Goal: Task Accomplishment & Management: Manage account settings

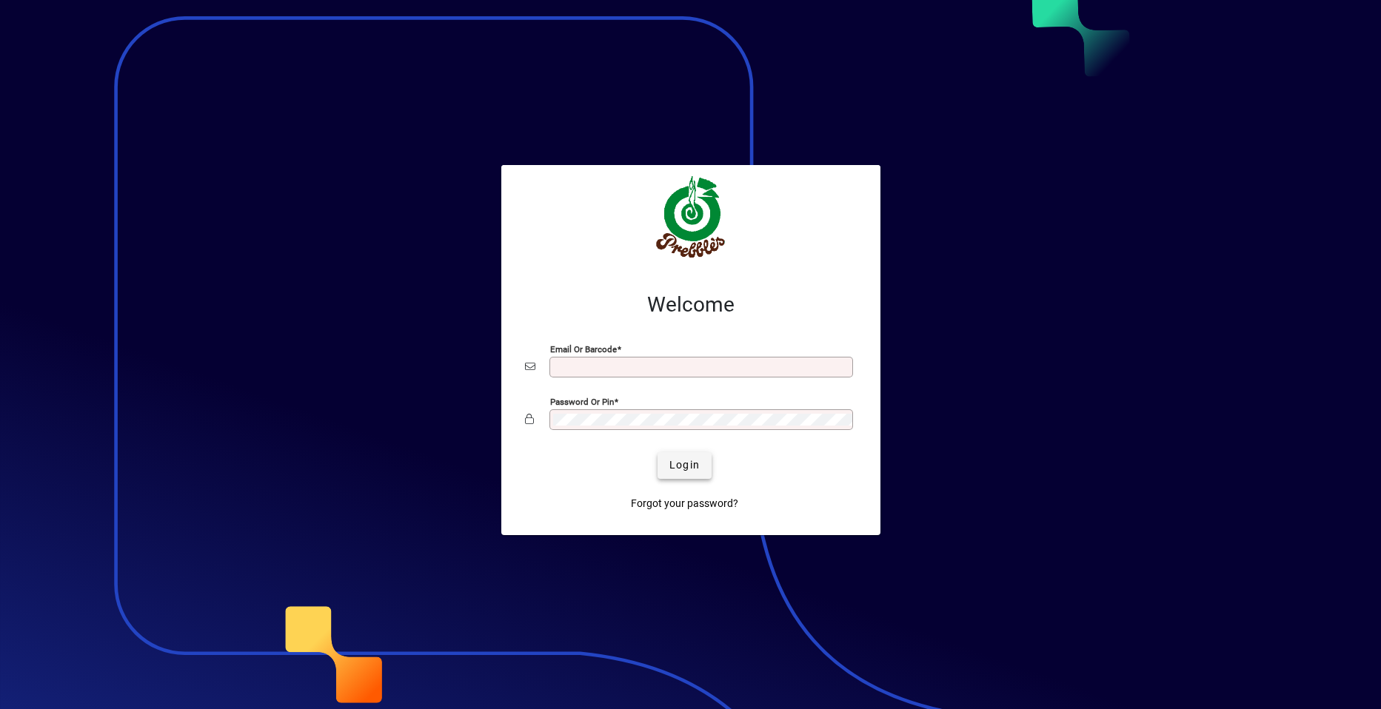
type input "**********"
click at [683, 466] on span "Login" at bounding box center [684, 466] width 30 height 16
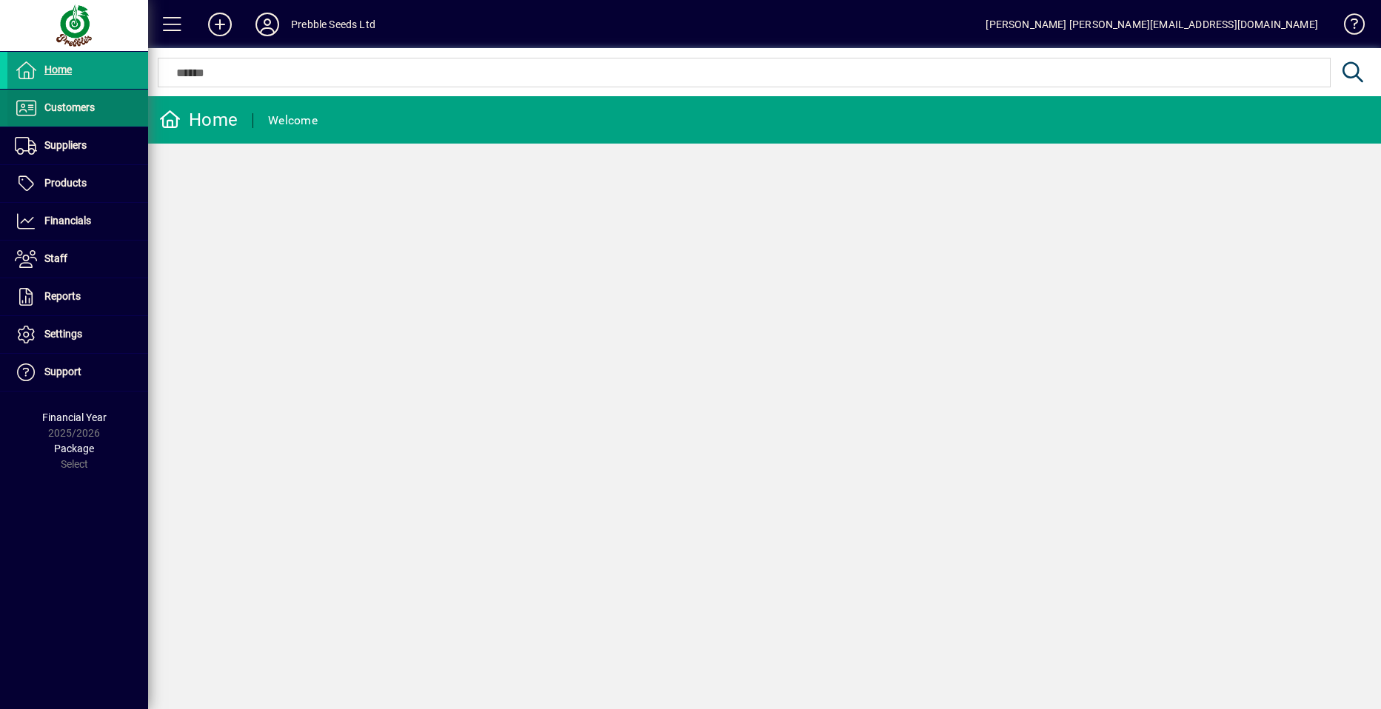
click at [100, 103] on span at bounding box center [77, 108] width 141 height 36
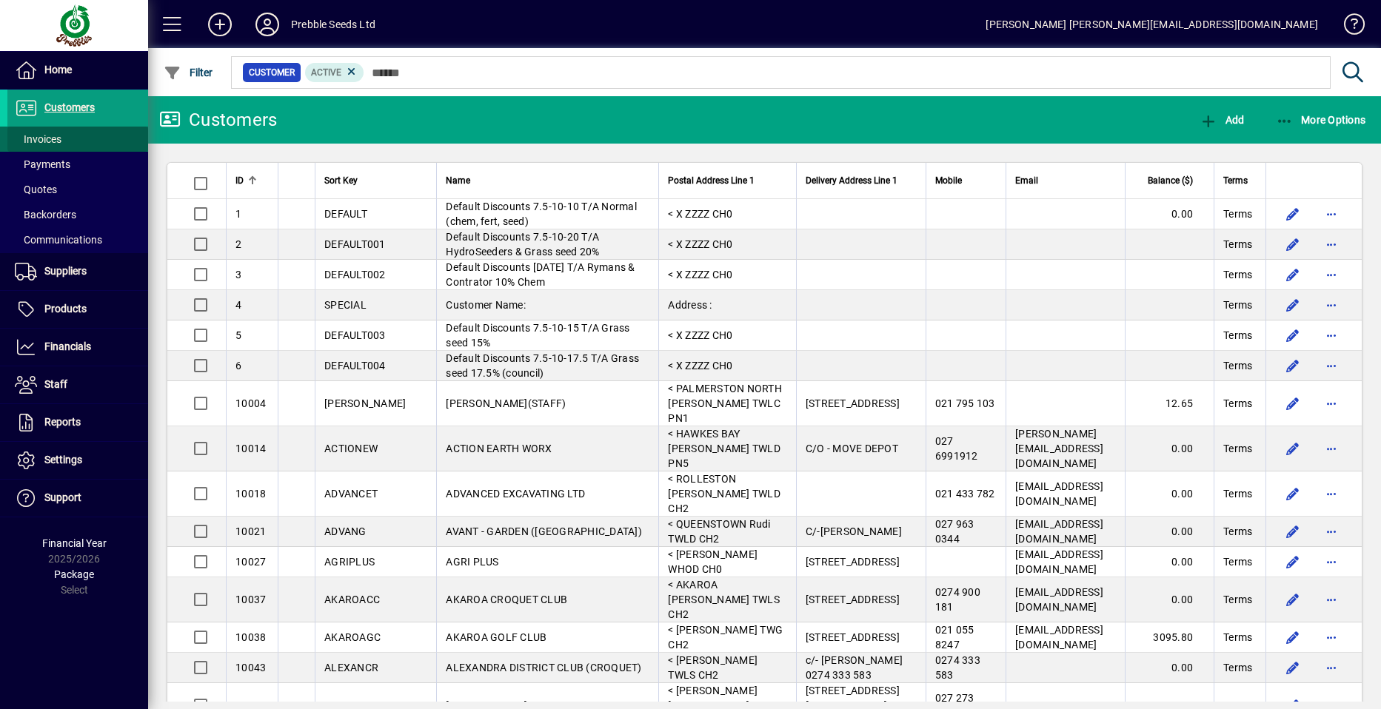
click at [100, 134] on span at bounding box center [77, 139] width 141 height 36
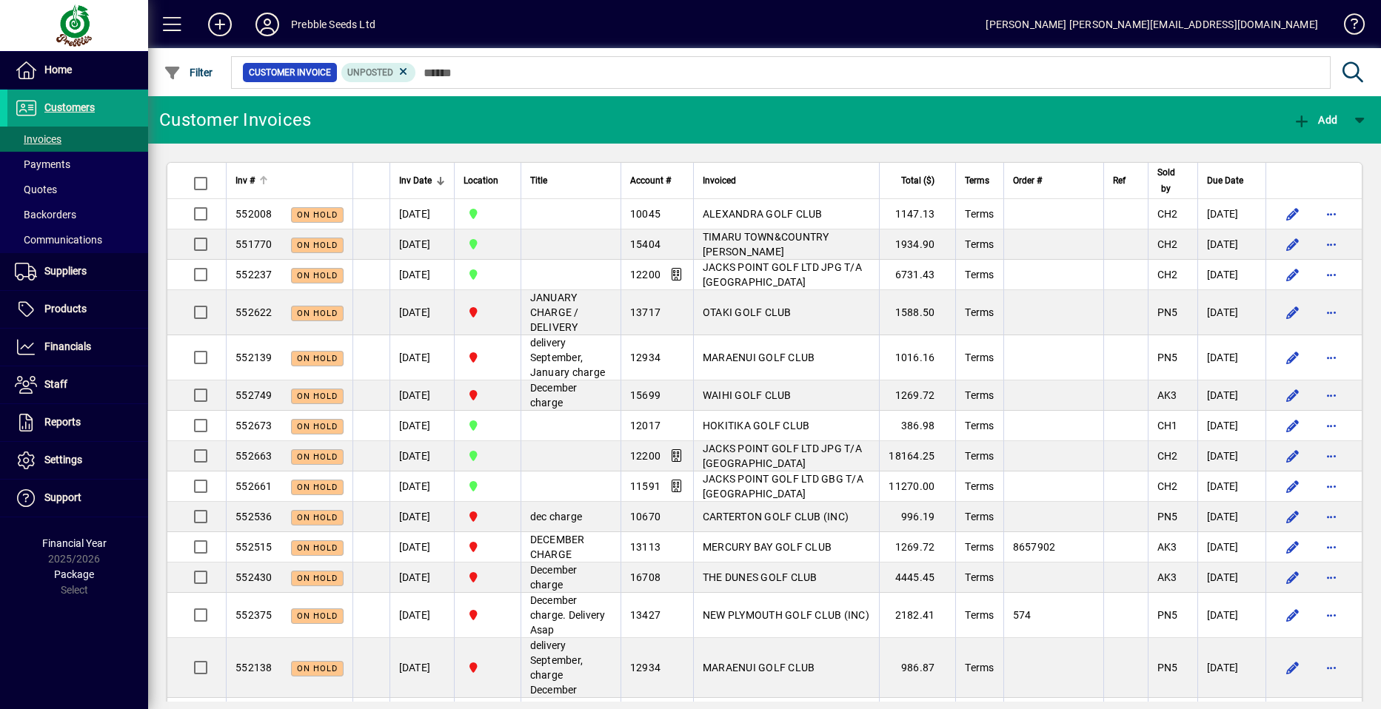
click at [250, 179] on span "Inv #" at bounding box center [244, 181] width 19 height 16
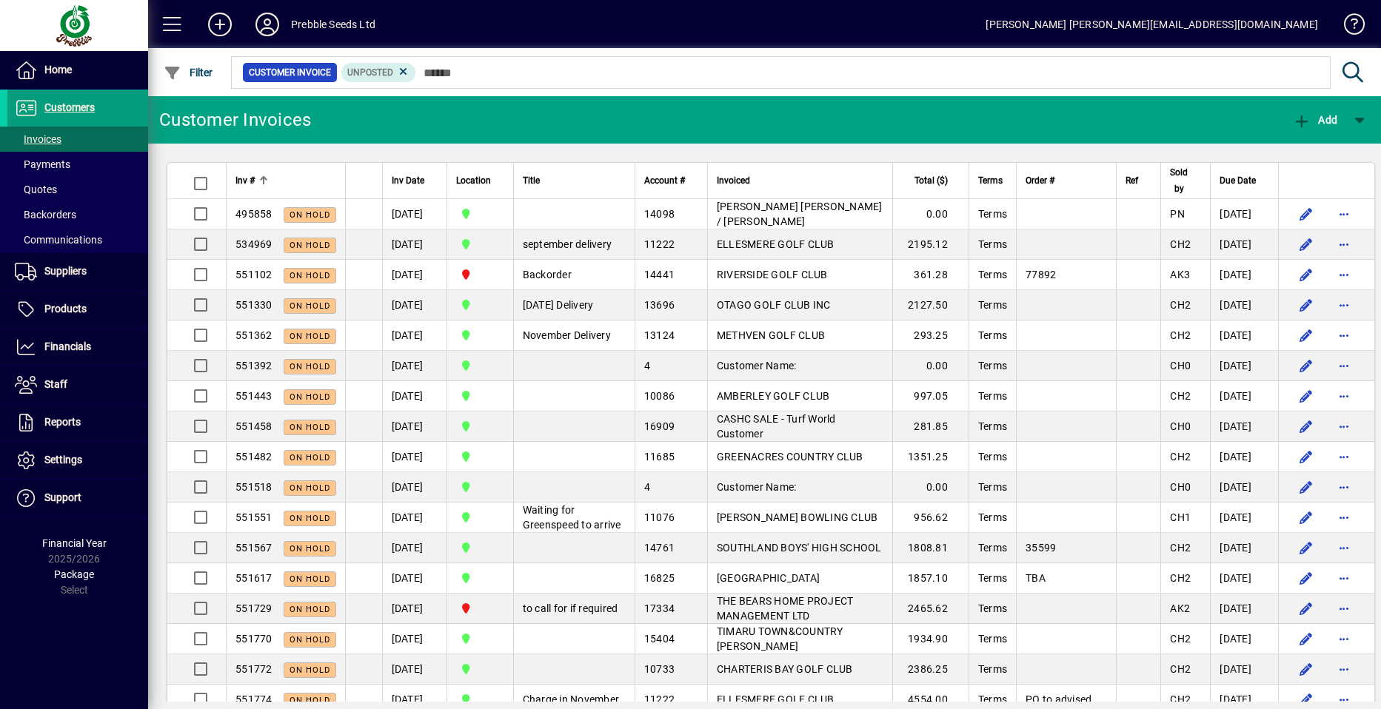
click at [250, 179] on span "Inv #" at bounding box center [244, 181] width 19 height 16
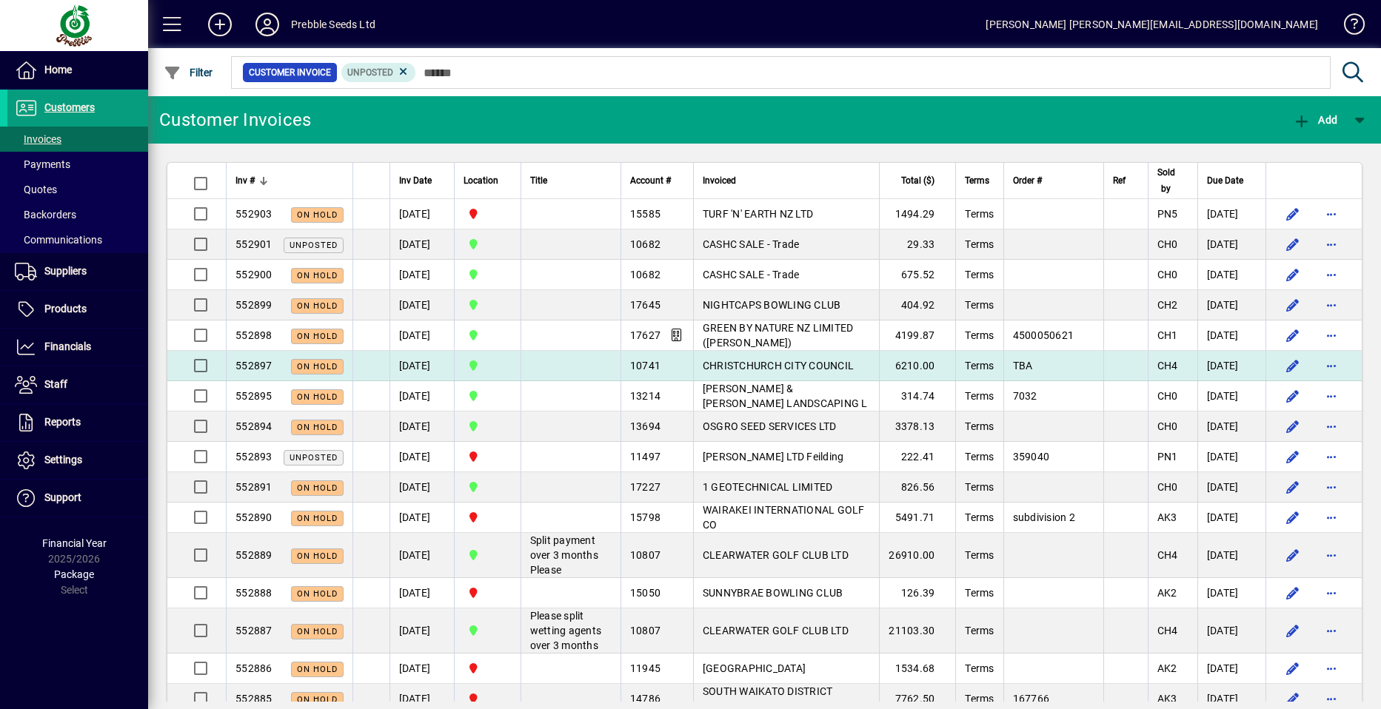
click at [741, 362] on span "CHRISTCHURCH CITY COUNCIL" at bounding box center [778, 366] width 151 height 12
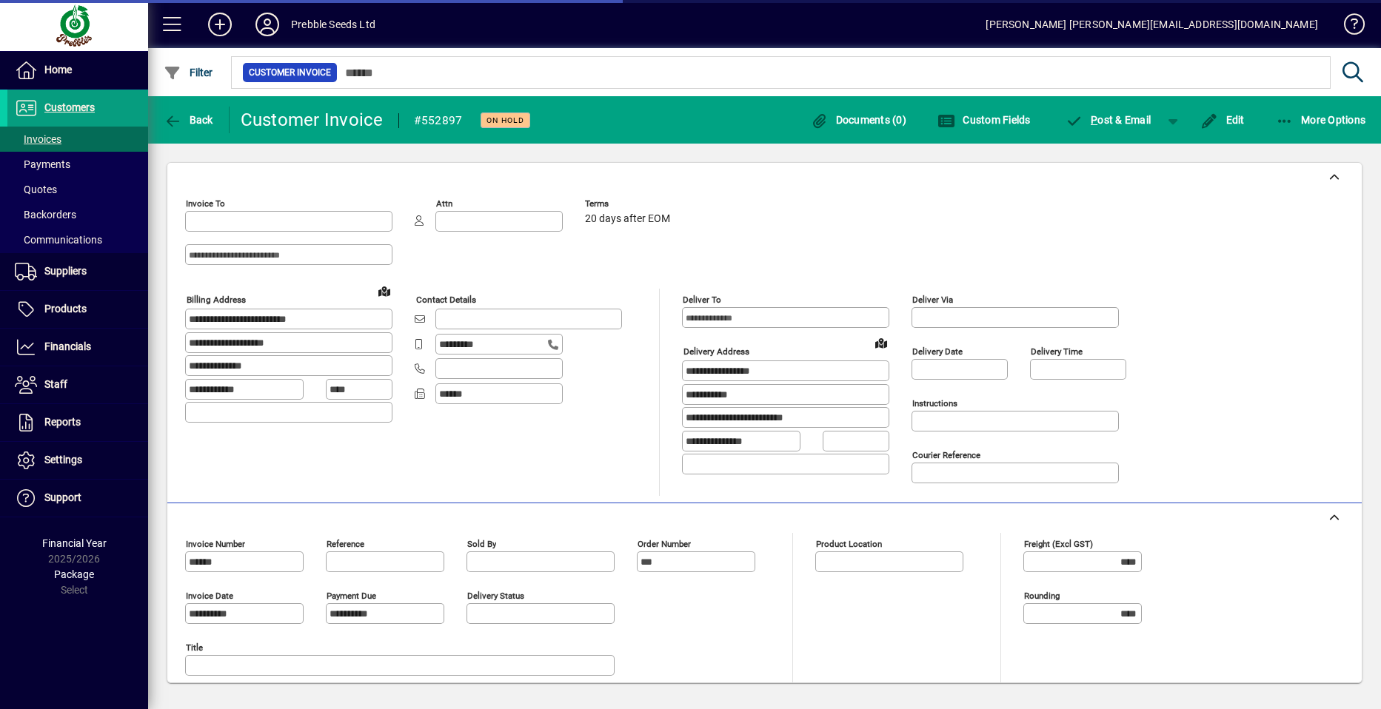
type input "**********"
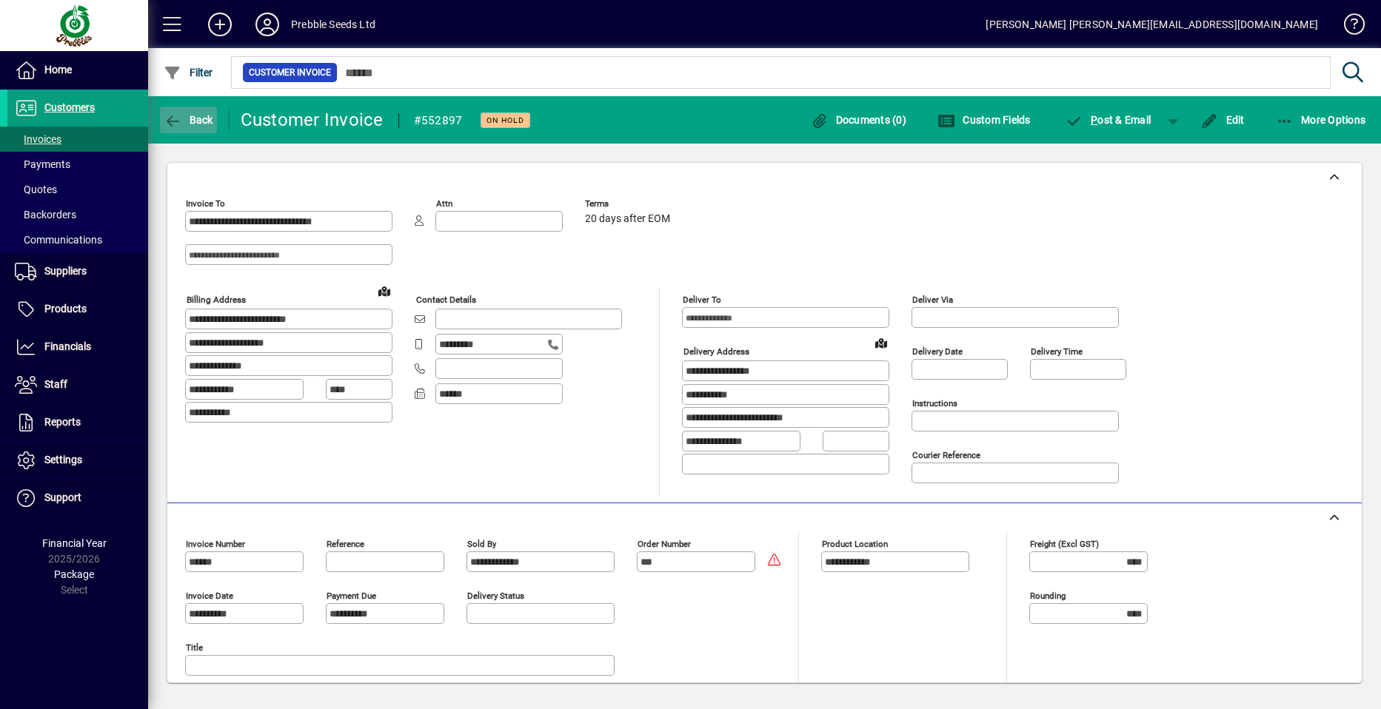
click at [190, 122] on span "Back" at bounding box center [189, 120] width 50 height 12
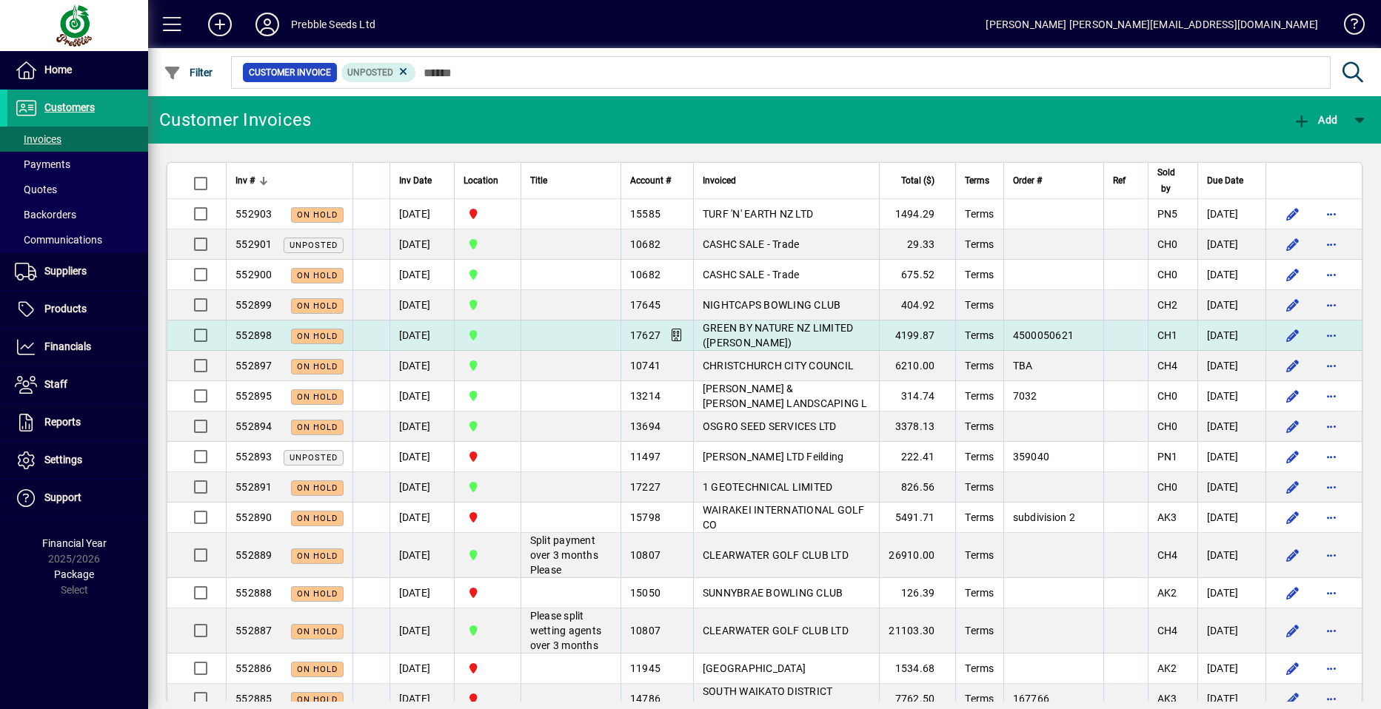
click at [772, 327] on span "GREEN BY NATURE NZ LIMITED ([PERSON_NAME])" at bounding box center [778, 335] width 151 height 27
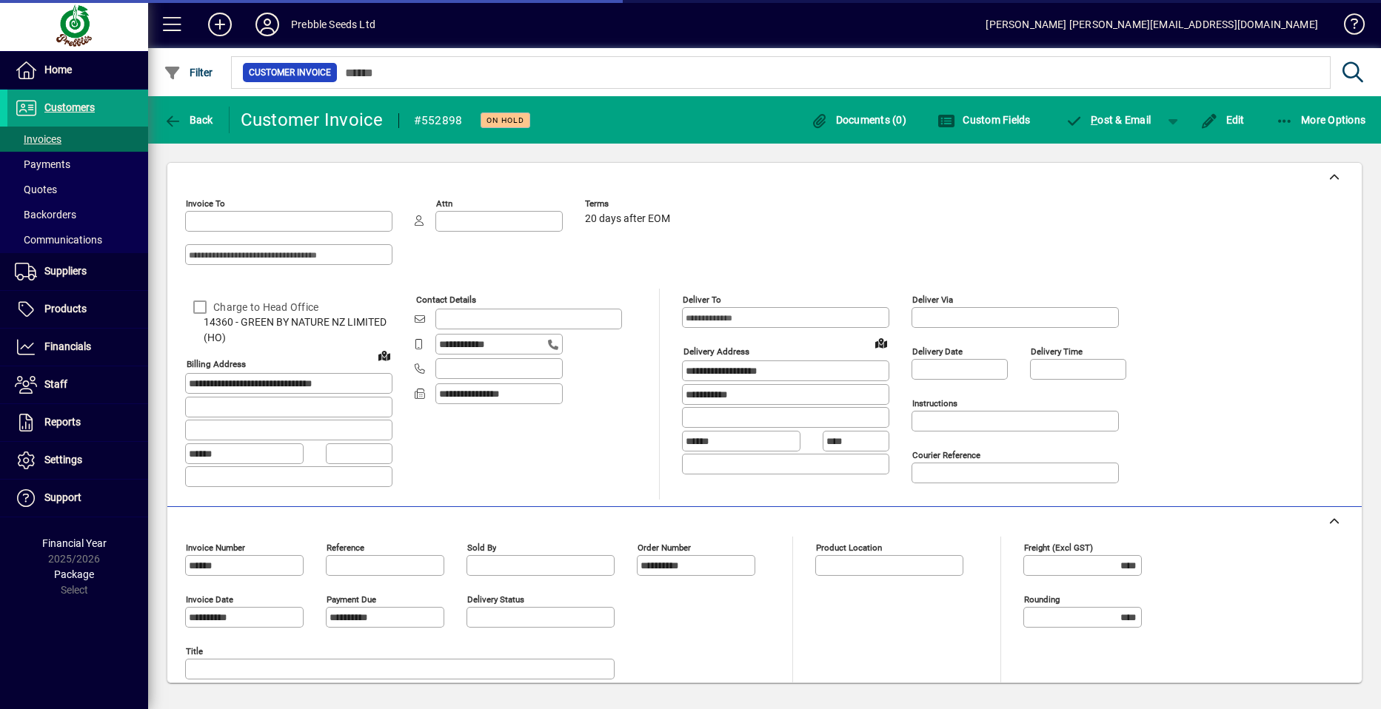
type input "**********"
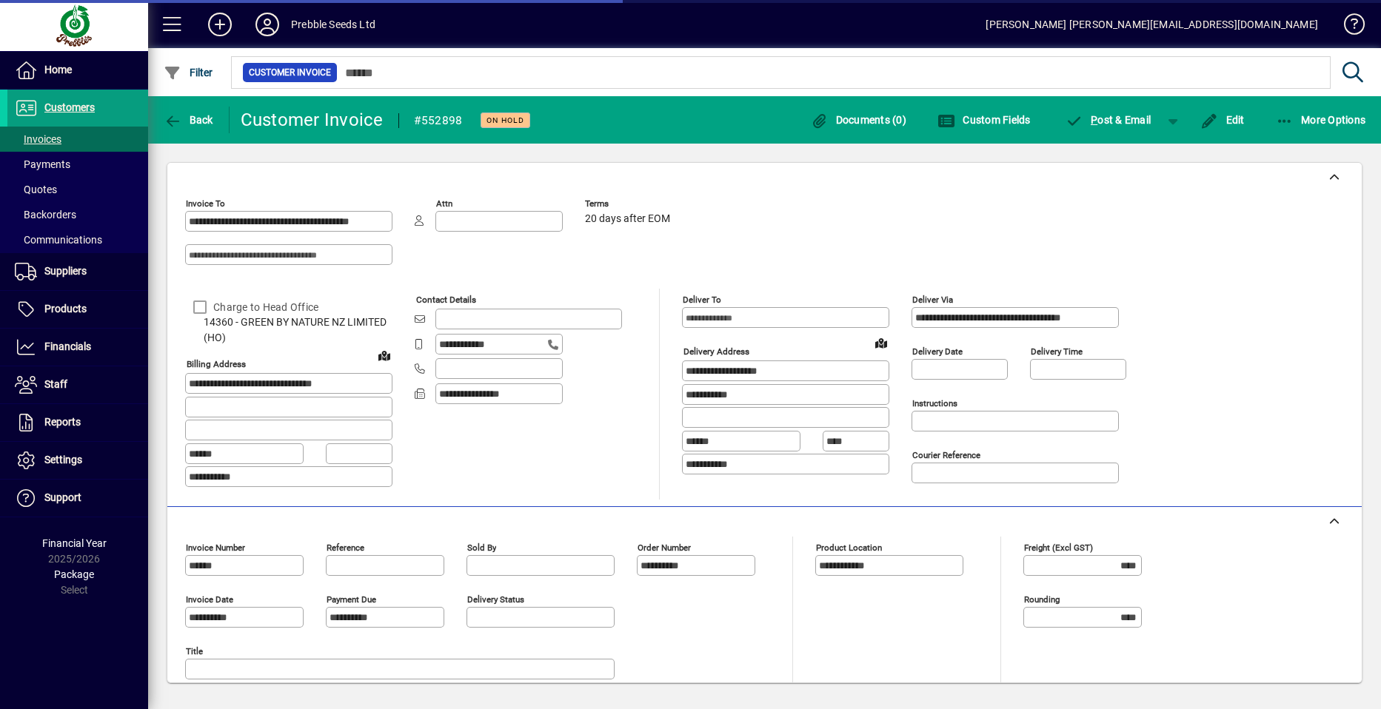
type input "**********"
click at [188, 119] on span "Back" at bounding box center [189, 120] width 50 height 12
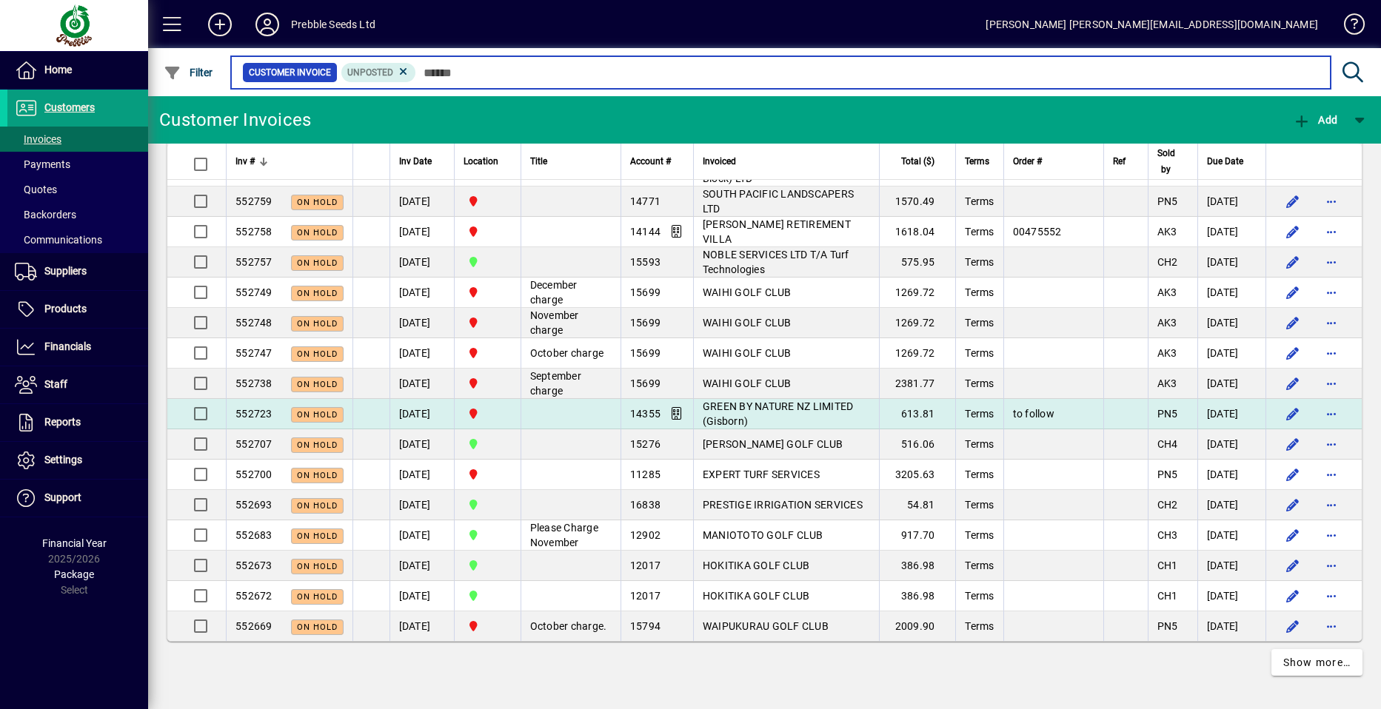
scroll to position [2800, 0]
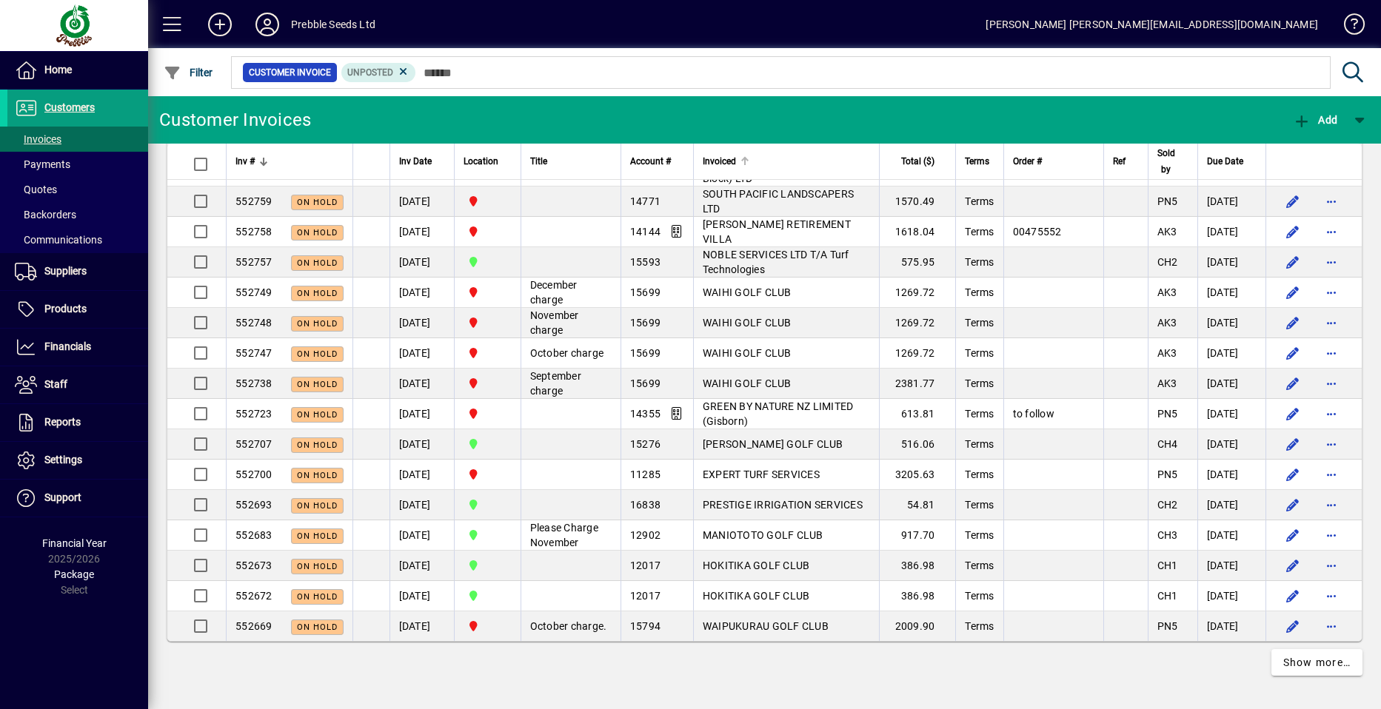
click at [706, 162] on span "Invoiced" at bounding box center [719, 161] width 33 height 16
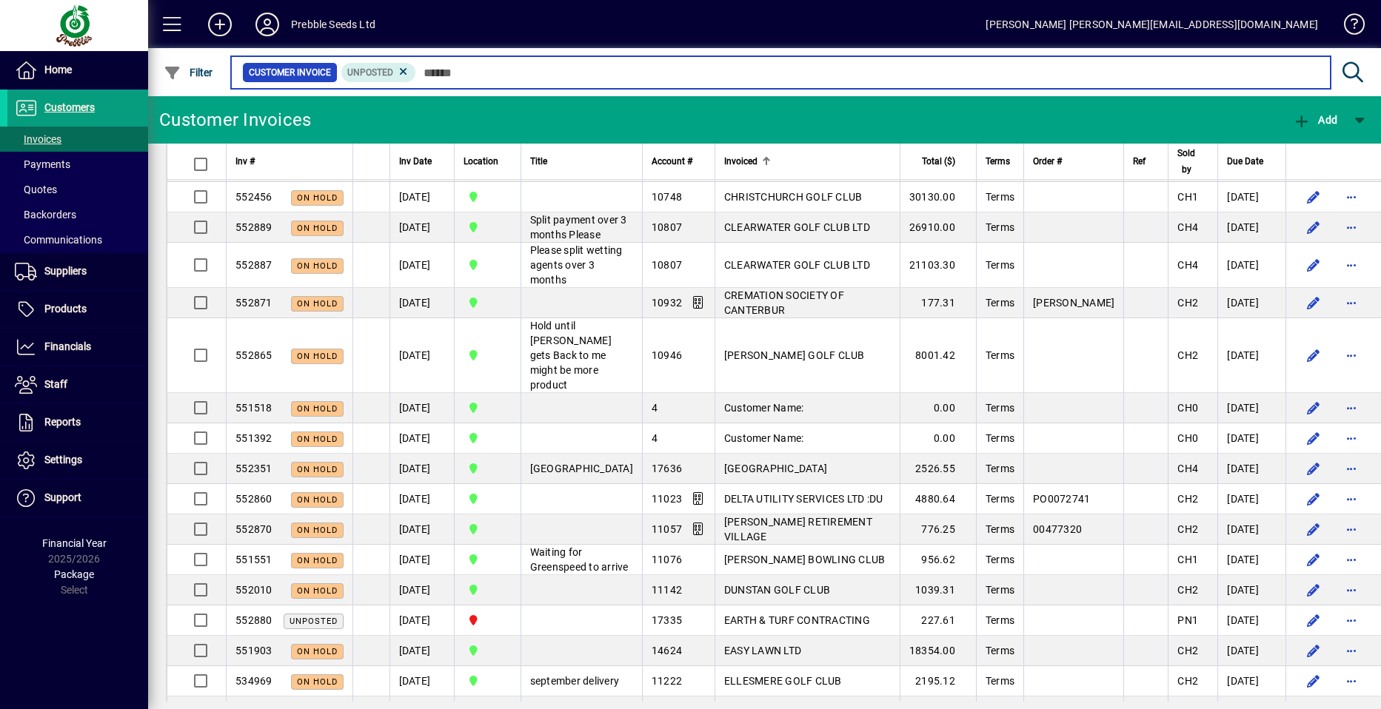
scroll to position [815, 0]
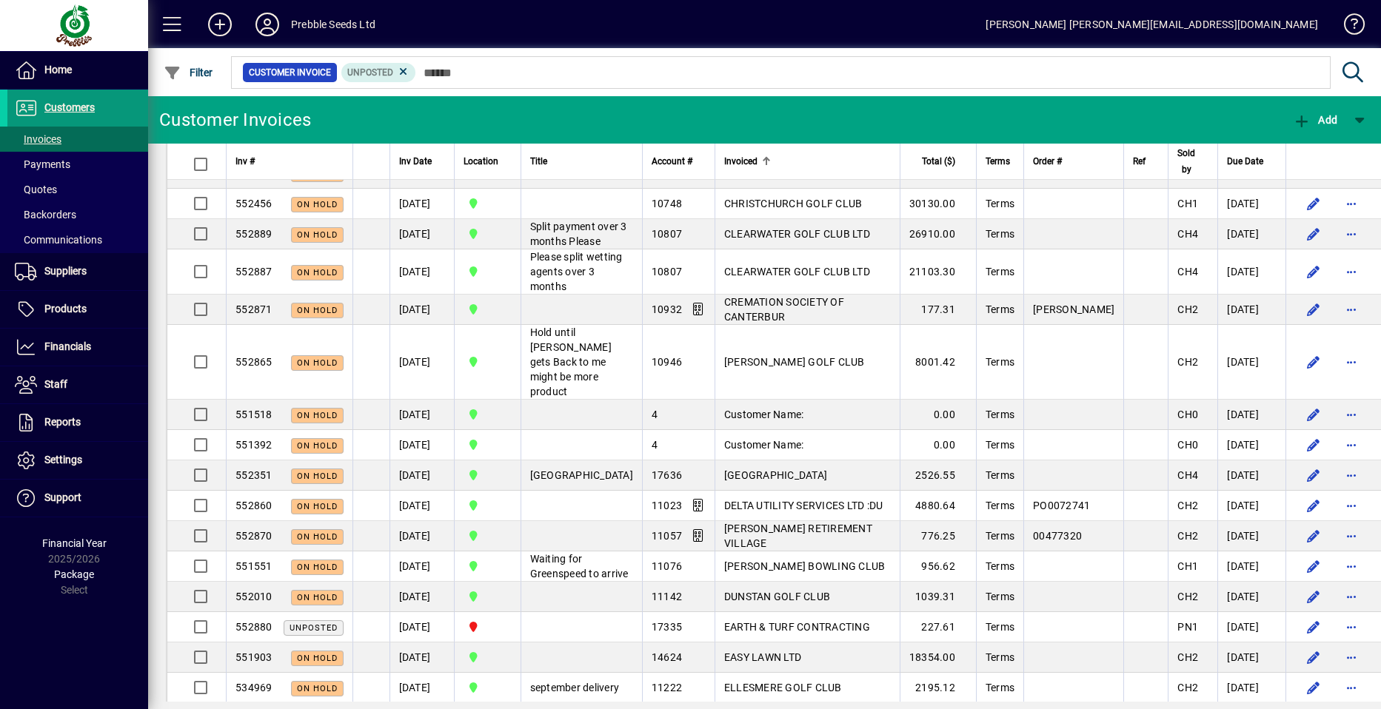
click at [90, 106] on span "Customers" at bounding box center [69, 107] width 50 height 12
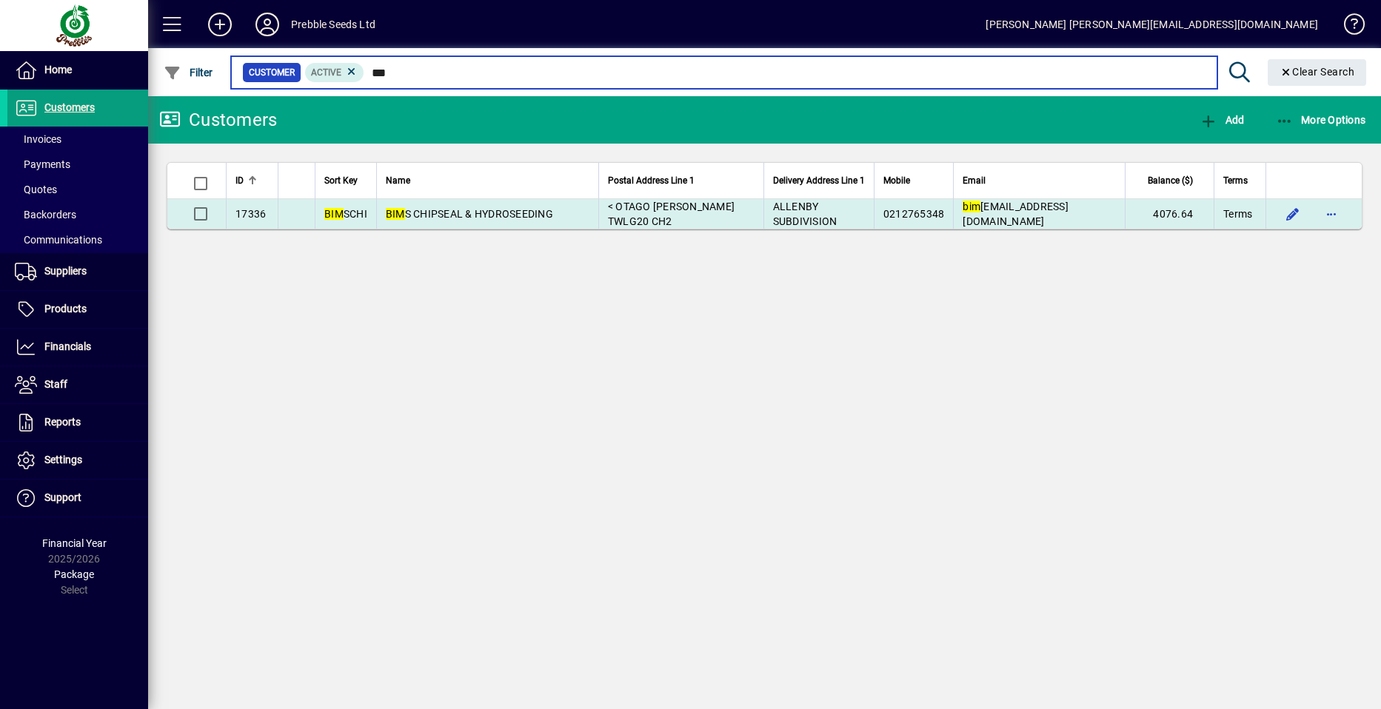
type input "***"
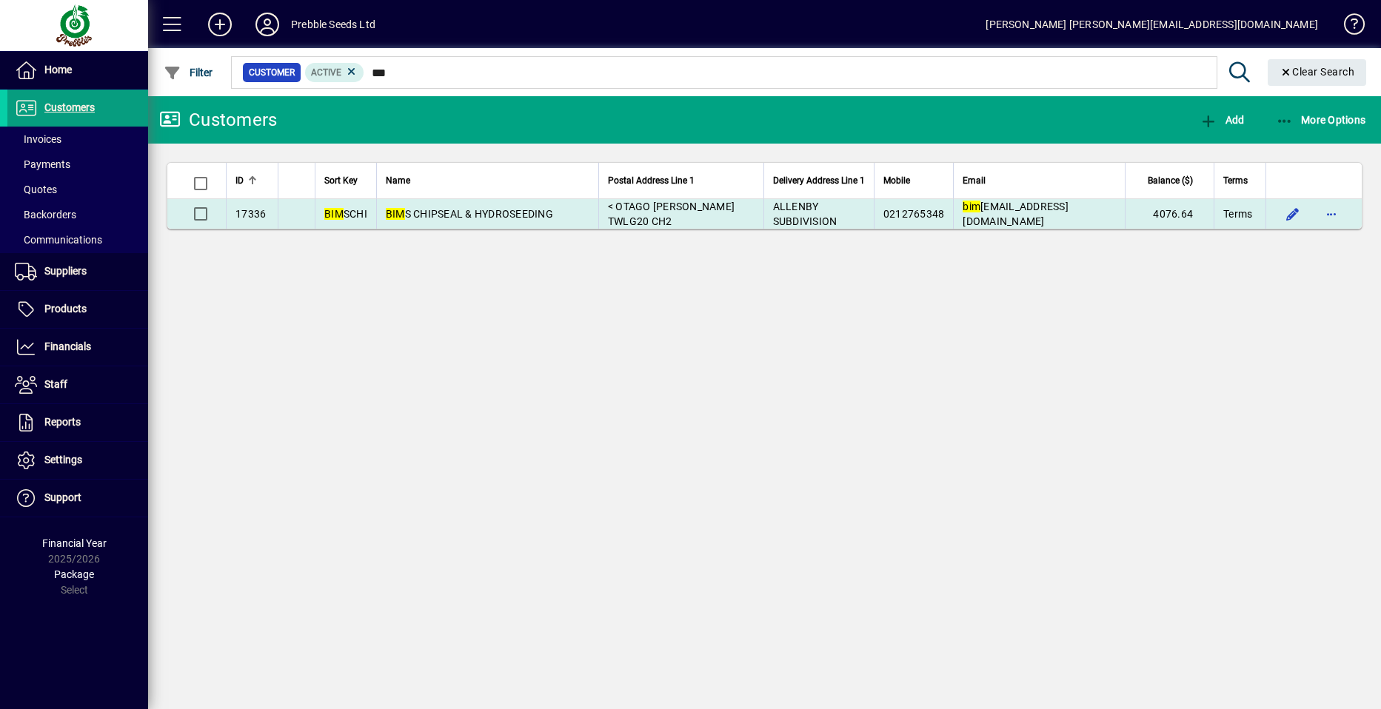
click at [448, 214] on span "BIM S CHIPSEAL & HYDROSEEDING" at bounding box center [469, 214] width 167 height 12
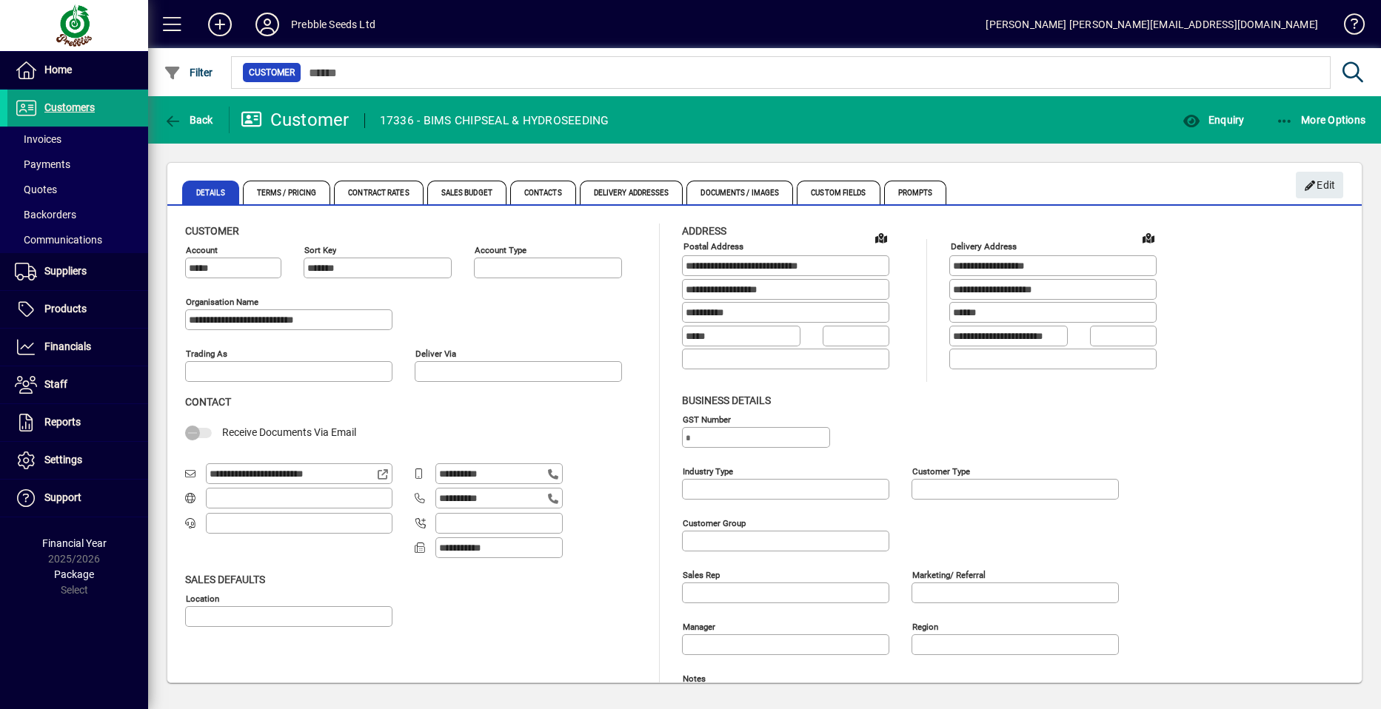
type input "**********"
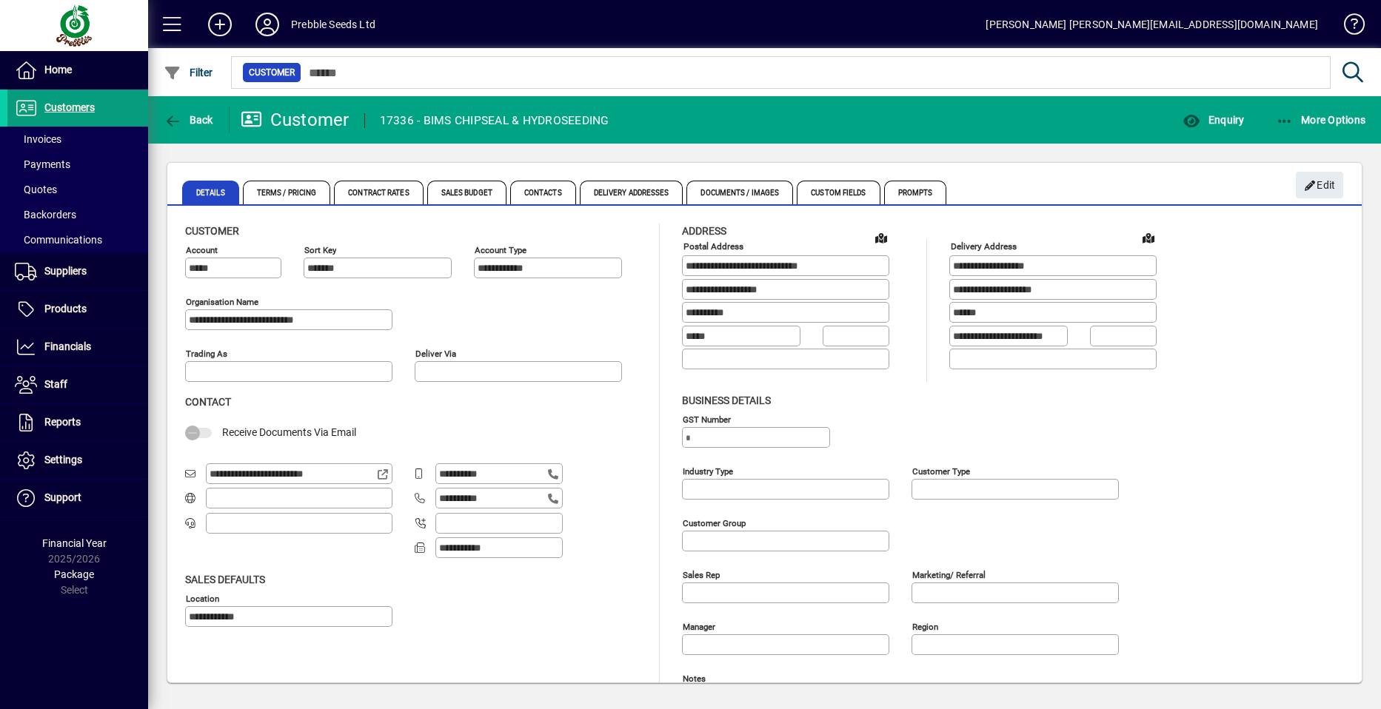
type input "**********"
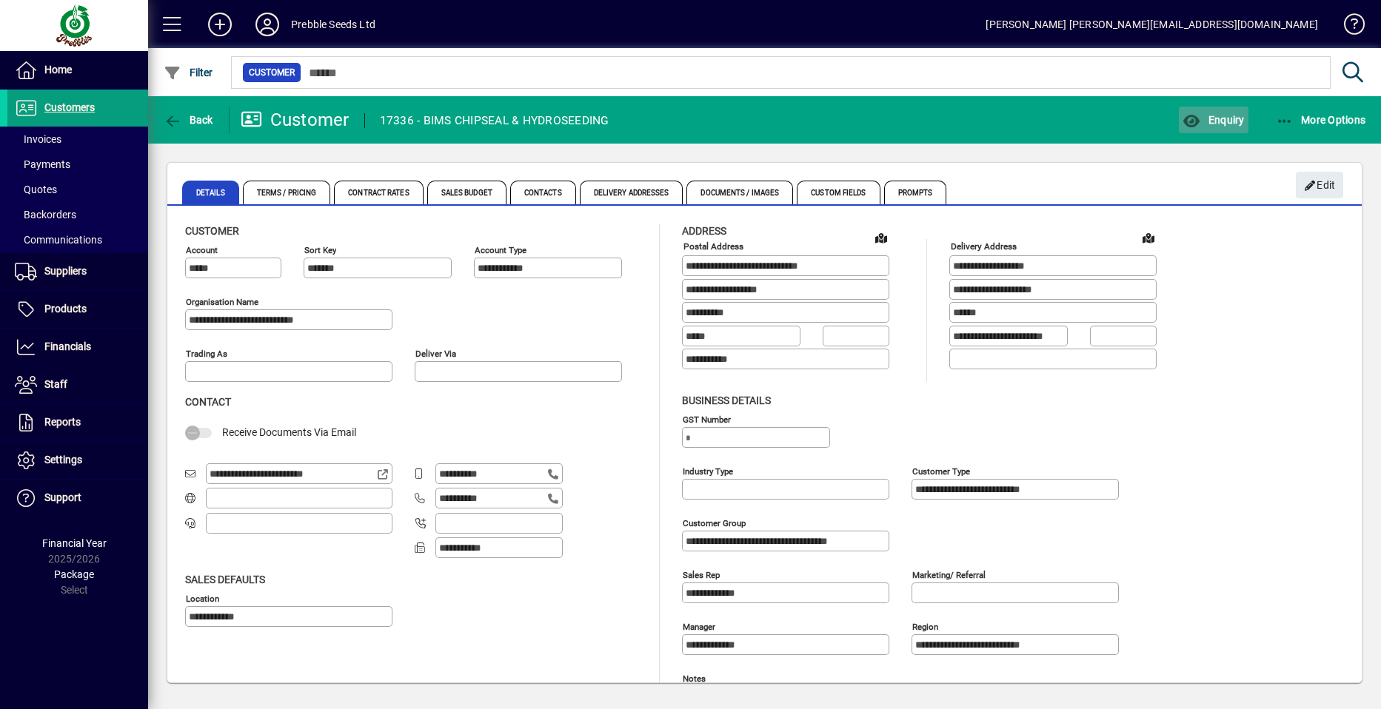
click at [1221, 120] on span "Enquiry" at bounding box center [1213, 120] width 61 height 12
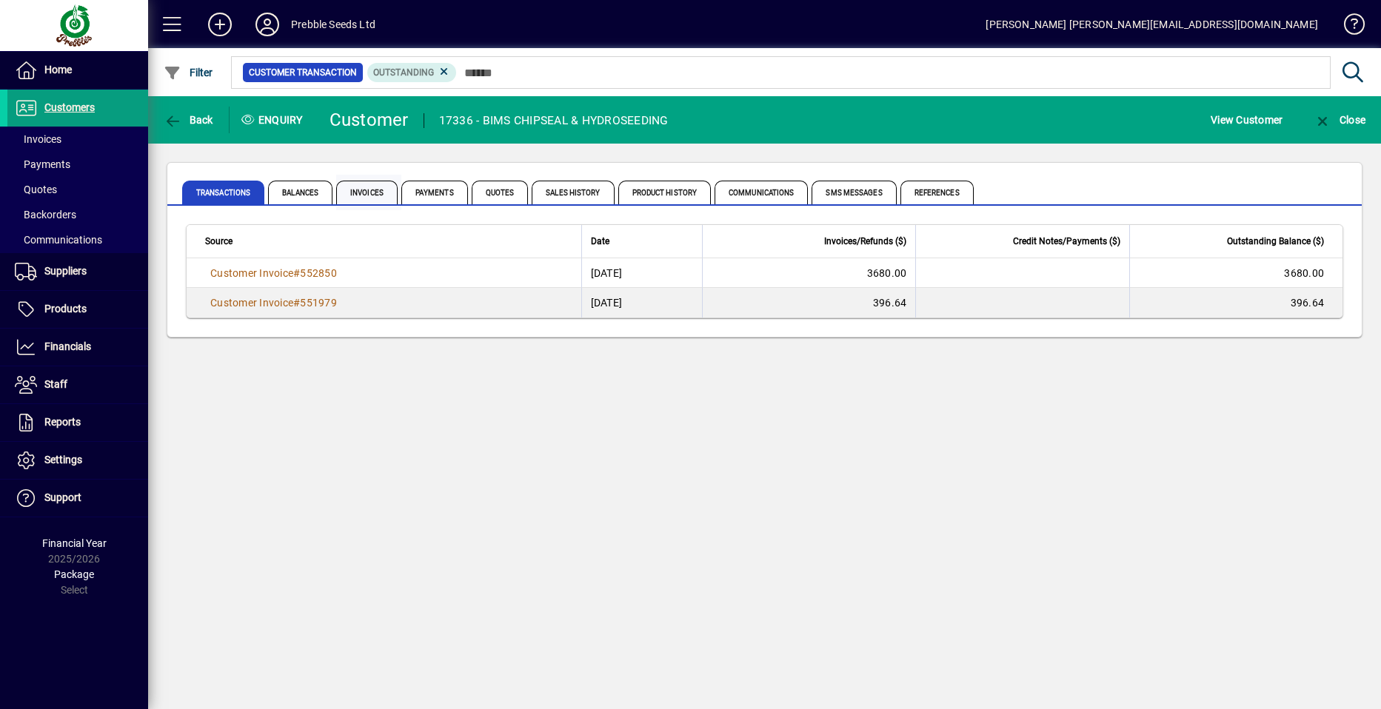
click at [375, 190] on span "Invoices" at bounding box center [366, 193] width 61 height 24
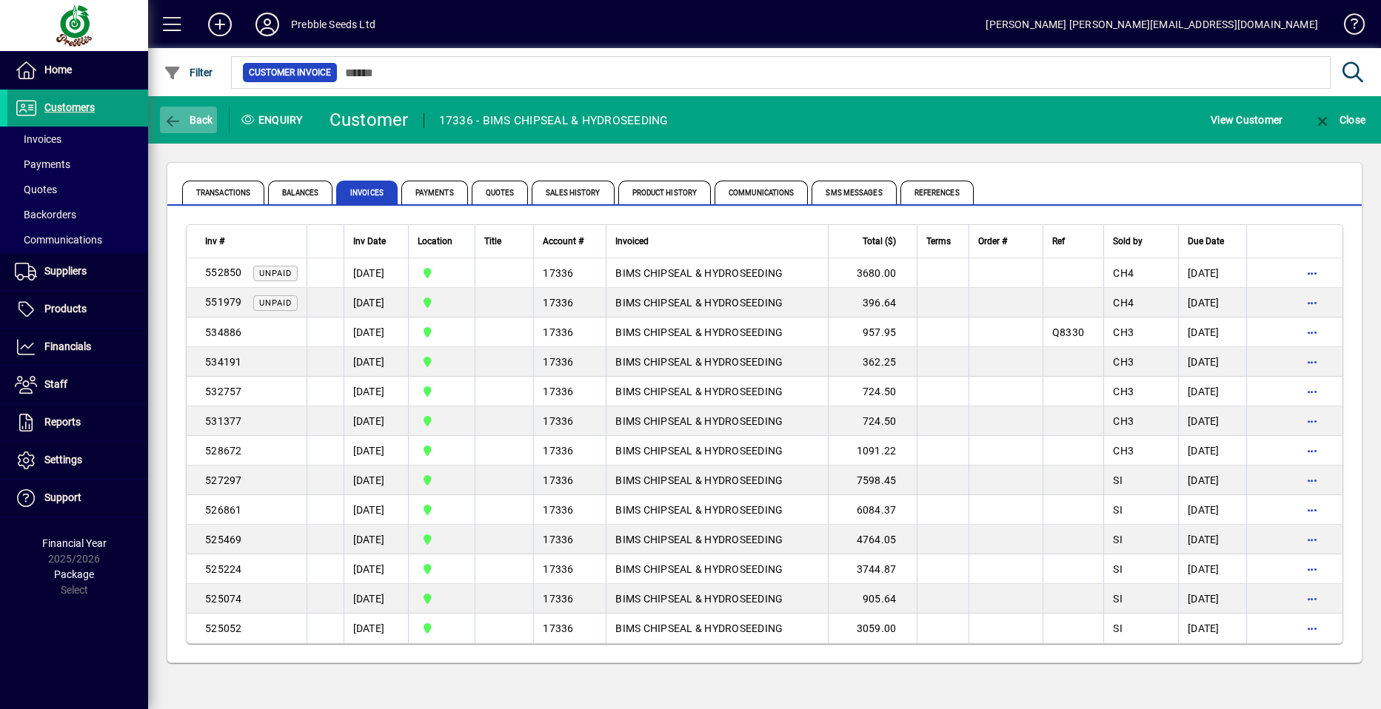
click at [195, 121] on span "Back" at bounding box center [189, 120] width 50 height 12
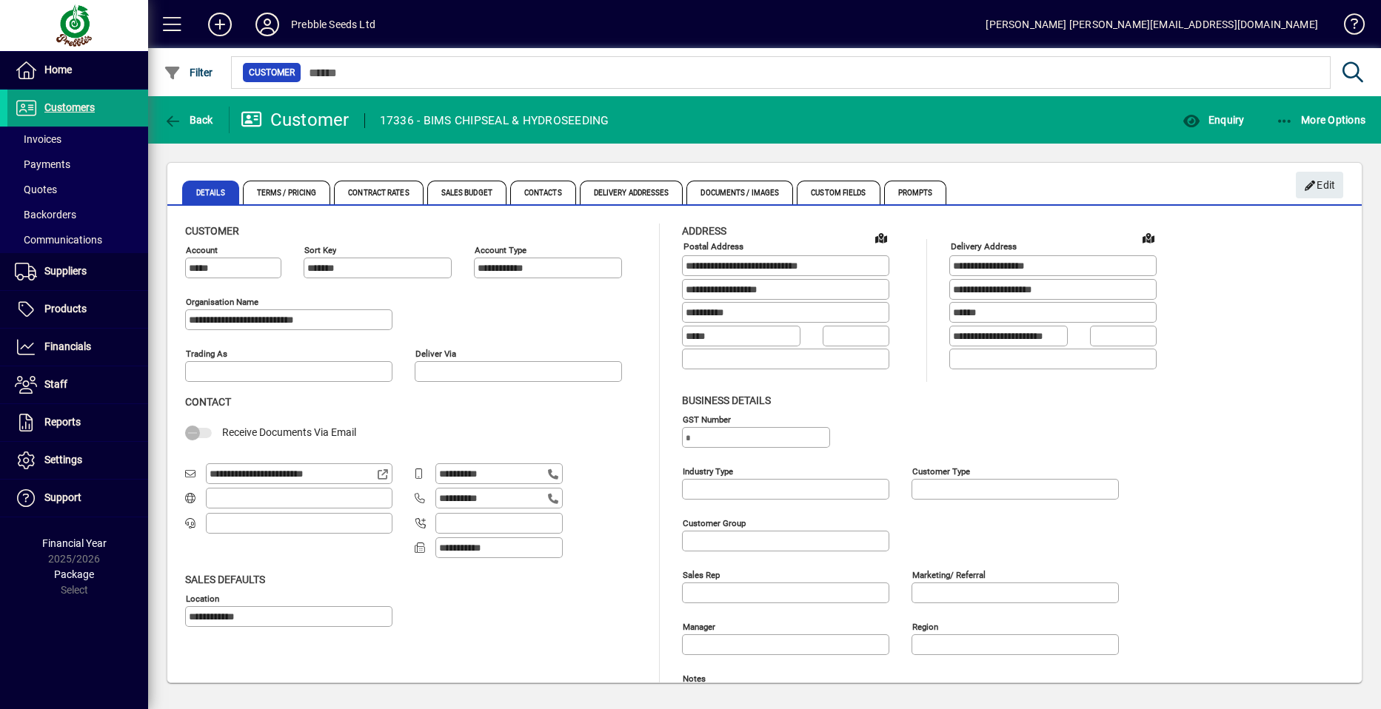
type input "**********"
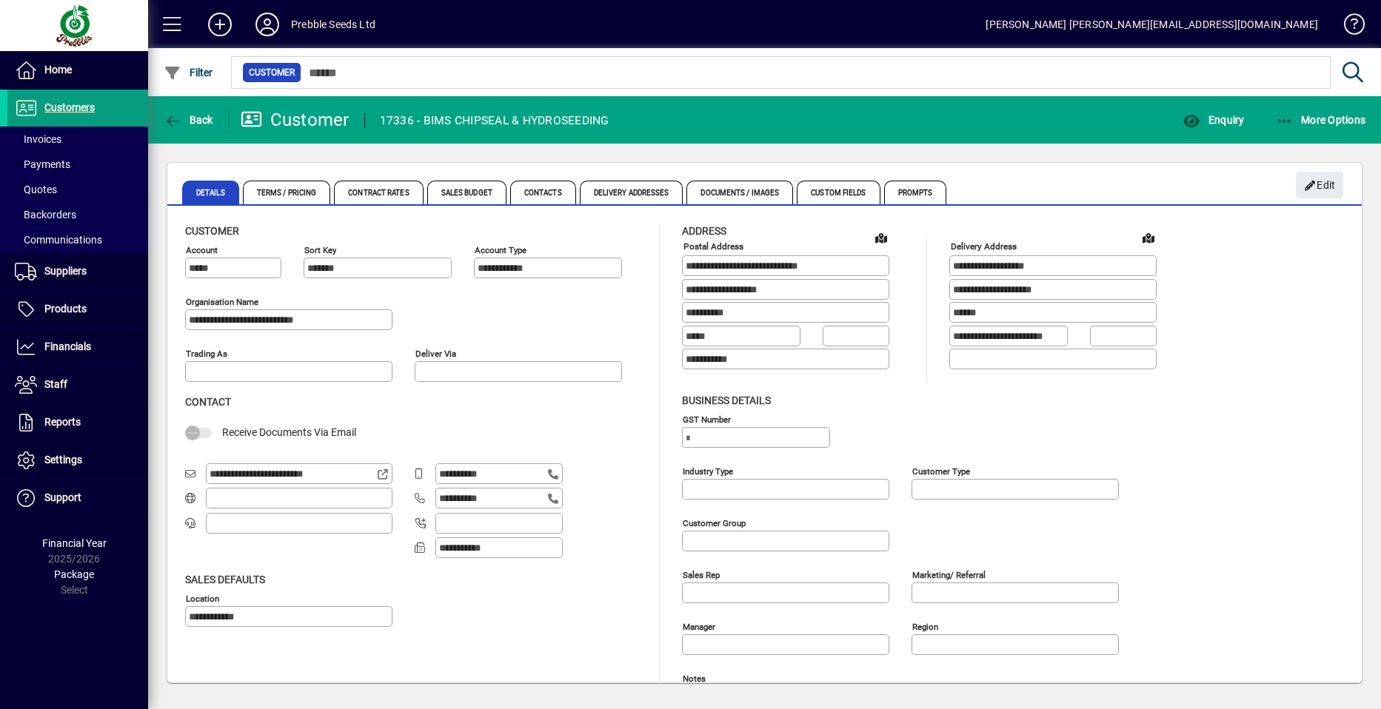
type input "**********"
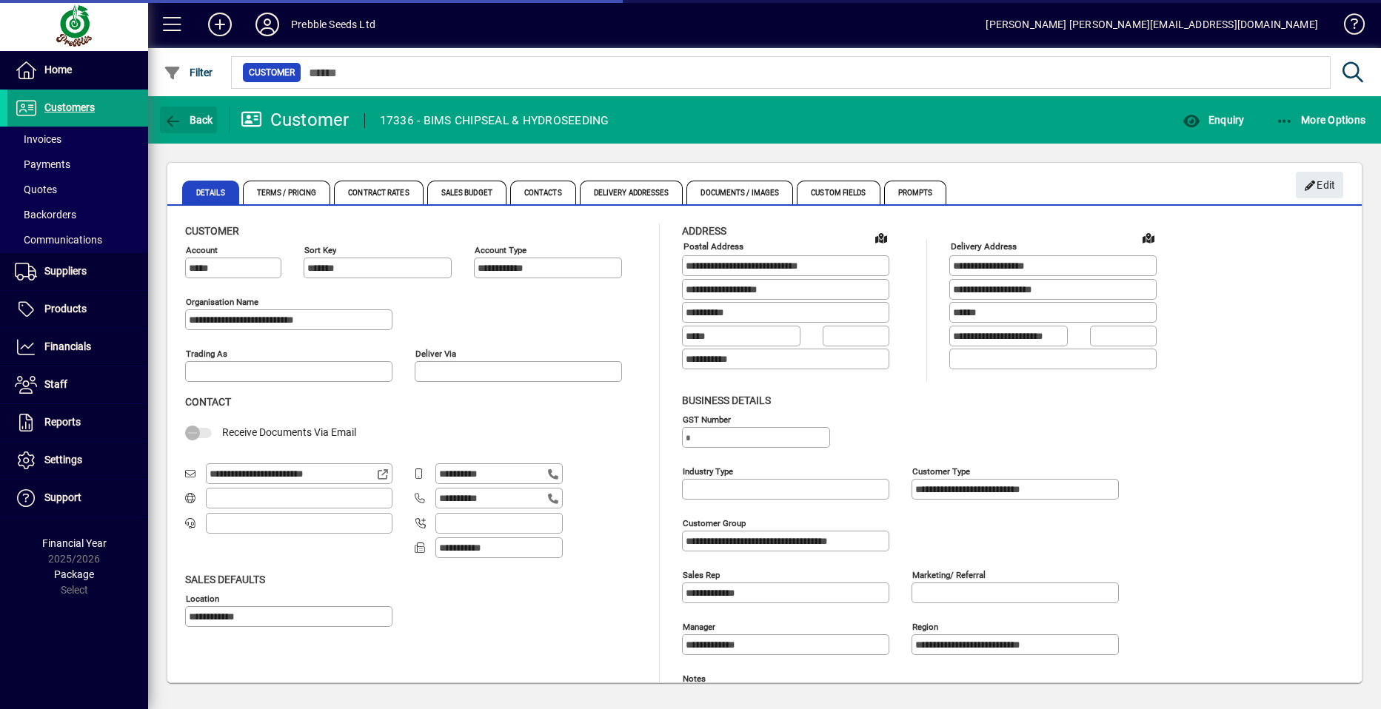
click at [195, 121] on span "Back" at bounding box center [189, 120] width 50 height 12
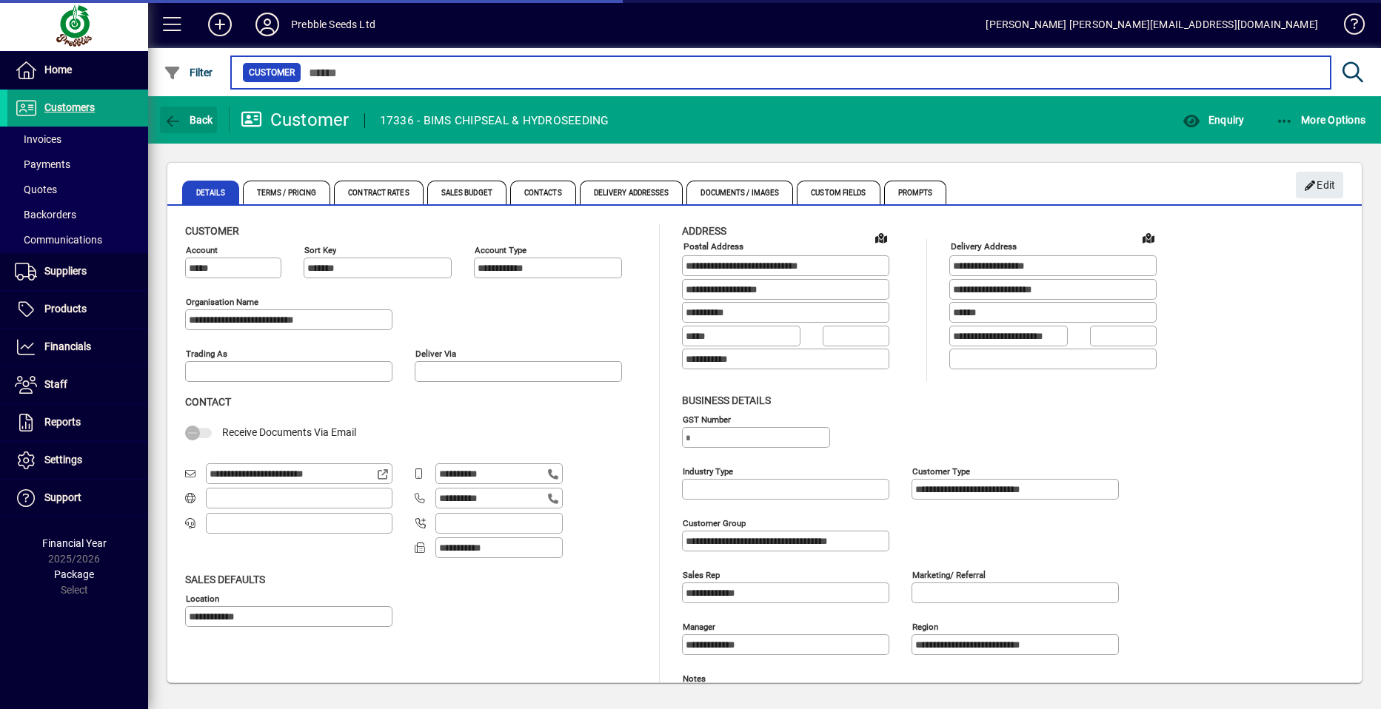
type input "***"
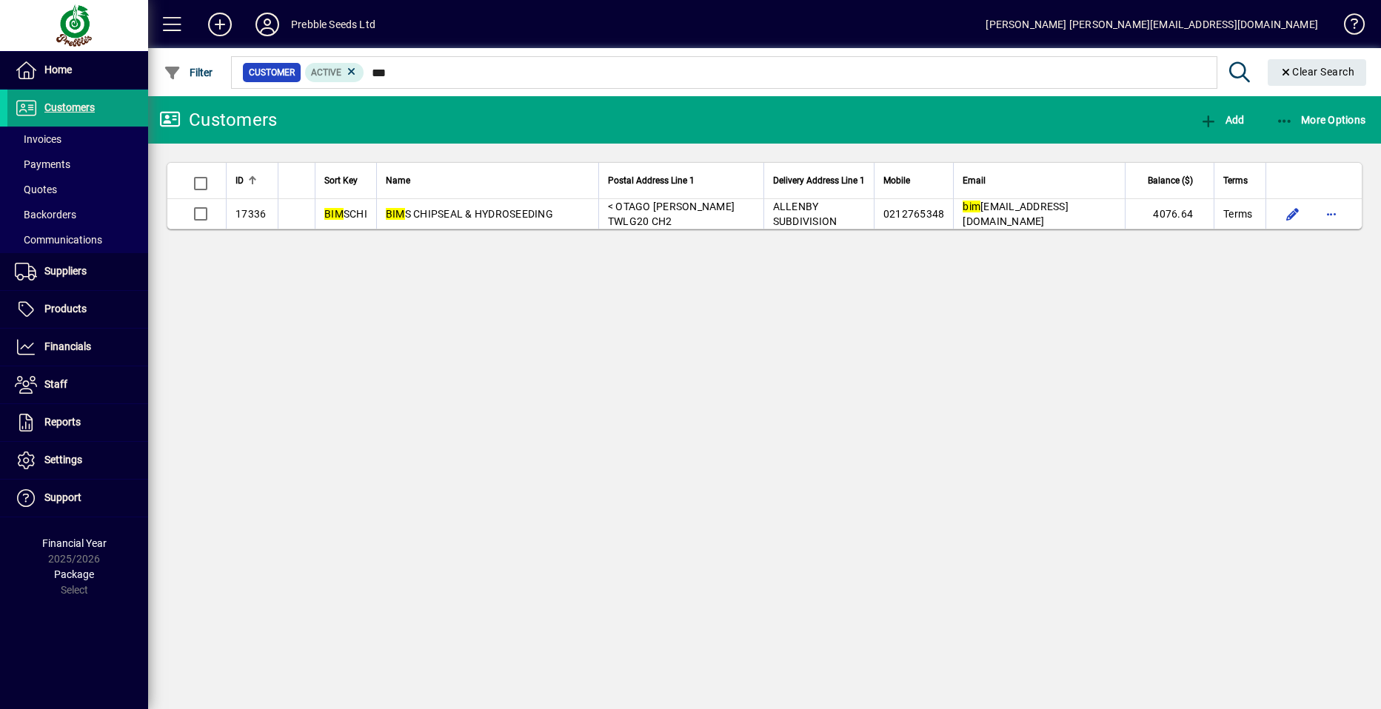
click at [88, 103] on span "Customers" at bounding box center [69, 107] width 50 height 12
click at [82, 141] on span at bounding box center [77, 139] width 141 height 36
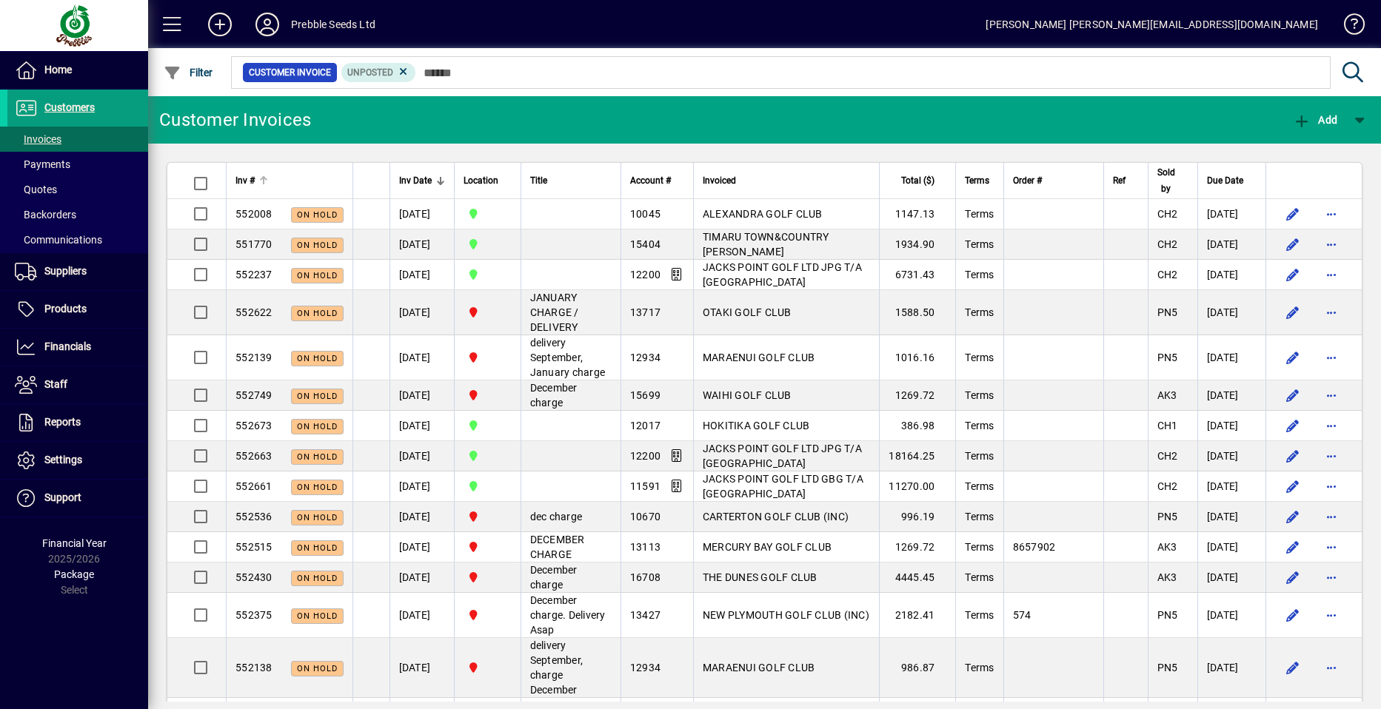
click at [247, 178] on span "Inv #" at bounding box center [244, 181] width 19 height 16
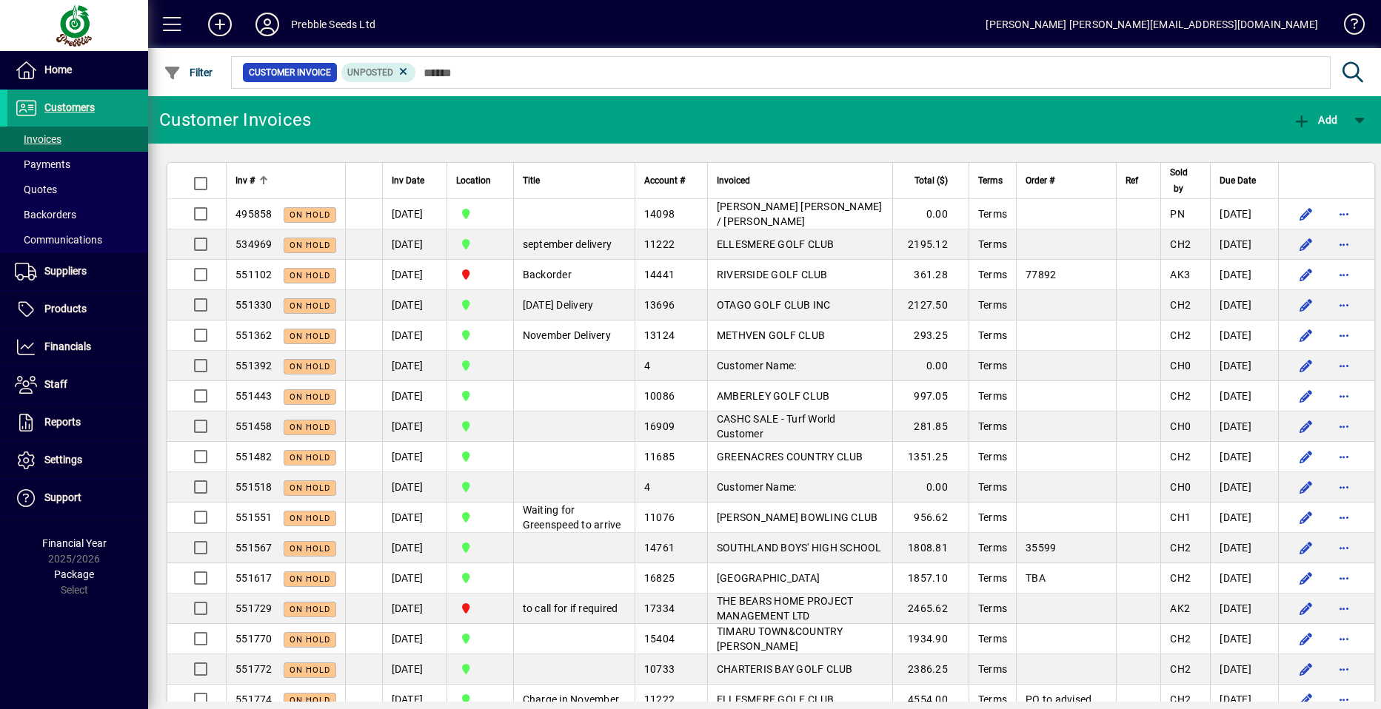
click at [247, 181] on span "Inv #" at bounding box center [244, 181] width 19 height 16
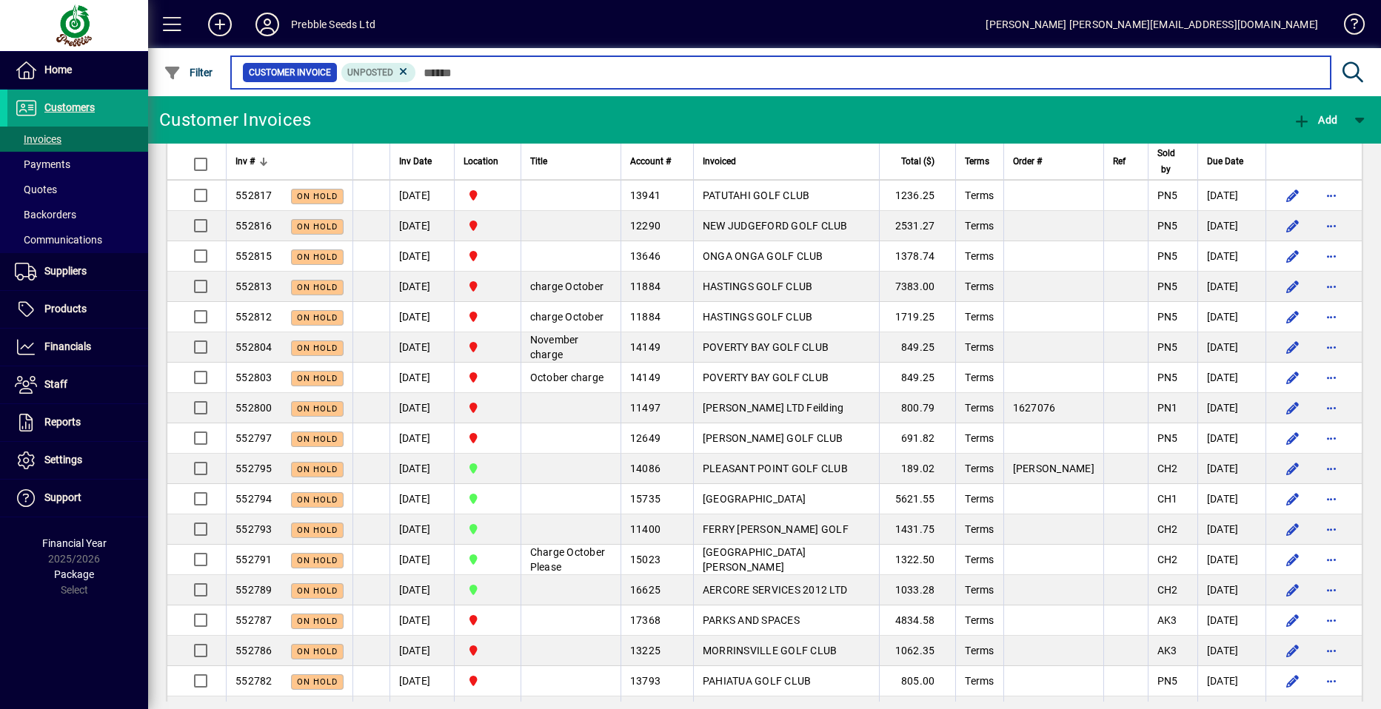
scroll to position [1777, 0]
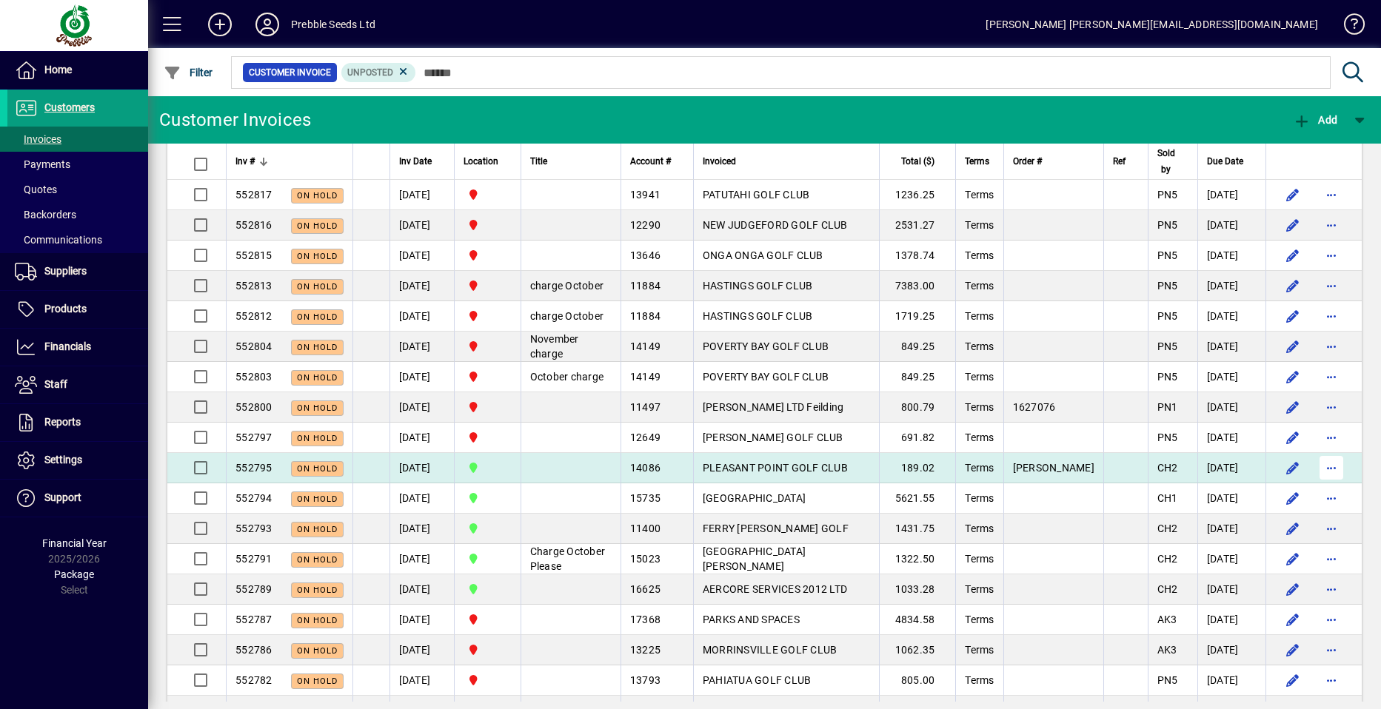
click at [1317, 486] on span "button" at bounding box center [1332, 468] width 36 height 36
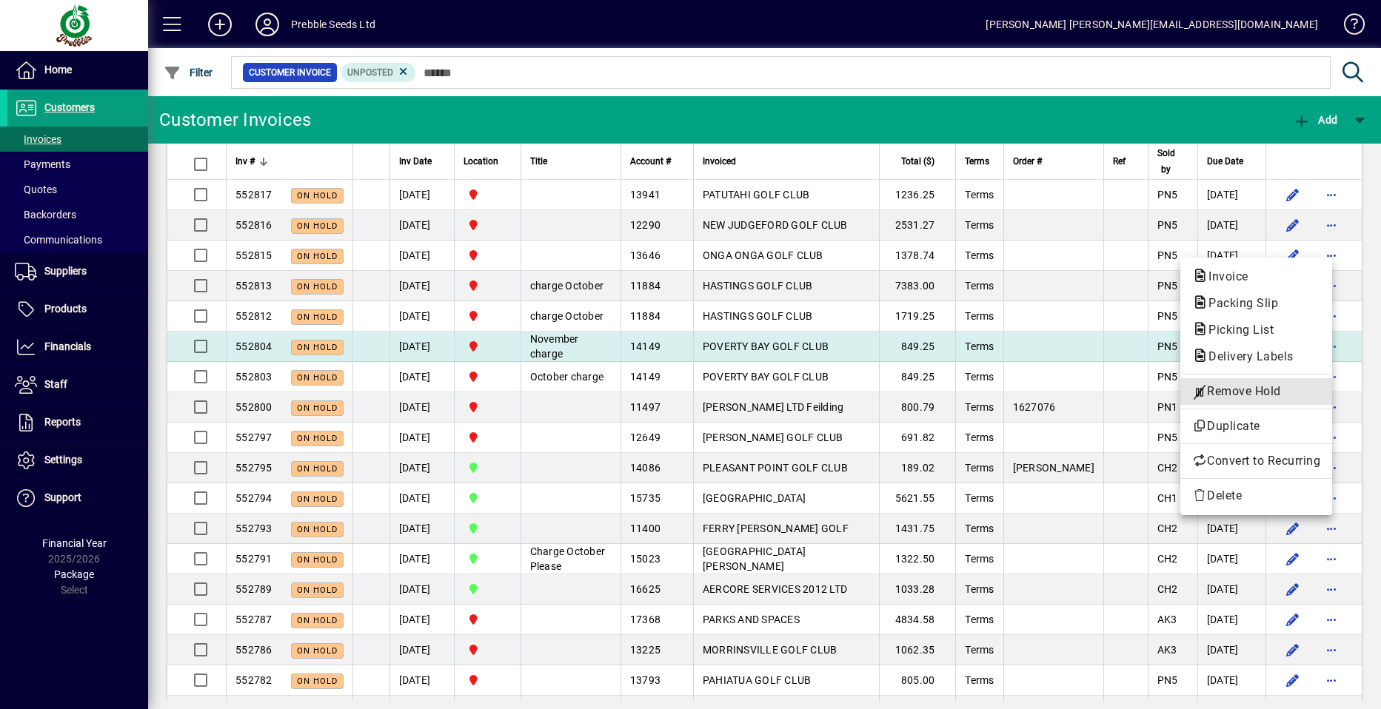
click at [1216, 394] on span "Remove Hold" at bounding box center [1256, 392] width 128 height 18
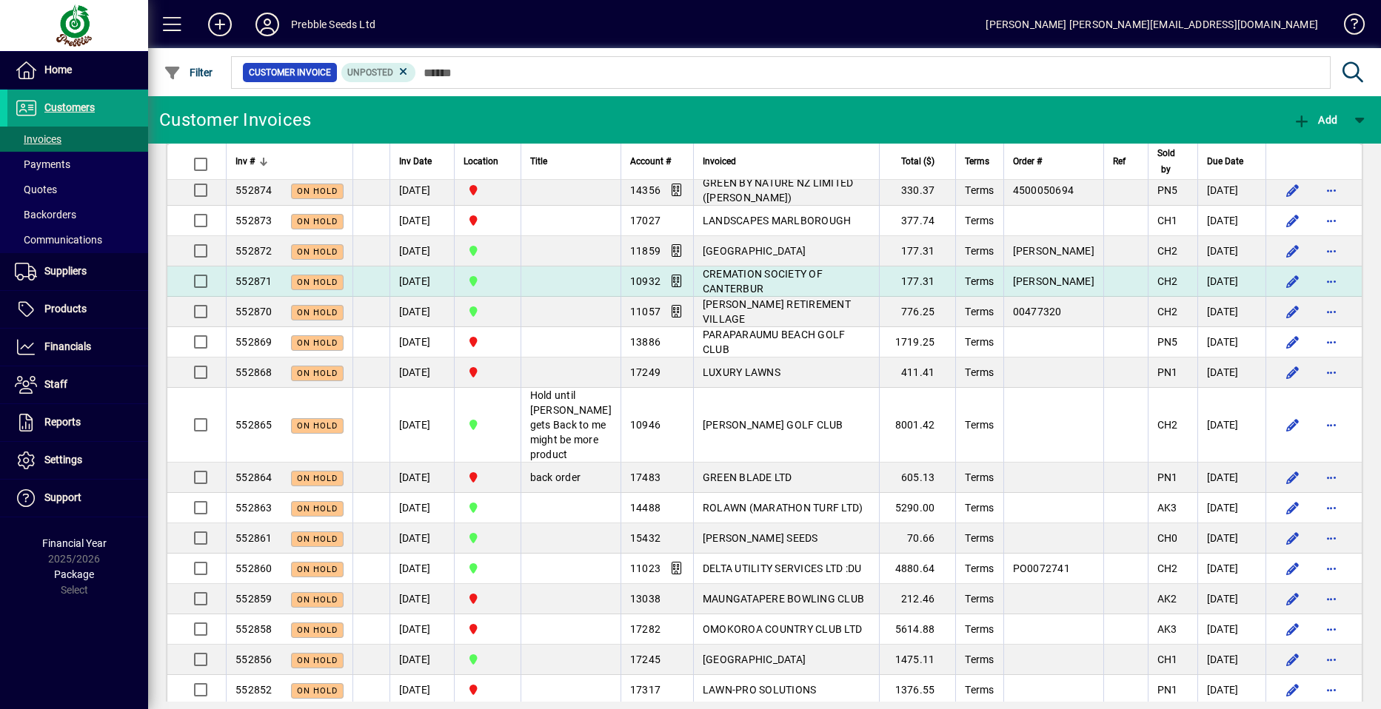
scroll to position [815, 0]
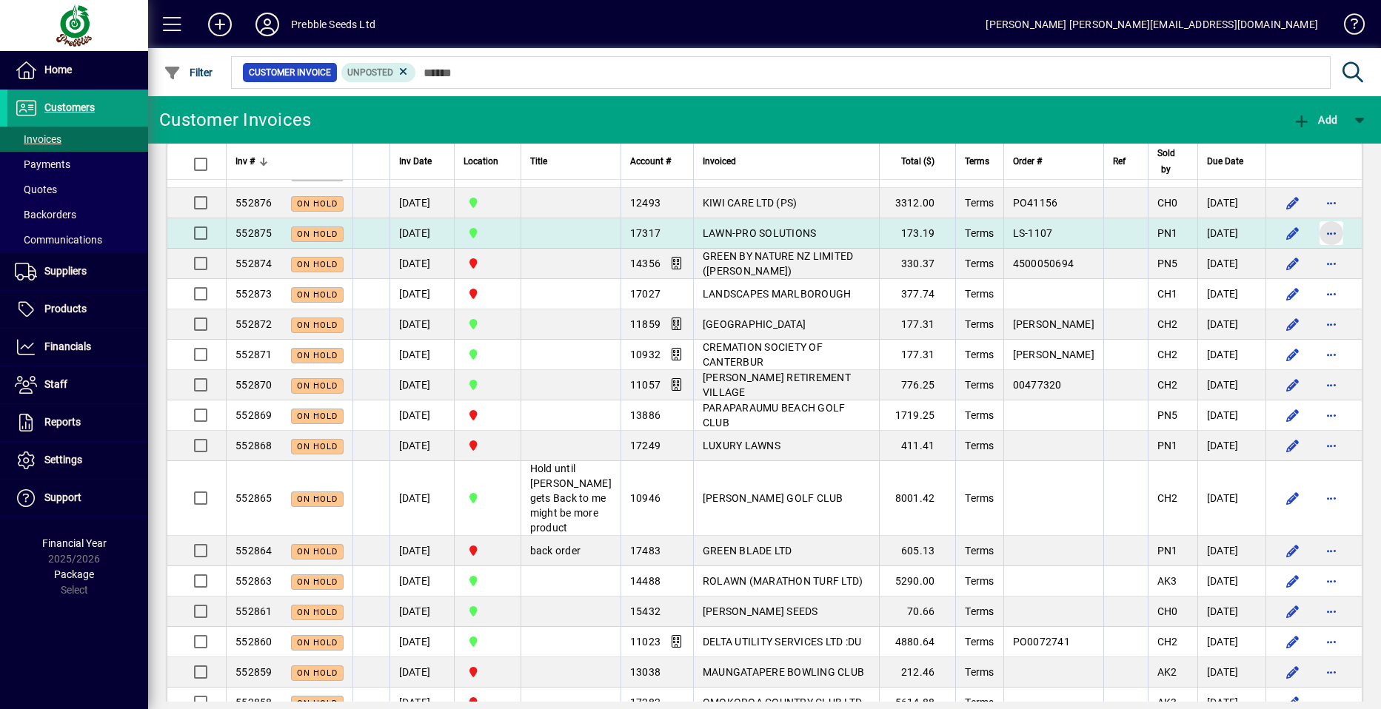
click at [1320, 251] on span "button" at bounding box center [1332, 233] width 36 height 36
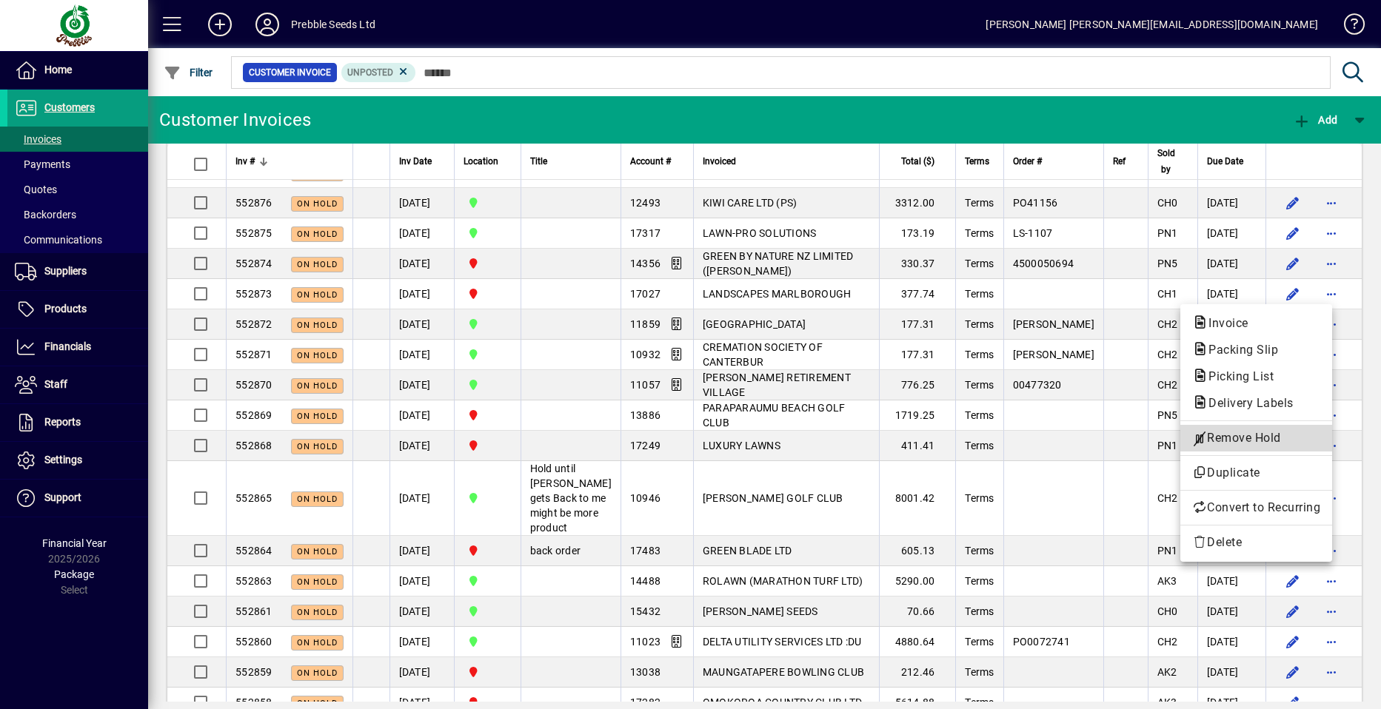
click at [1236, 436] on span "Remove Hold" at bounding box center [1256, 438] width 128 height 18
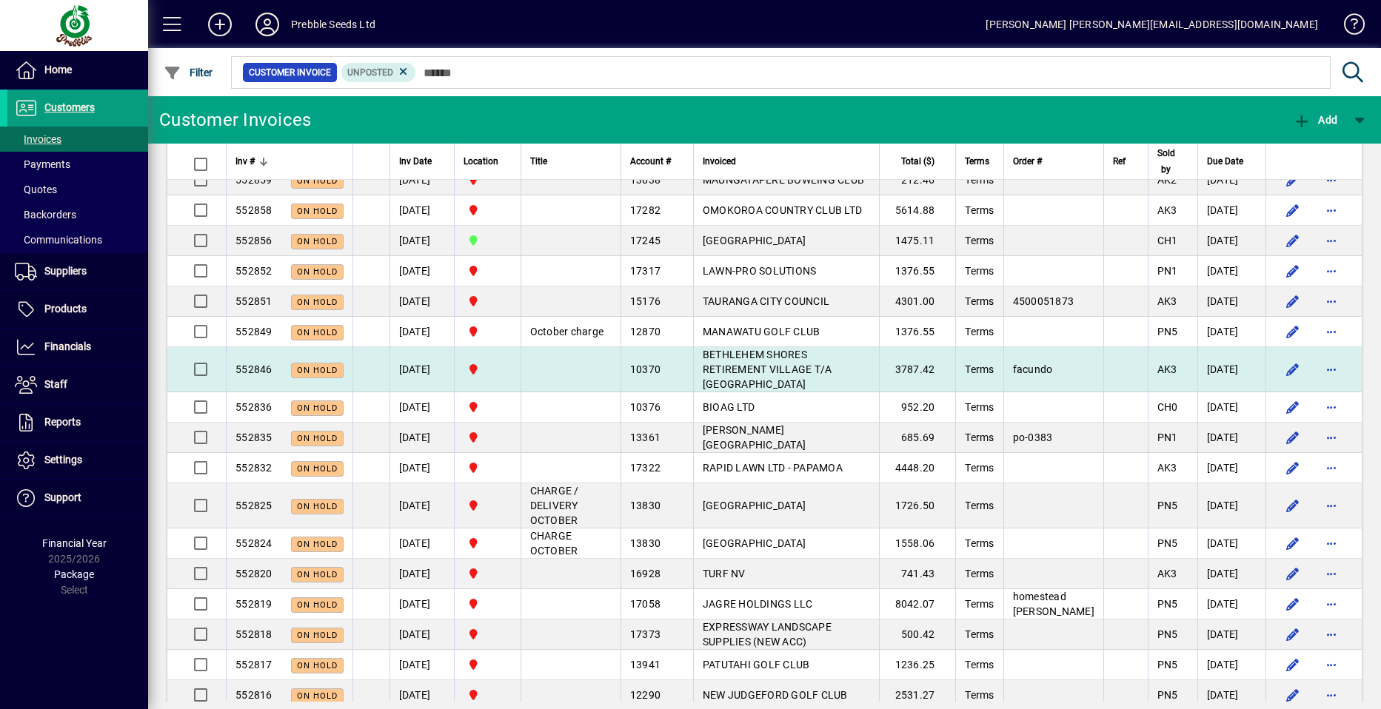
scroll to position [1407, 0]
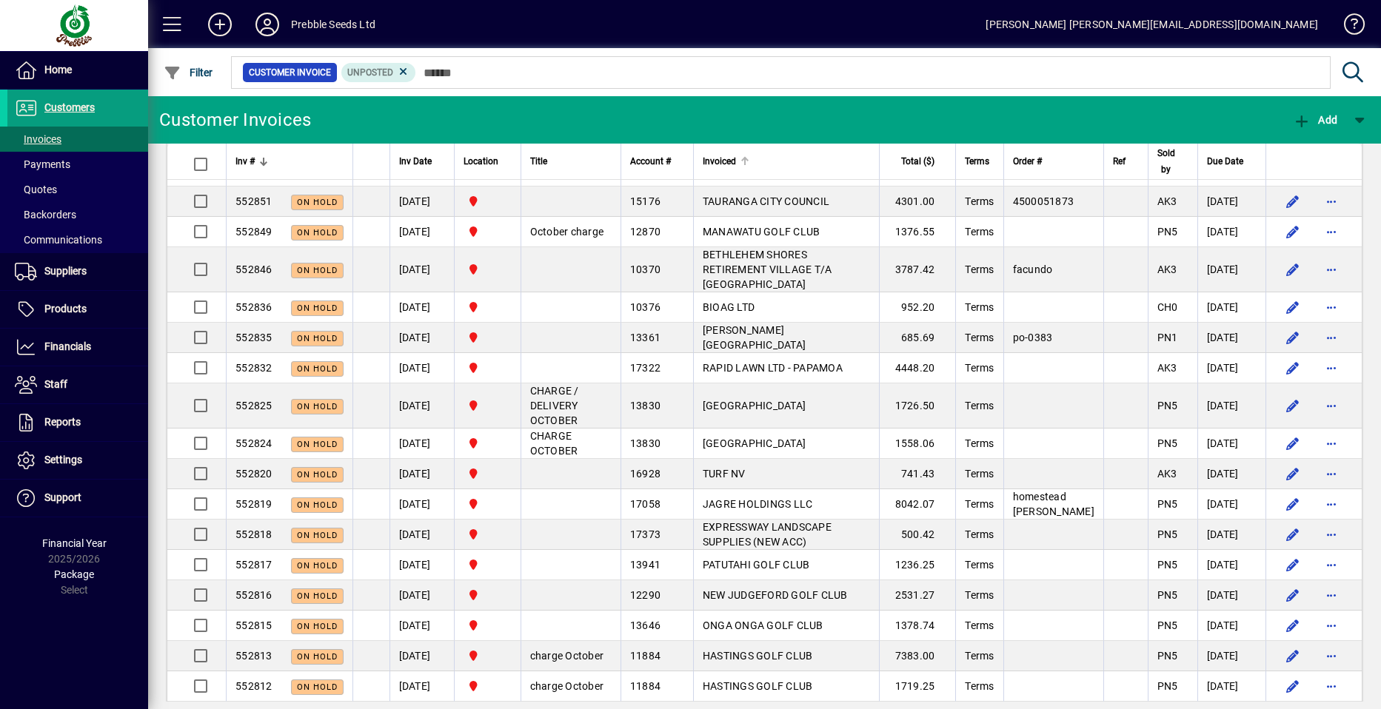
click at [710, 156] on span "Invoiced" at bounding box center [719, 161] width 33 height 16
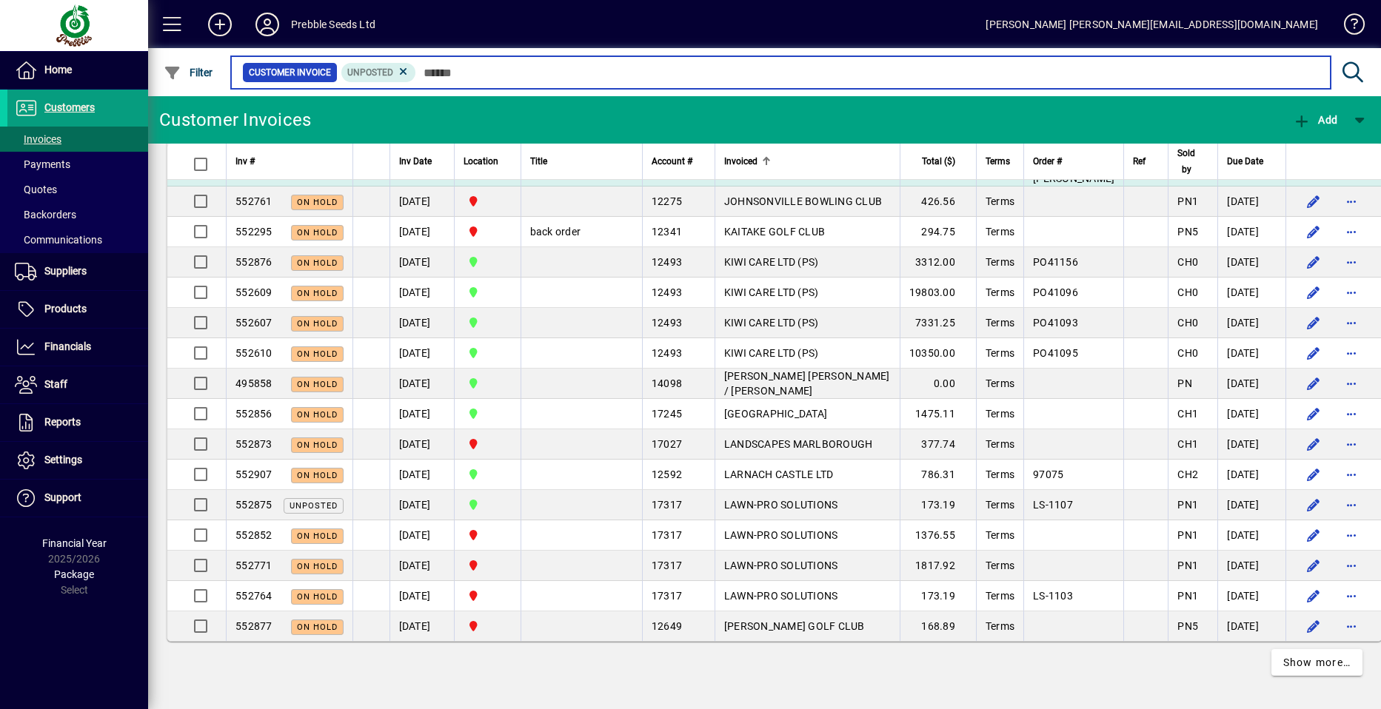
scroll to position [2814, 0]
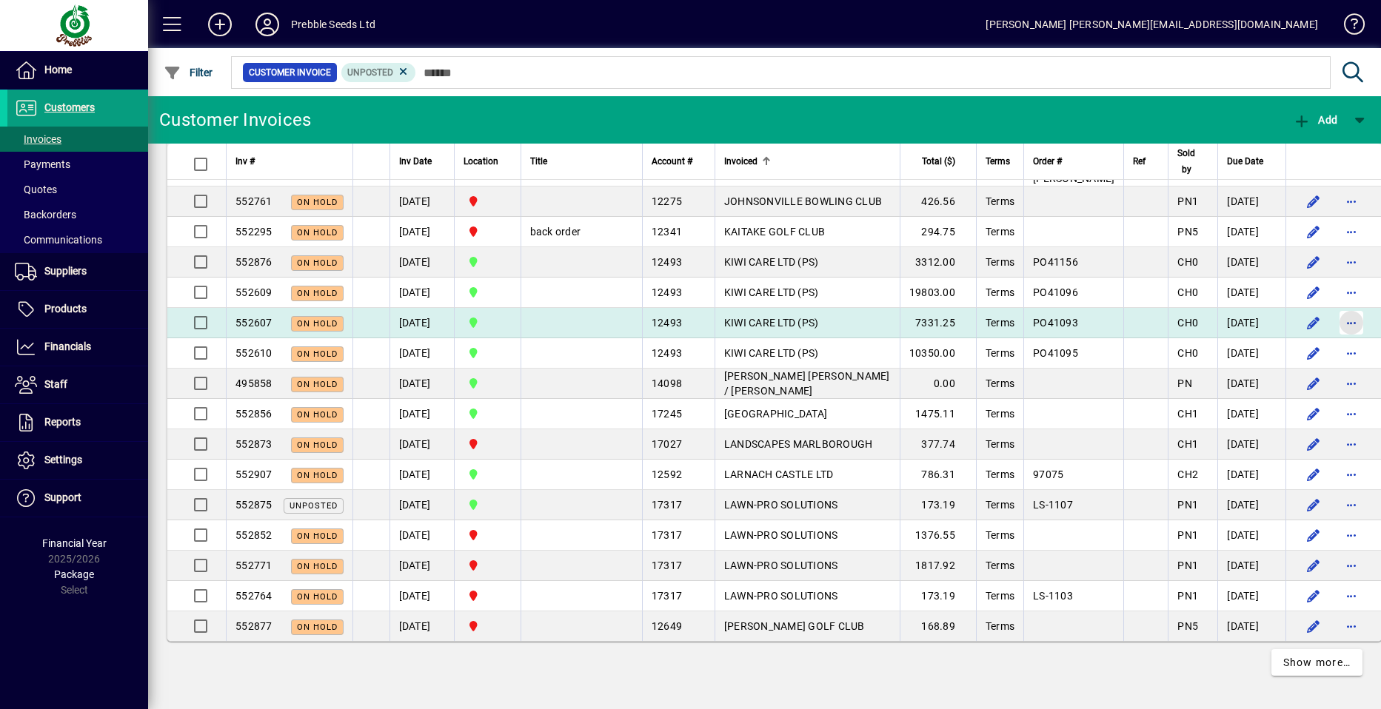
click at [1334, 341] on span "button" at bounding box center [1352, 323] width 36 height 36
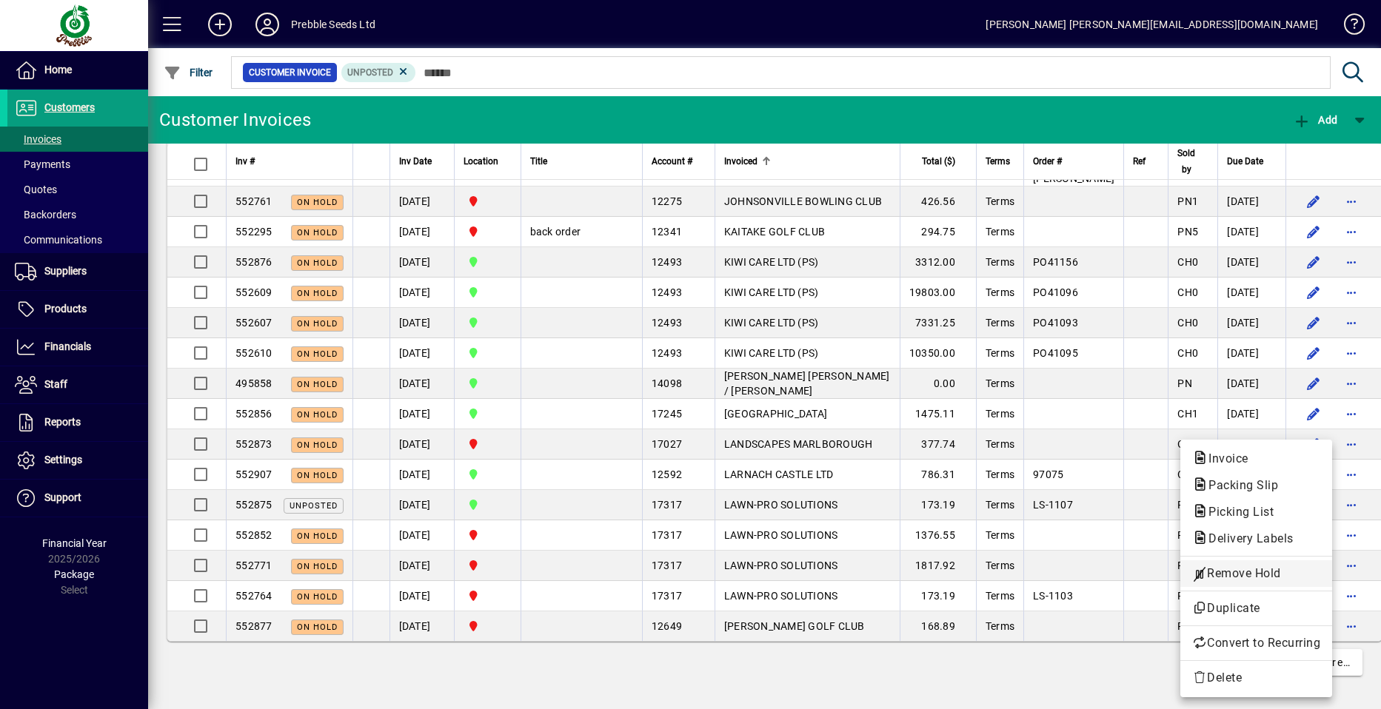
click at [1238, 575] on span "Remove Hold" at bounding box center [1256, 574] width 128 height 18
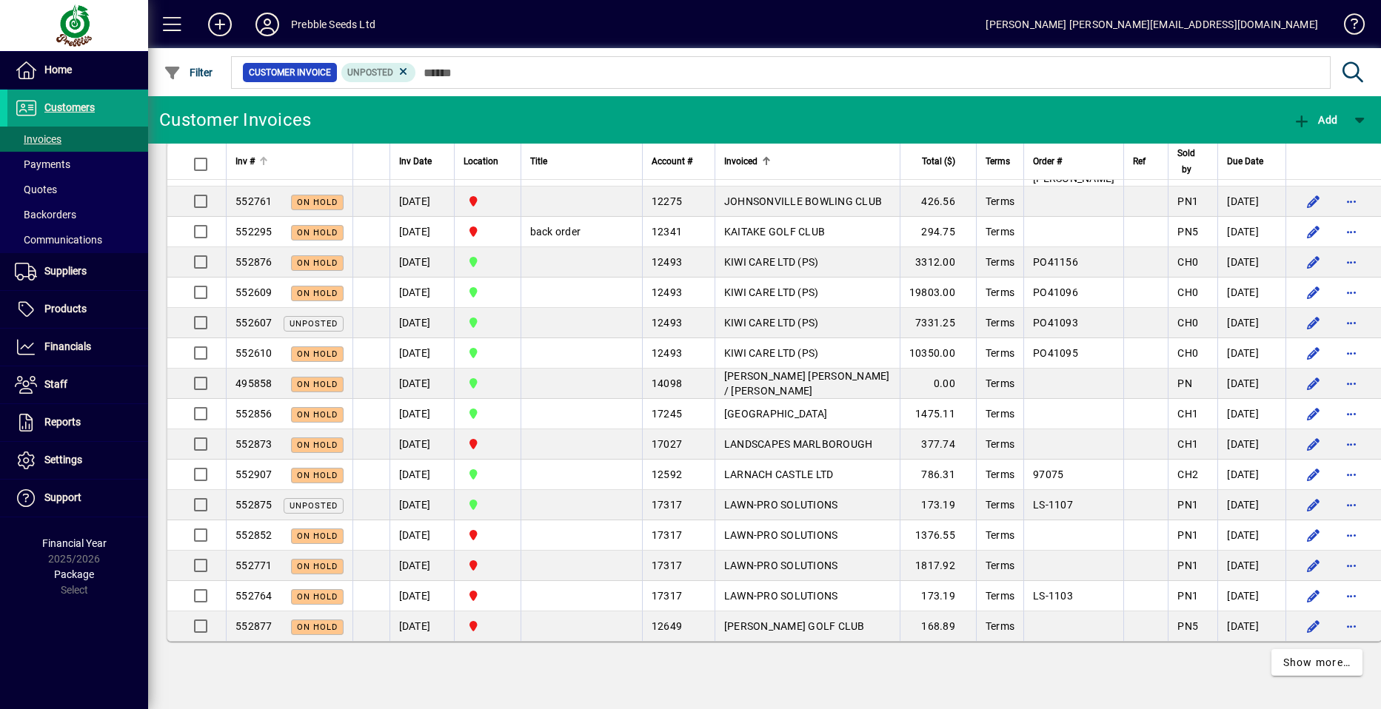
scroll to position [2812, 0]
click at [250, 160] on span "Inv #" at bounding box center [244, 161] width 19 height 16
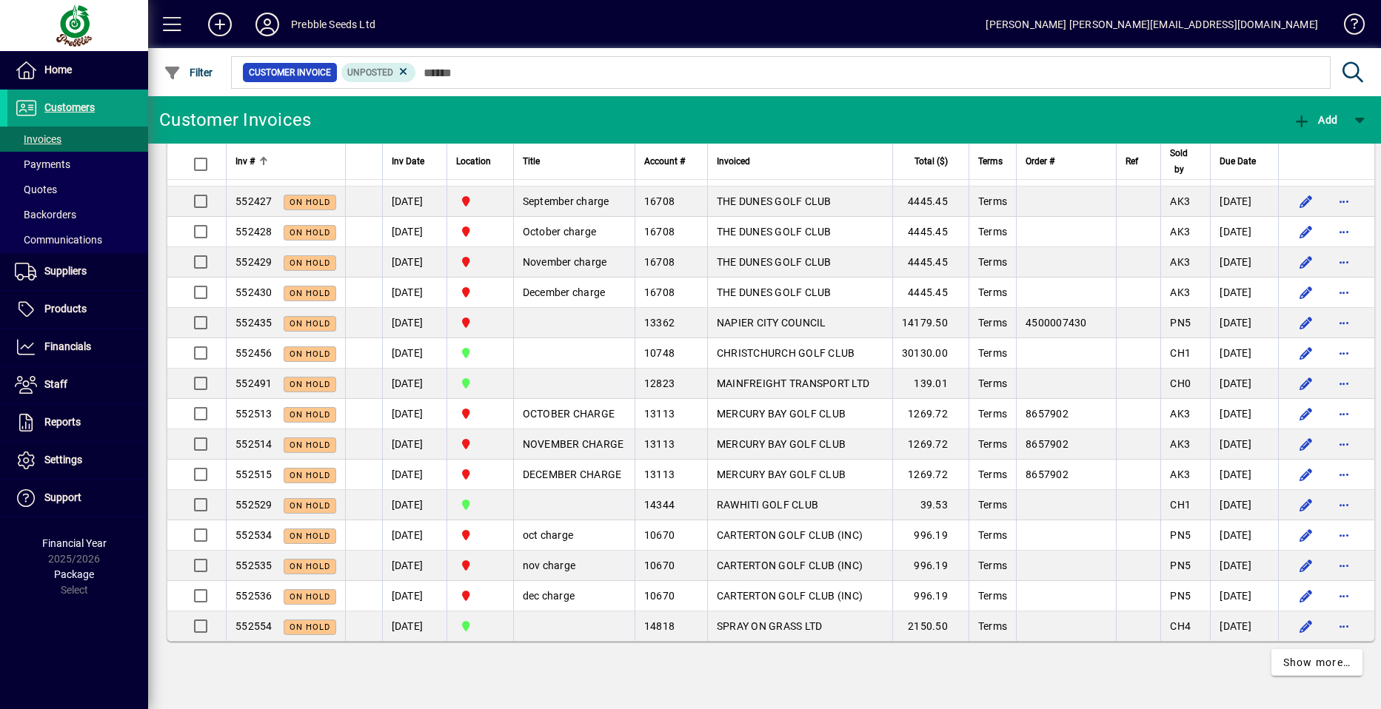
click at [250, 161] on span "Inv #" at bounding box center [244, 161] width 19 height 16
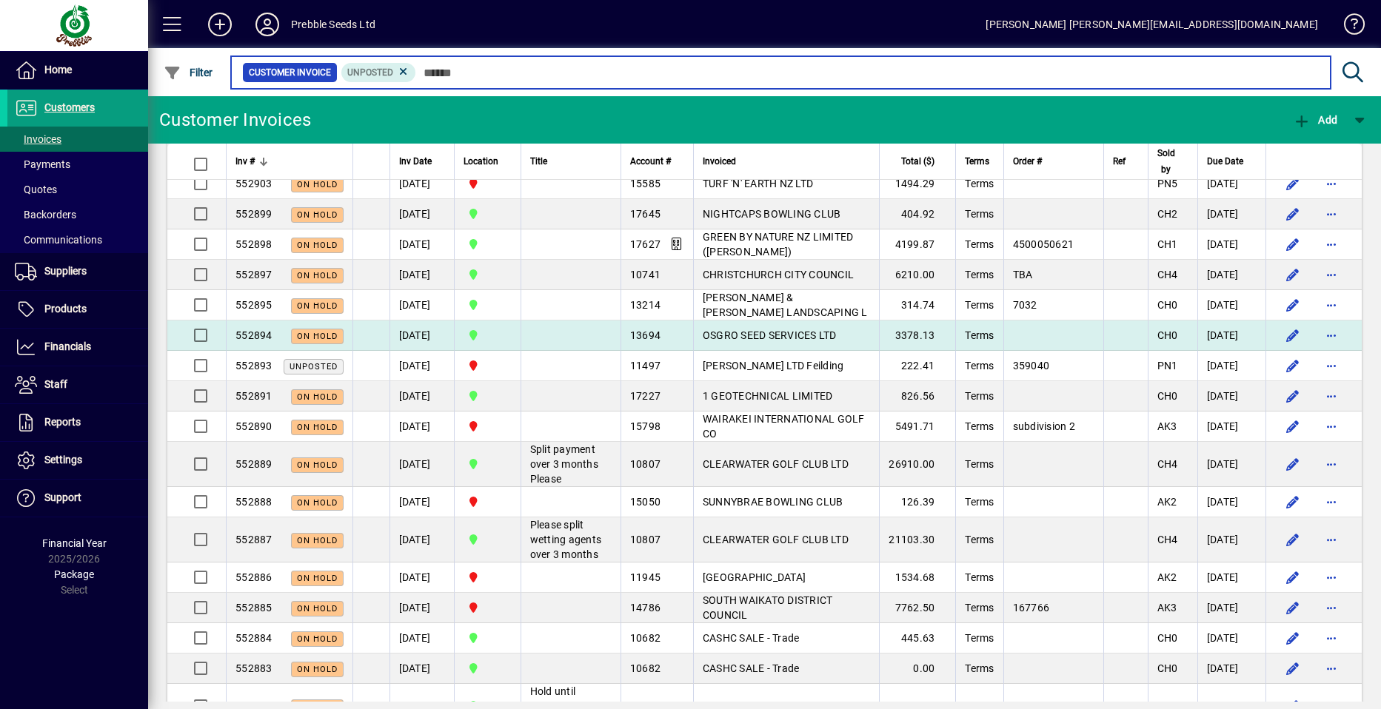
scroll to position [135, 0]
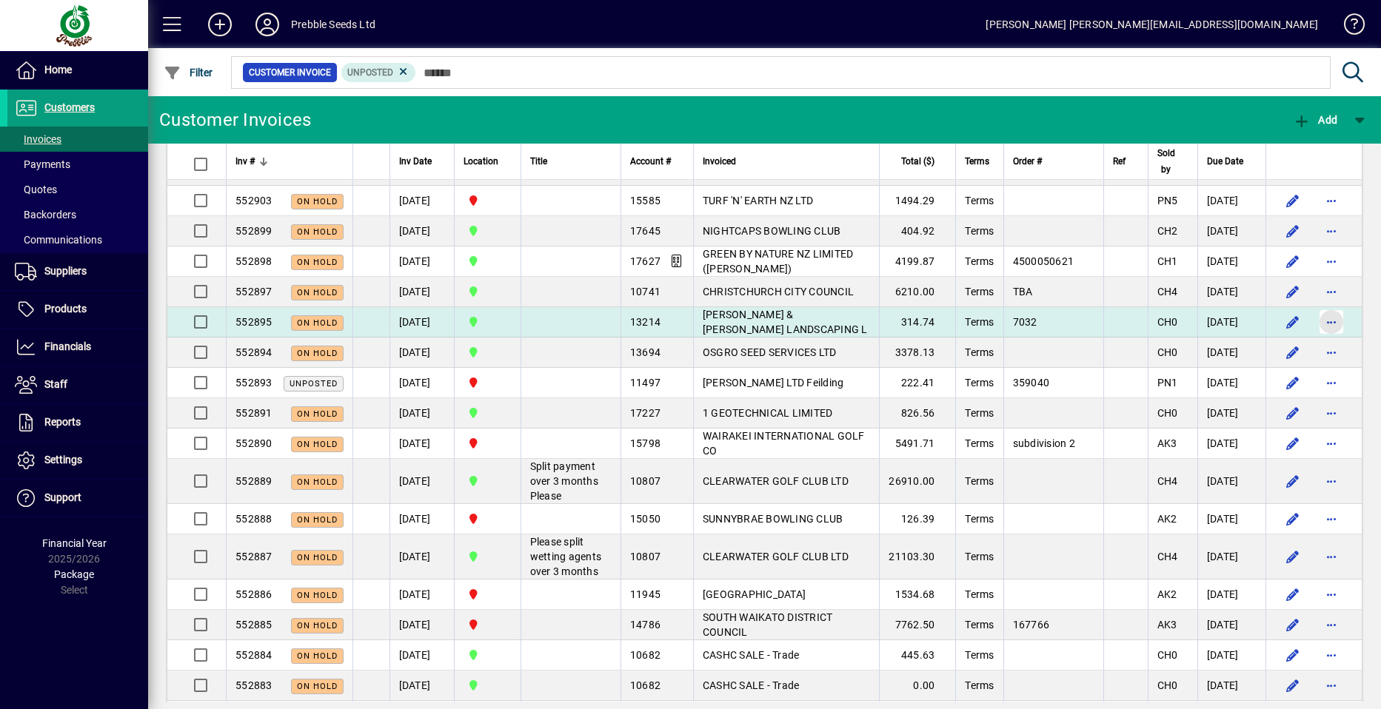
click at [1317, 323] on span "button" at bounding box center [1332, 322] width 36 height 36
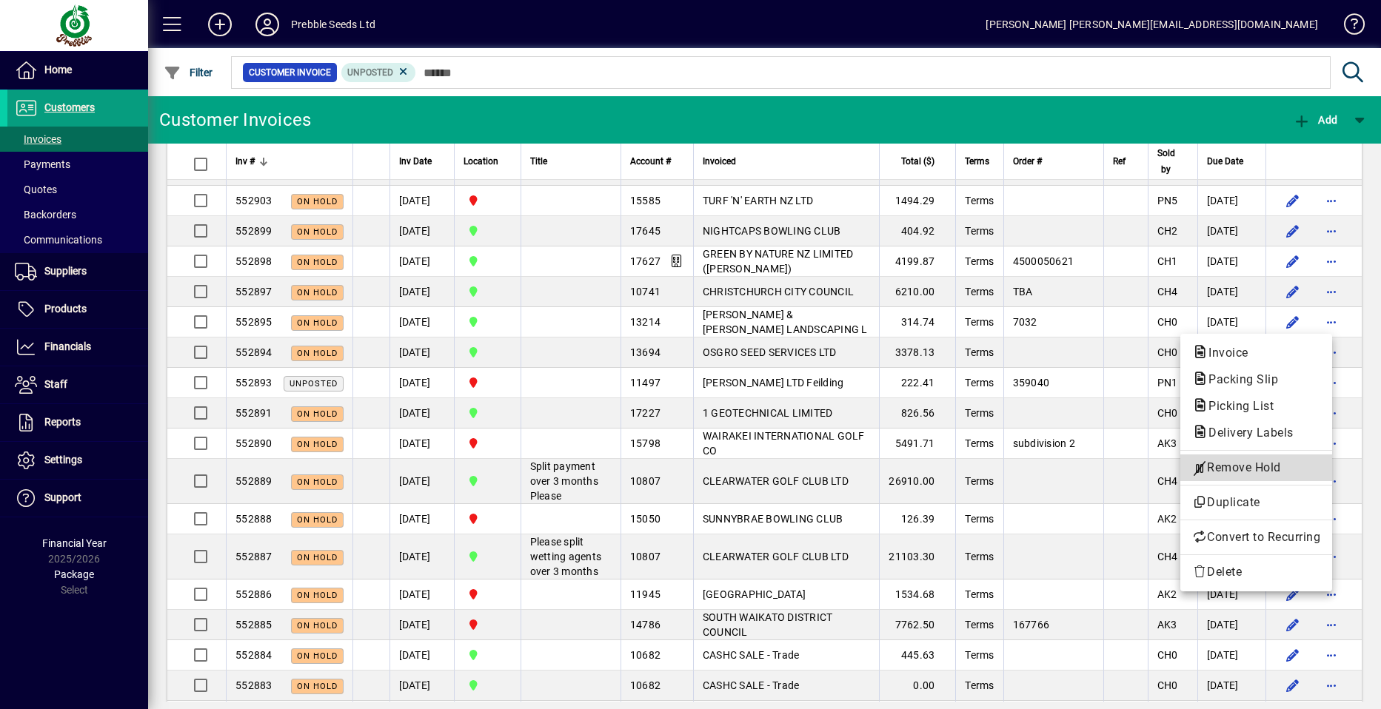
click at [1226, 465] on span "Remove Hold" at bounding box center [1256, 468] width 128 height 18
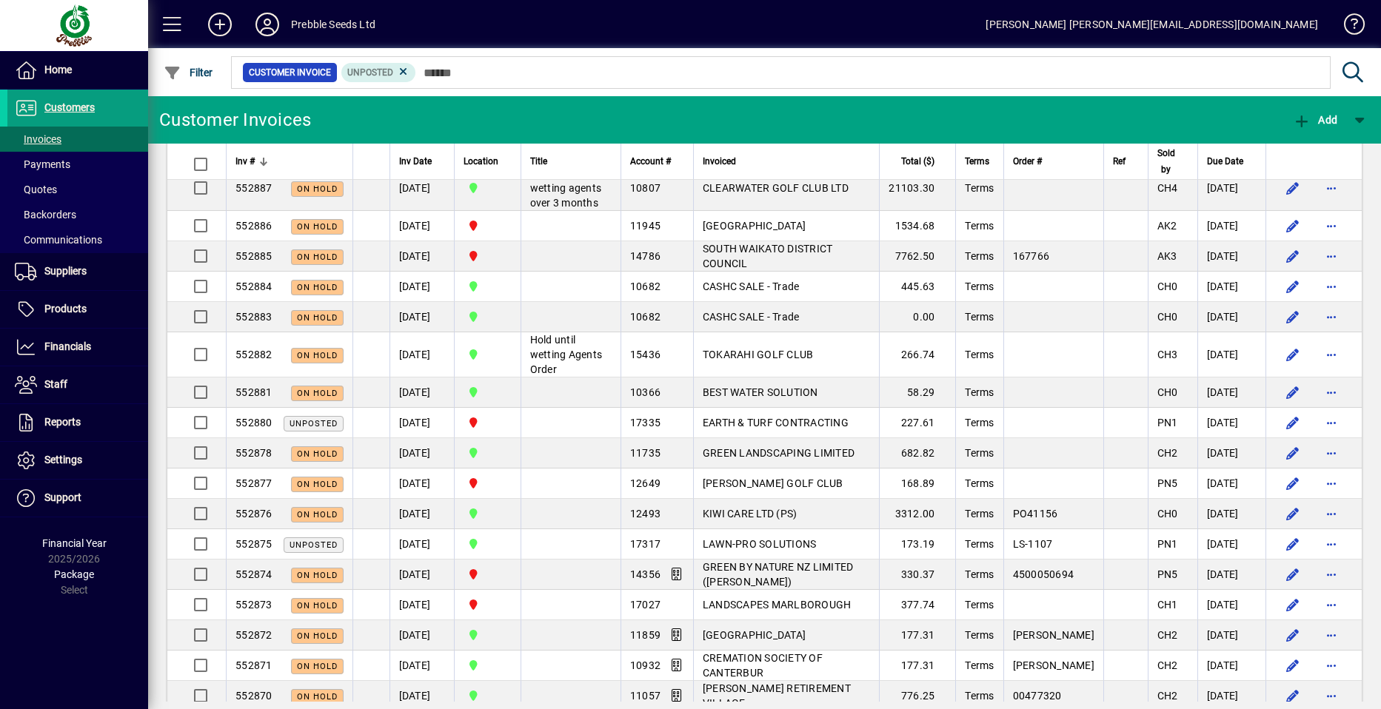
scroll to position [505, 0]
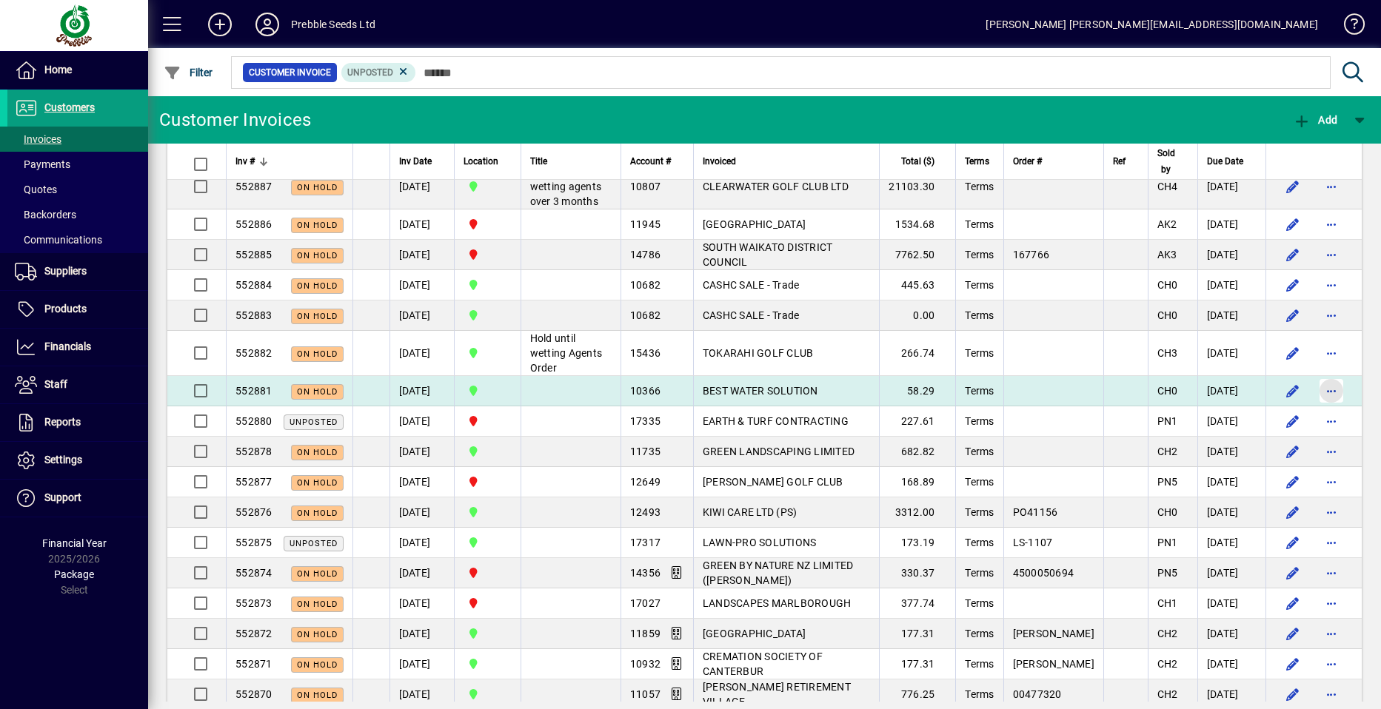
click at [1322, 409] on span "button" at bounding box center [1332, 391] width 36 height 36
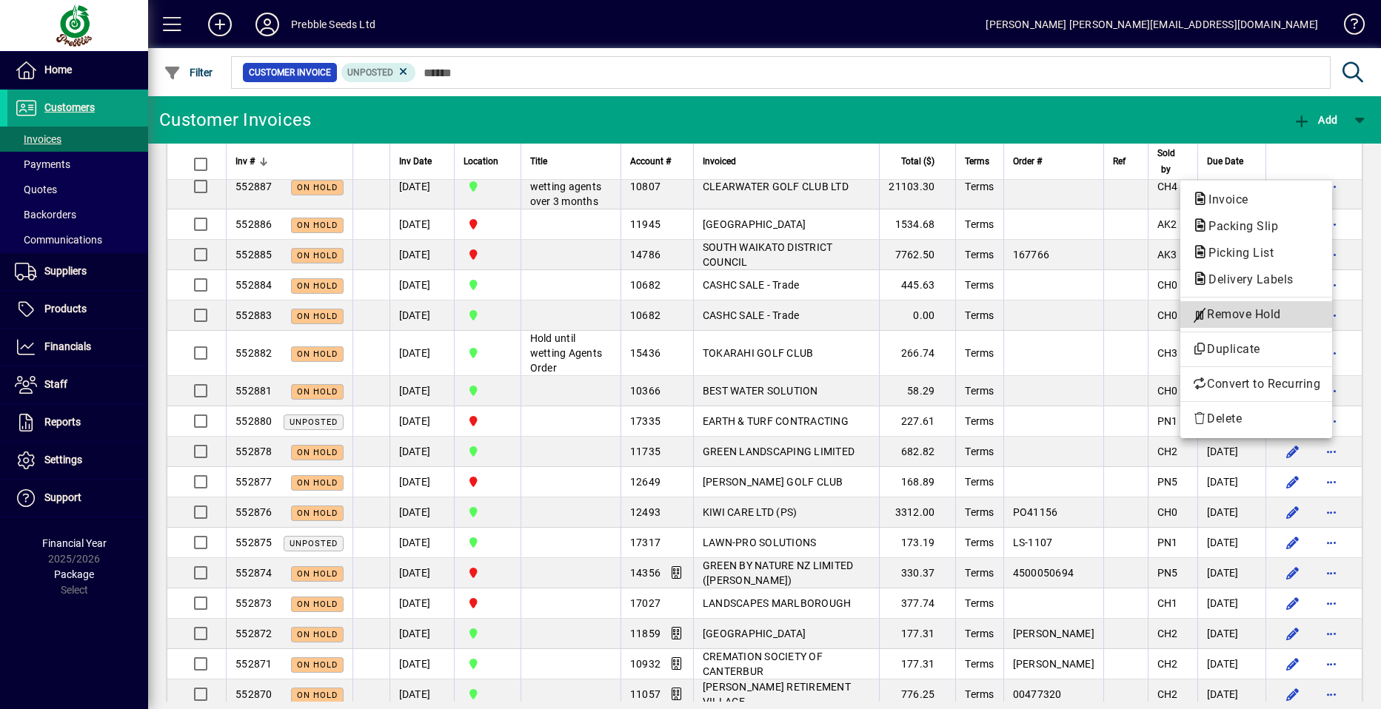
click at [1228, 310] on span "Remove Hold" at bounding box center [1256, 315] width 128 height 18
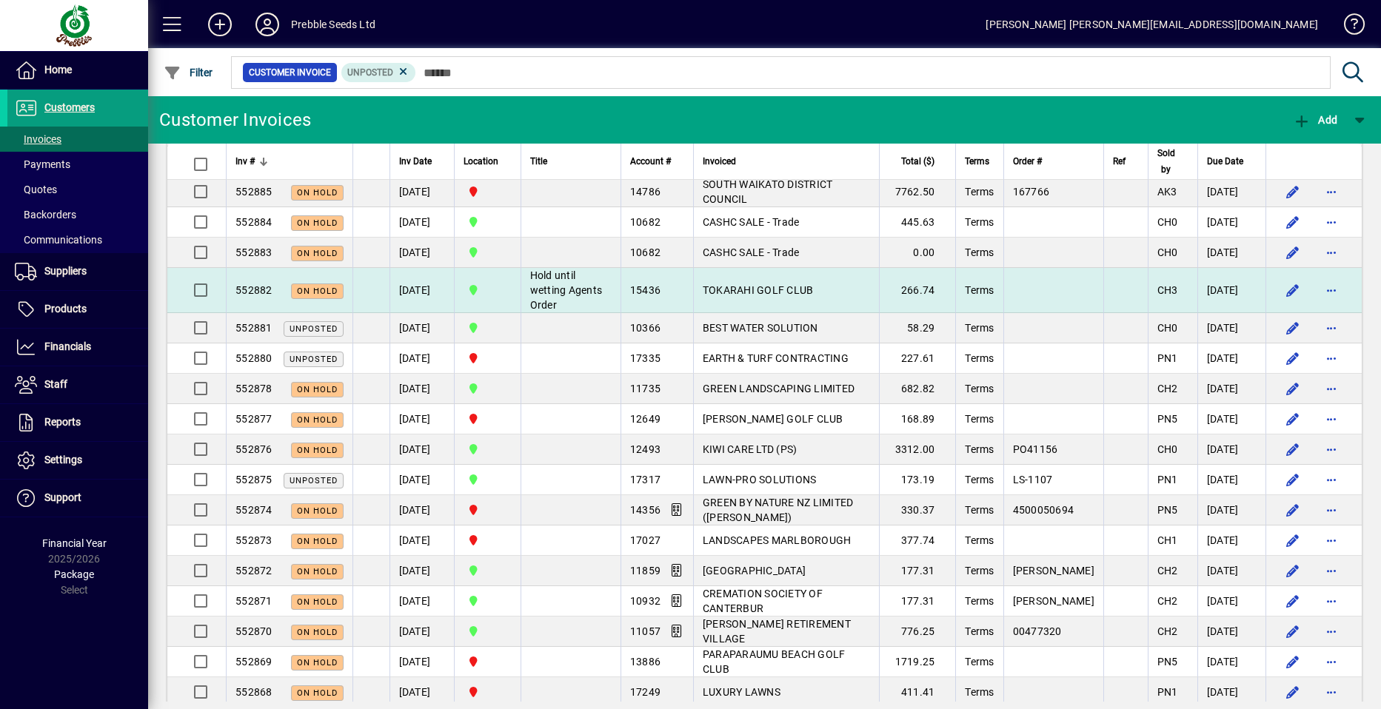
scroll to position [653, 0]
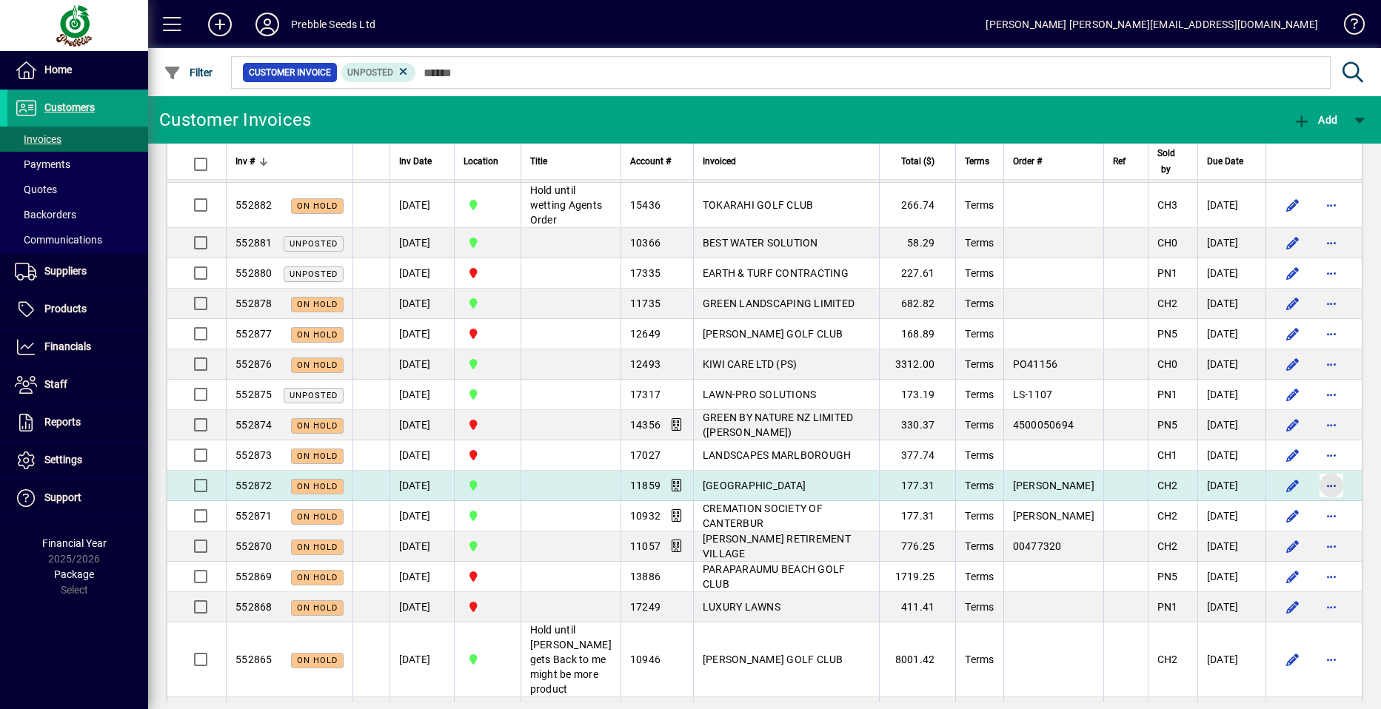
click at [1320, 504] on span "button" at bounding box center [1332, 486] width 36 height 36
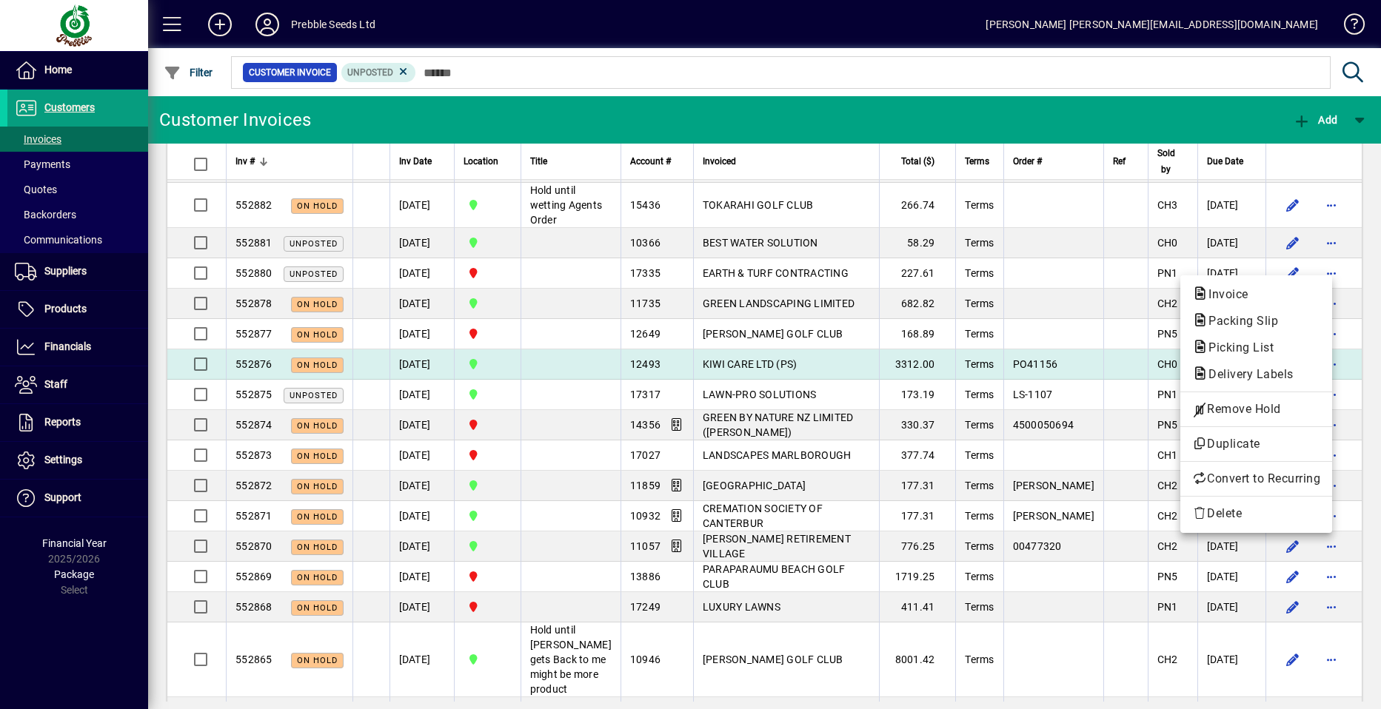
drag, startPoint x: 1219, startPoint y: 414, endPoint x: 1209, endPoint y: 417, distance: 10.1
click at [1216, 415] on span "Remove Hold" at bounding box center [1256, 410] width 128 height 18
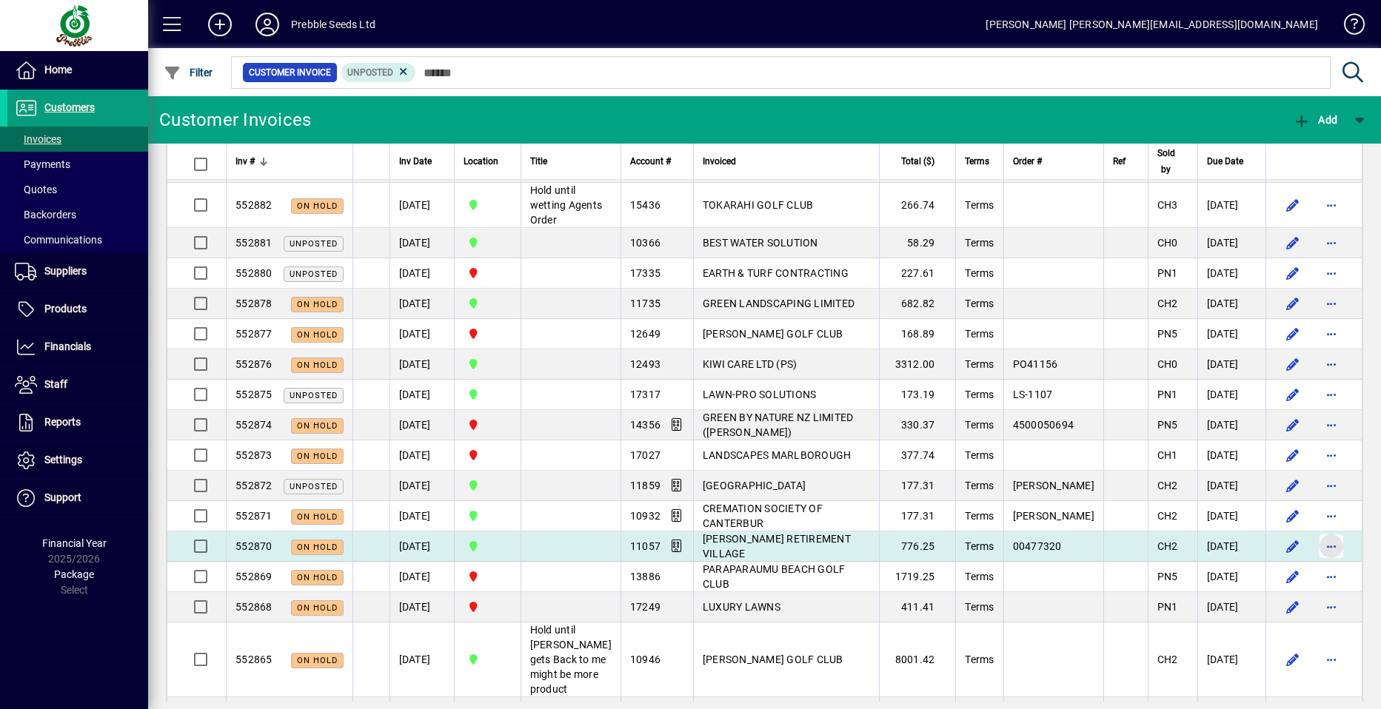
click at [1322, 564] on span "button" at bounding box center [1332, 547] width 36 height 36
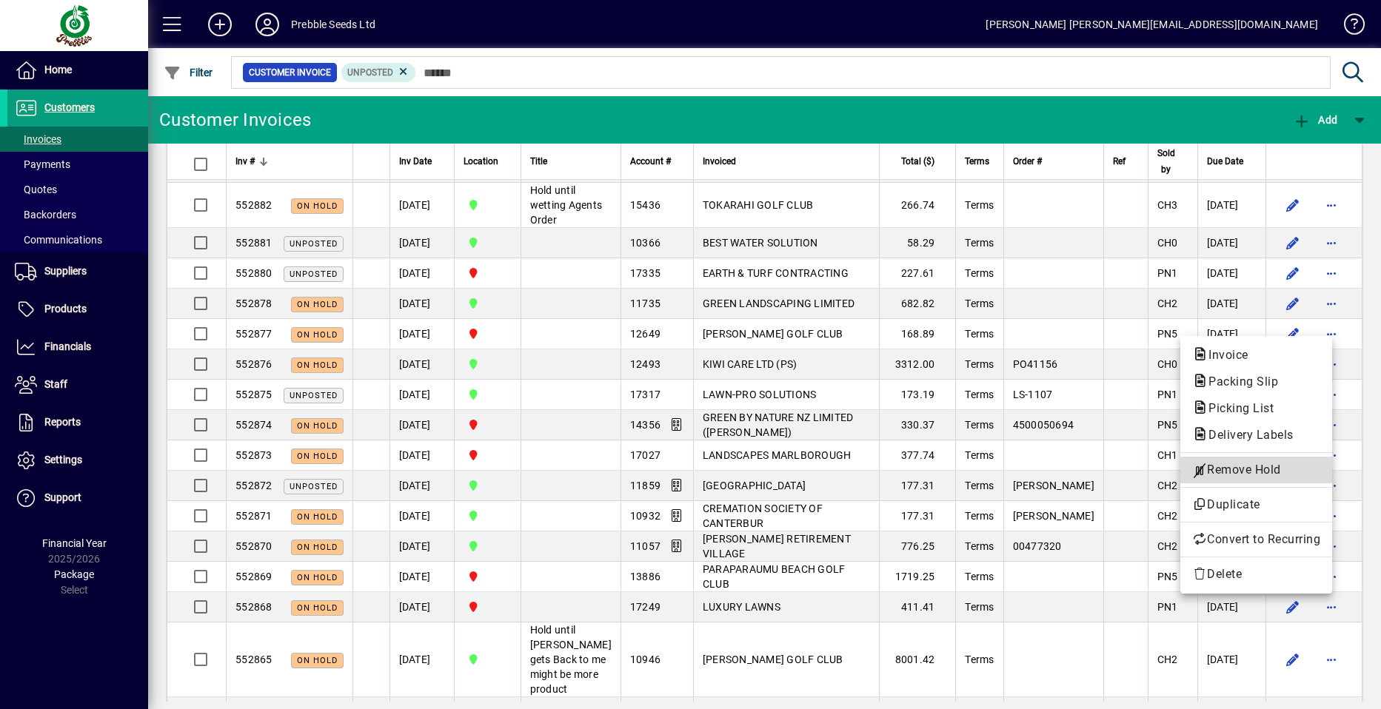
click at [1245, 462] on span "Remove Hold" at bounding box center [1256, 470] width 128 height 18
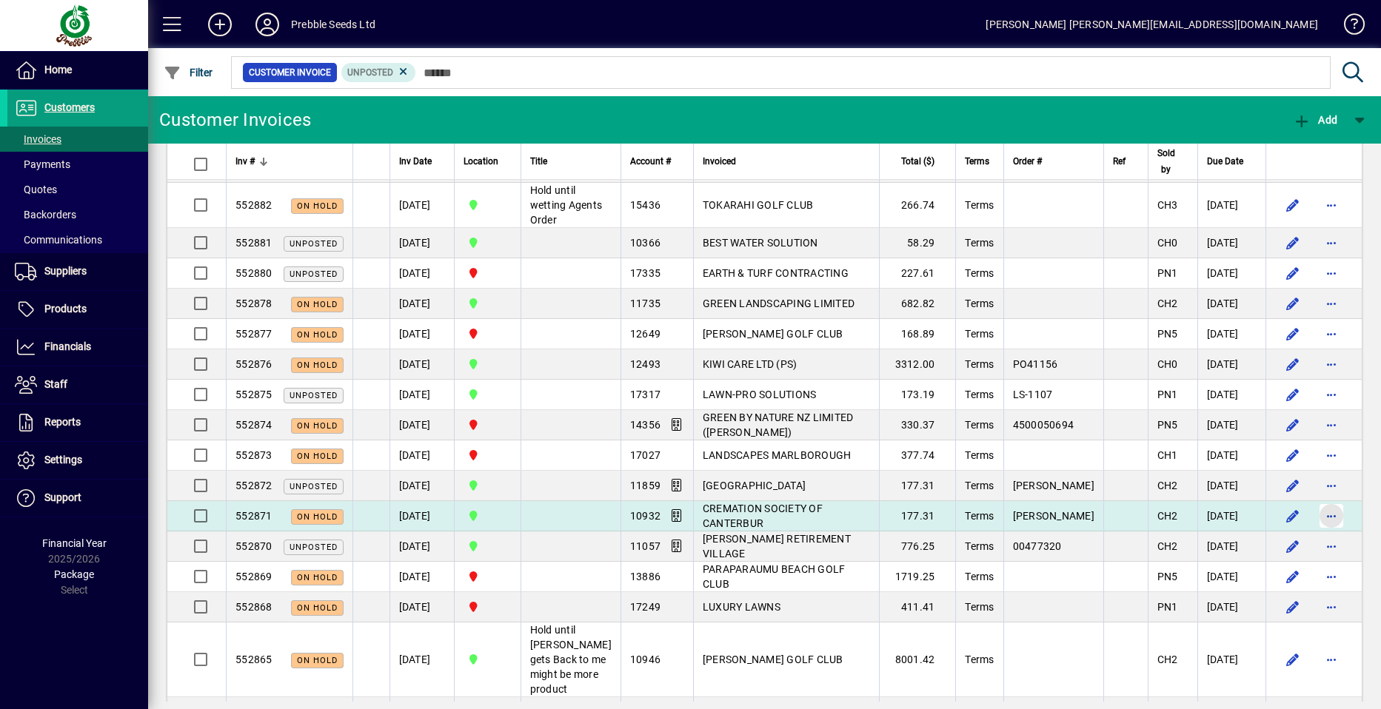
click at [1321, 534] on span "button" at bounding box center [1332, 516] width 36 height 36
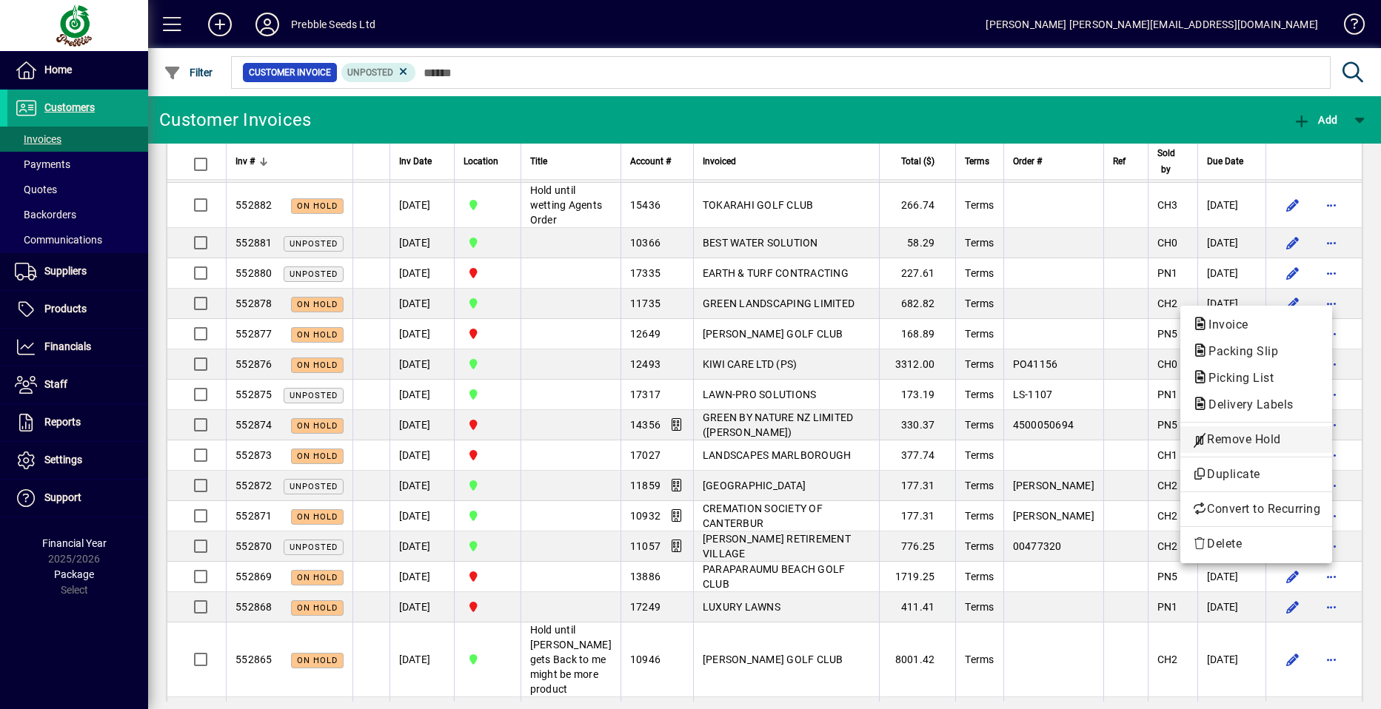
click at [1229, 444] on span "Remove Hold" at bounding box center [1256, 440] width 128 height 18
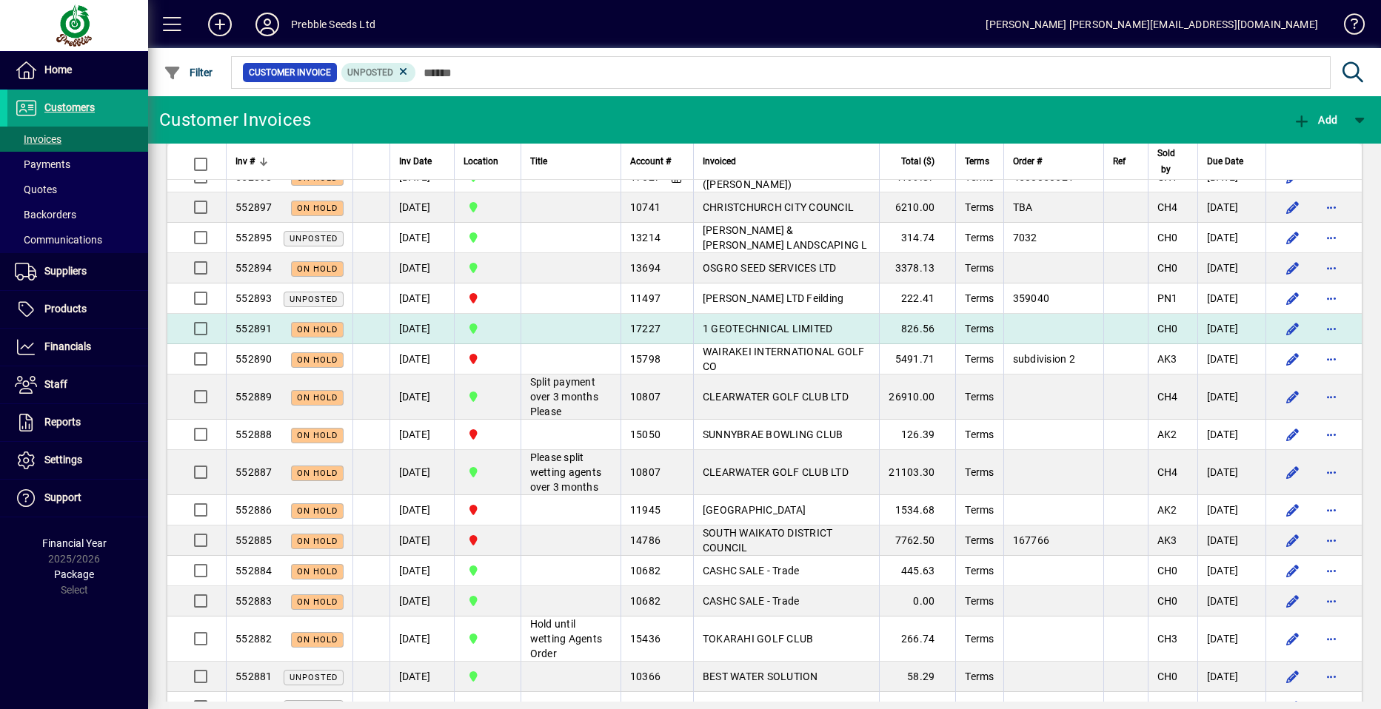
scroll to position [222, 0]
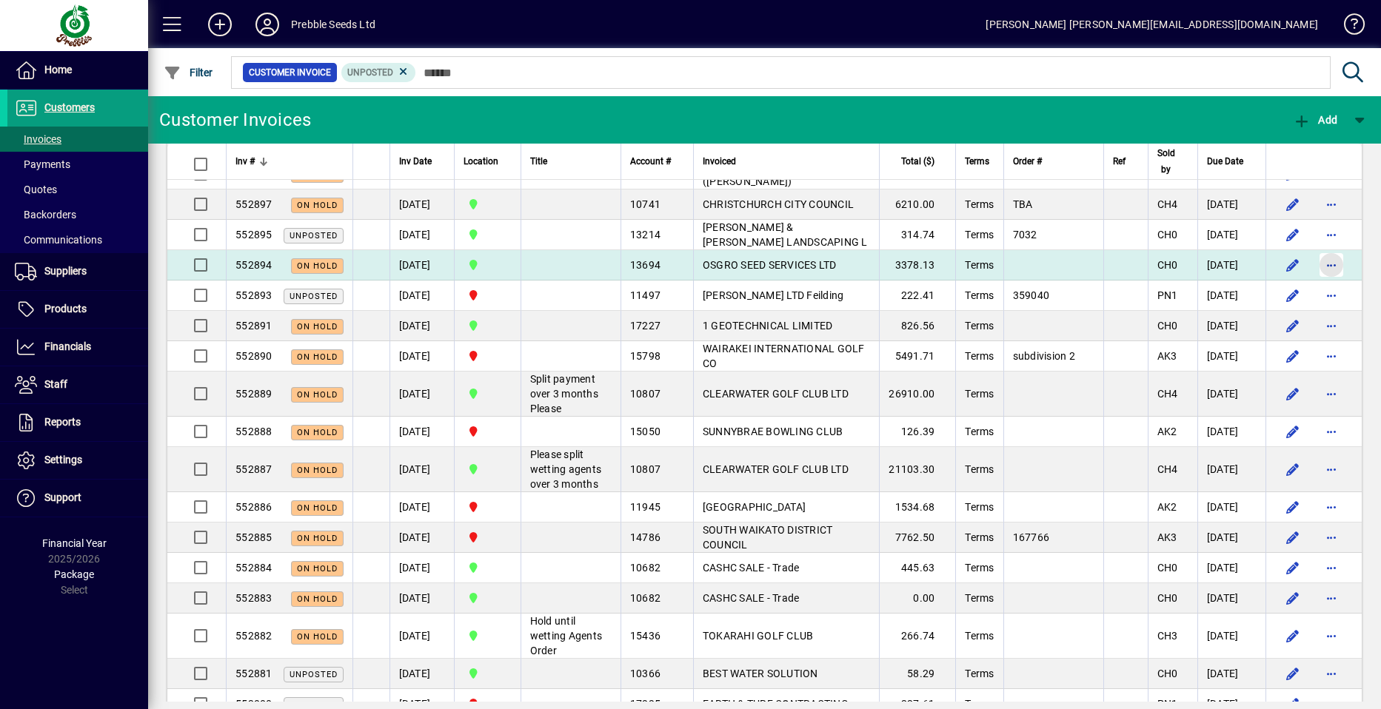
click at [1320, 264] on span "button" at bounding box center [1332, 265] width 36 height 36
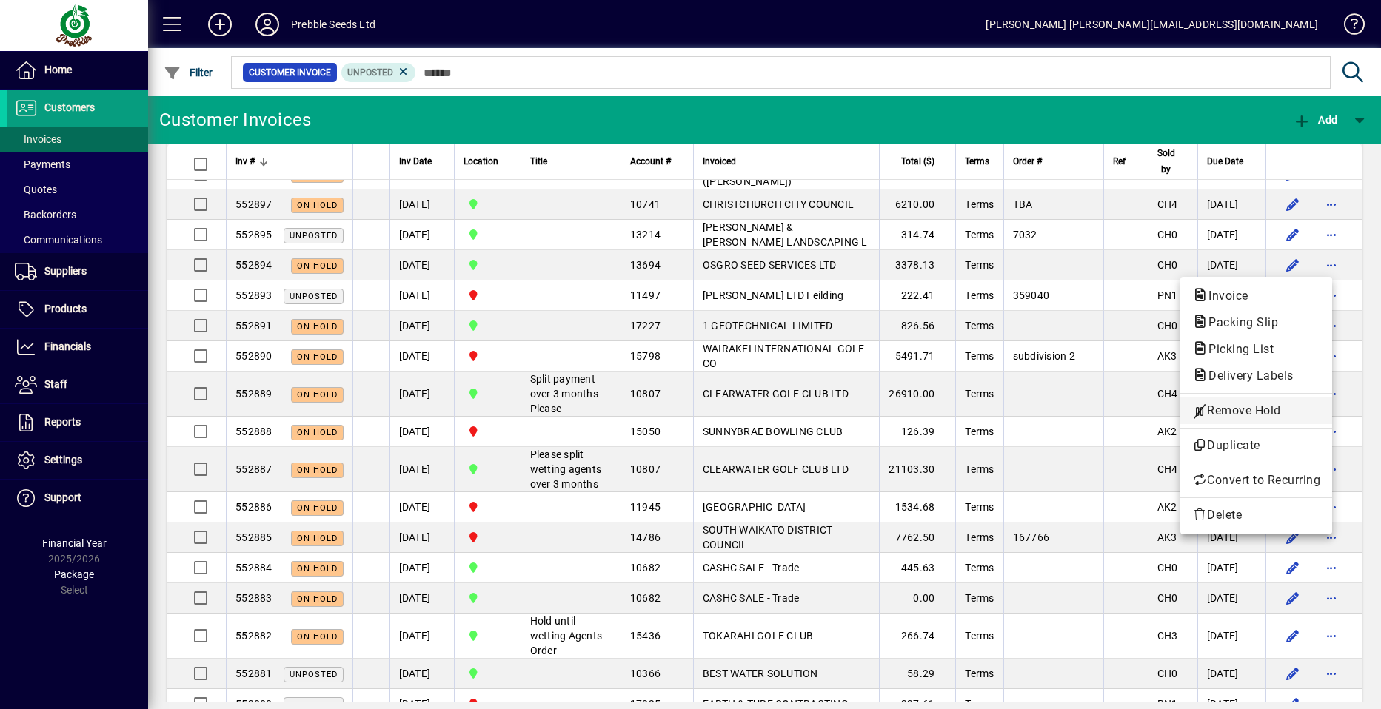
click at [1231, 411] on span "Remove Hold" at bounding box center [1256, 411] width 128 height 18
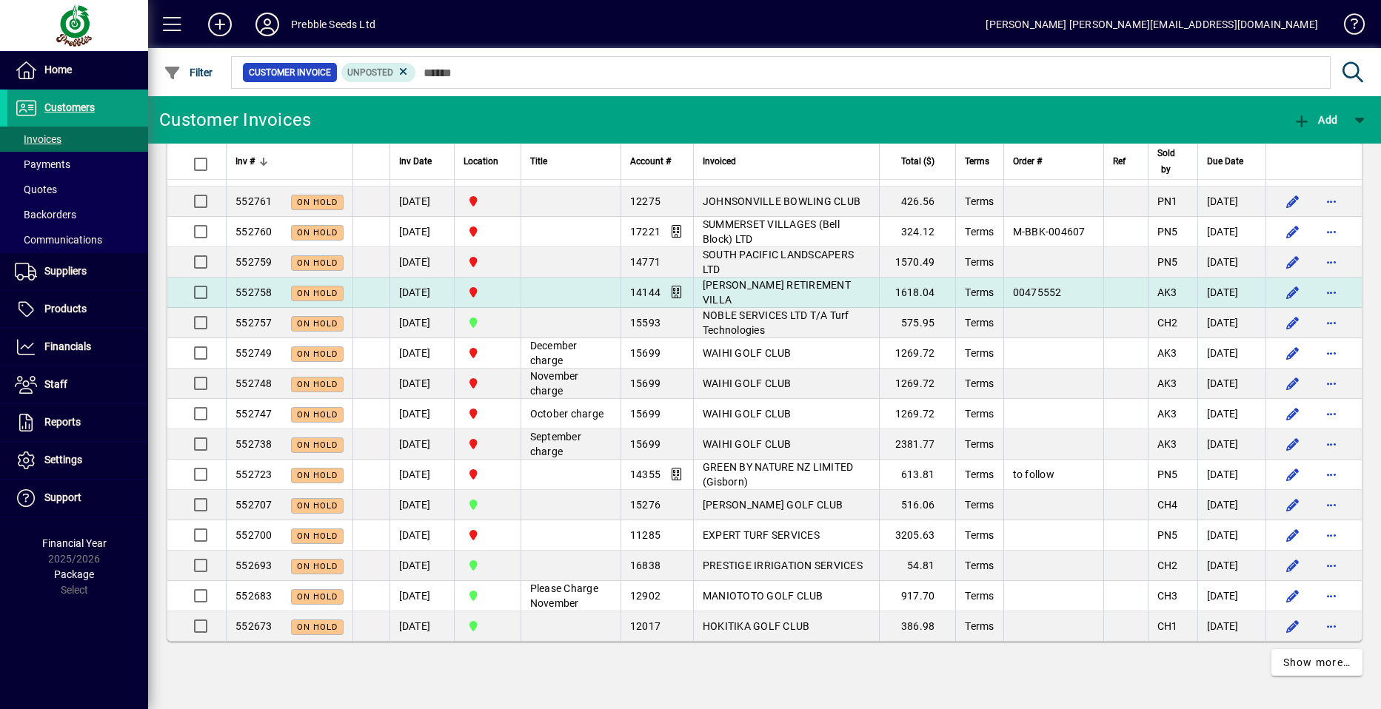
scroll to position [2800, 0]
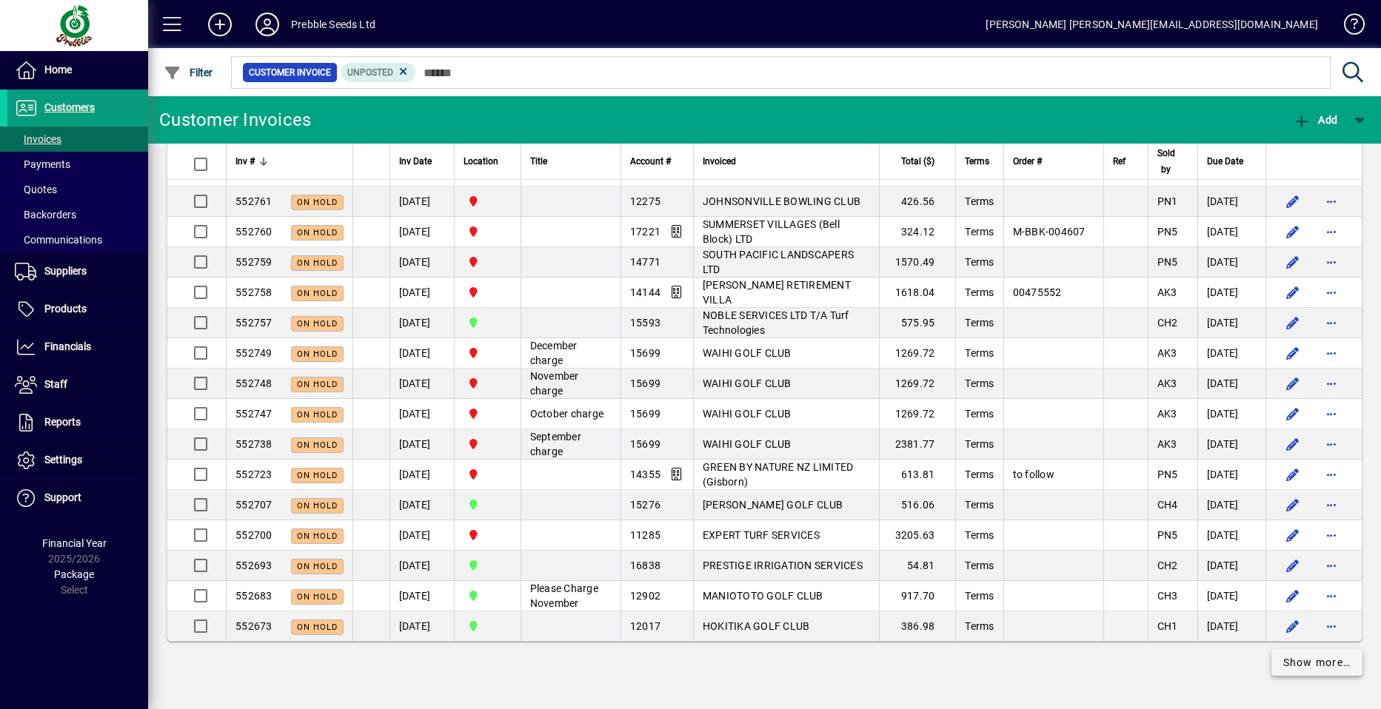
click at [1307, 661] on span "Show more…" at bounding box center [1317, 663] width 68 height 16
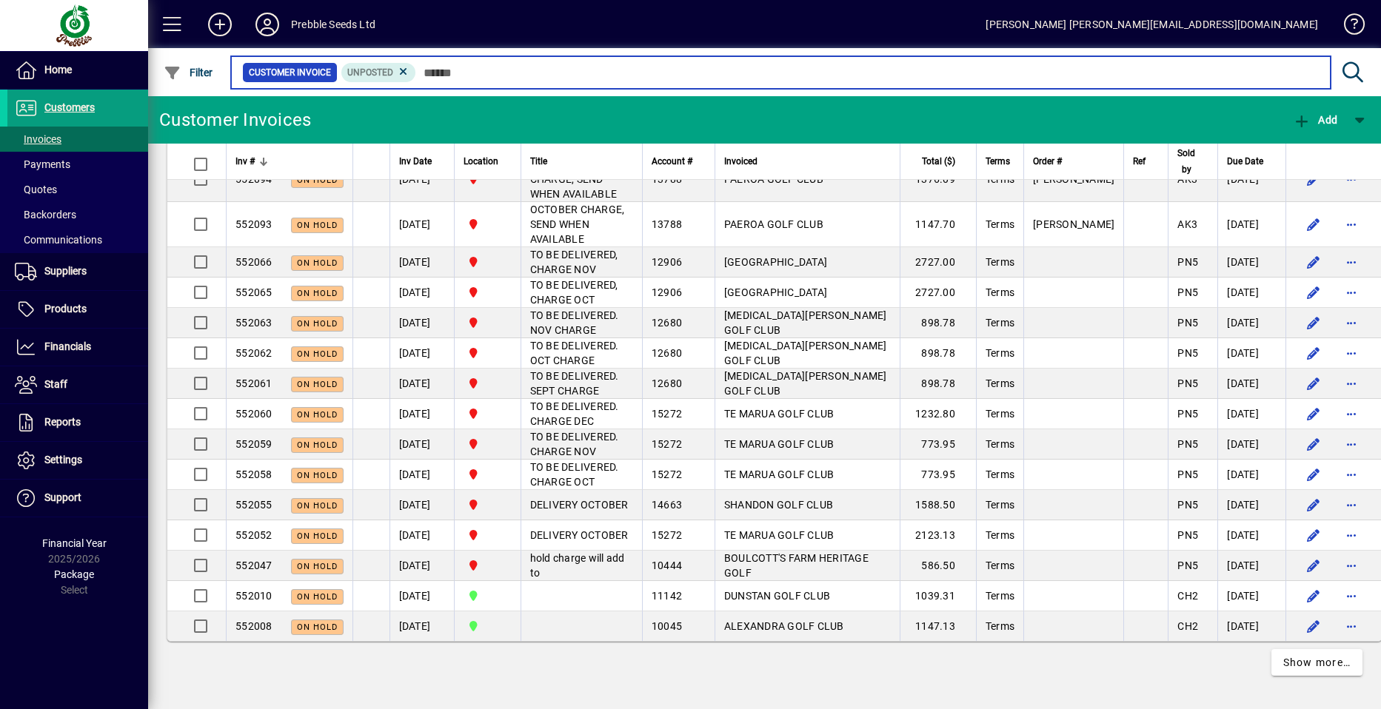
scroll to position [6858, 0]
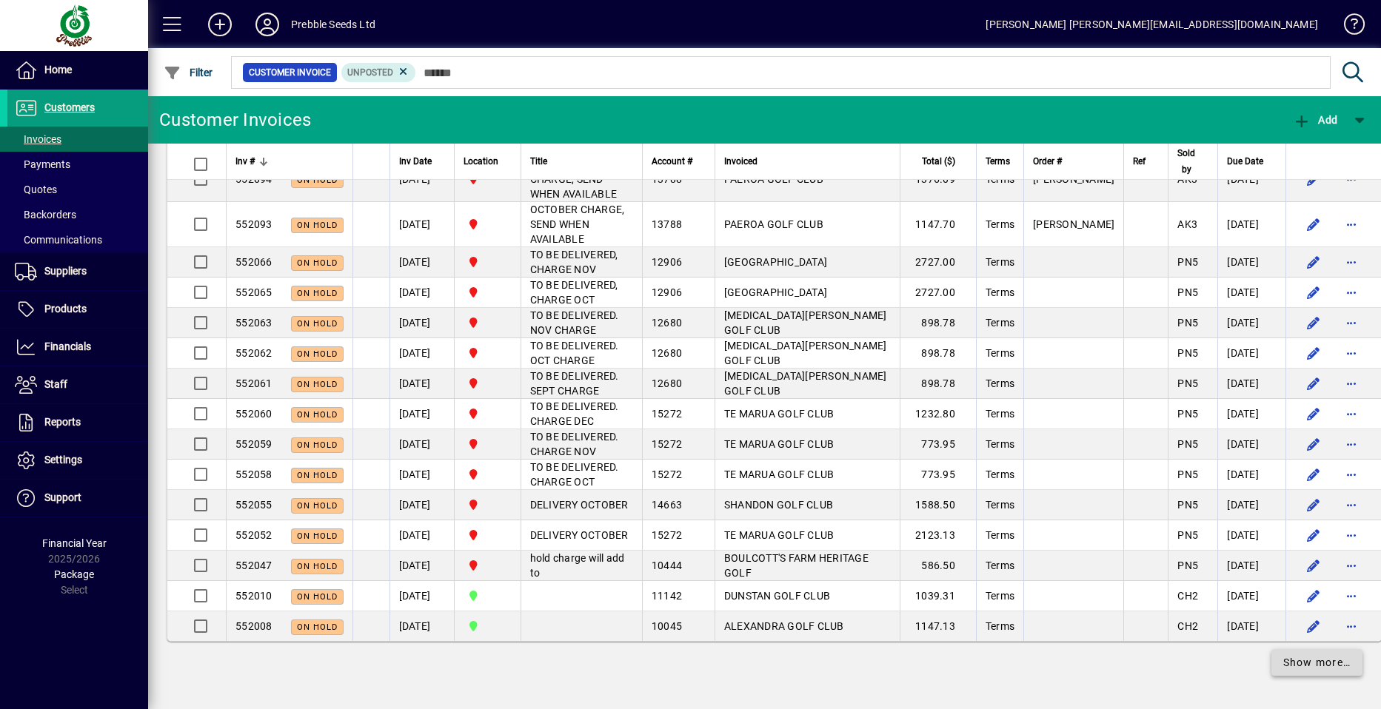
click at [1312, 663] on span "Show more…" at bounding box center [1317, 663] width 68 height 16
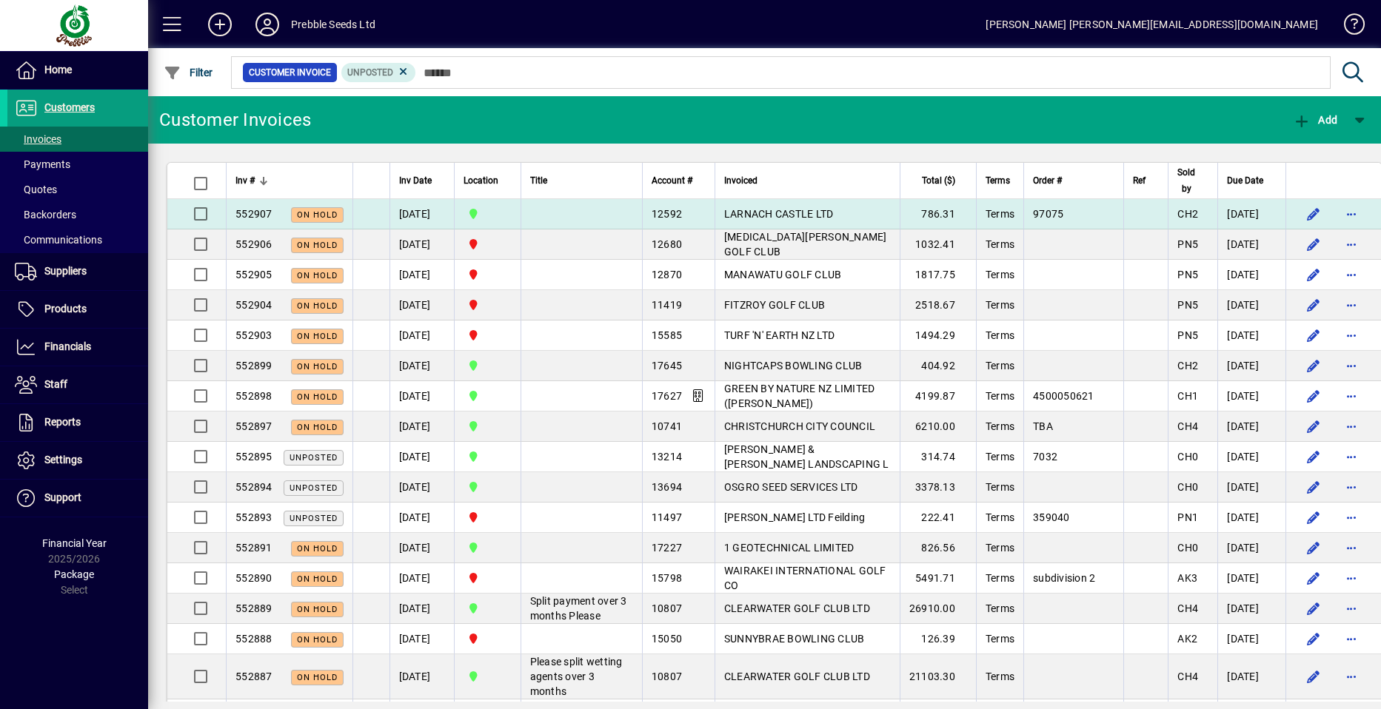
click at [726, 214] on span "LARNACH CASTLE LTD" at bounding box center [779, 214] width 110 height 12
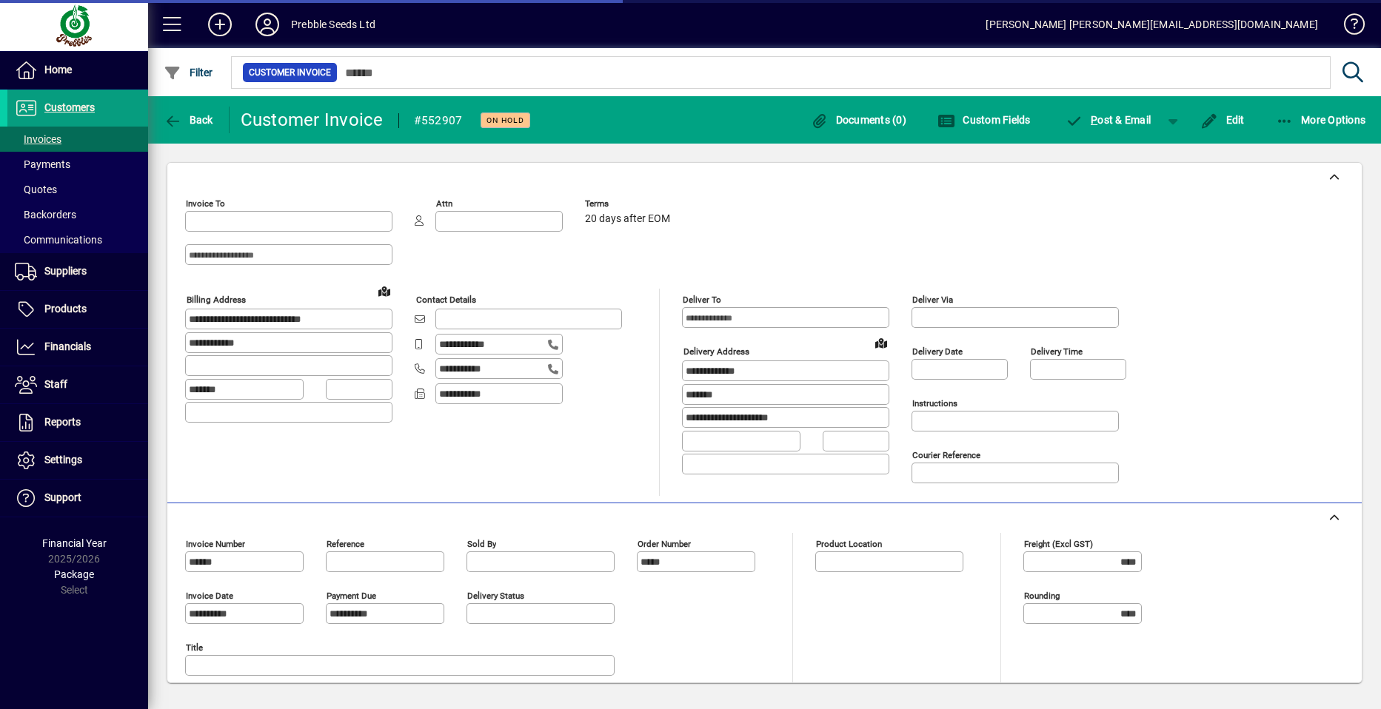
type input "**********"
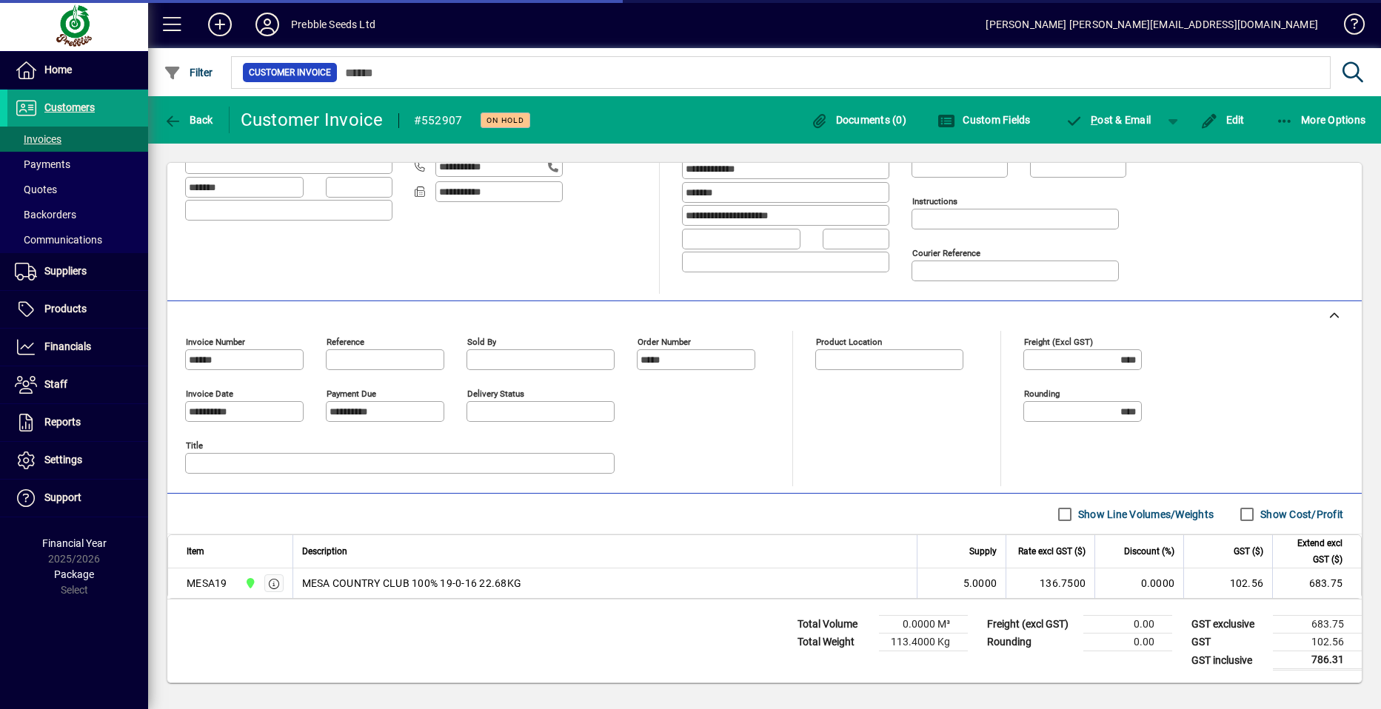
type input "**********"
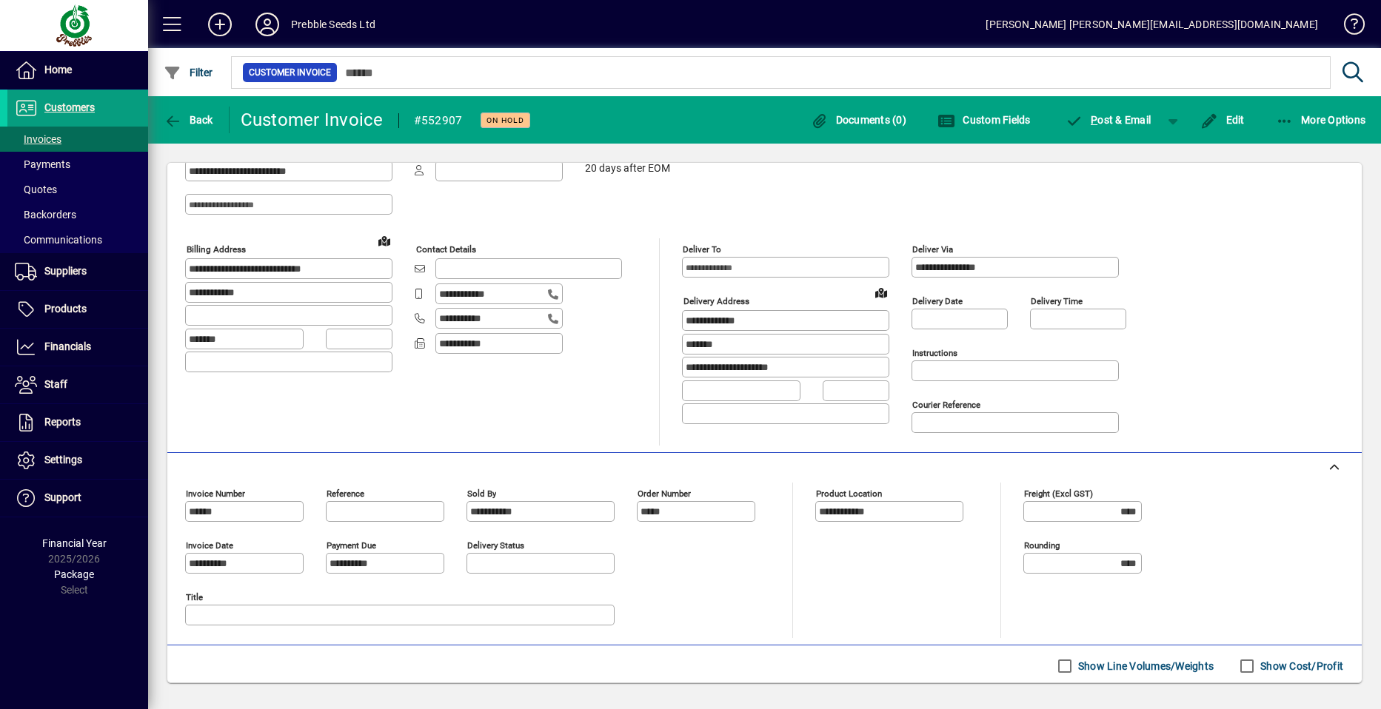
scroll to position [0, 0]
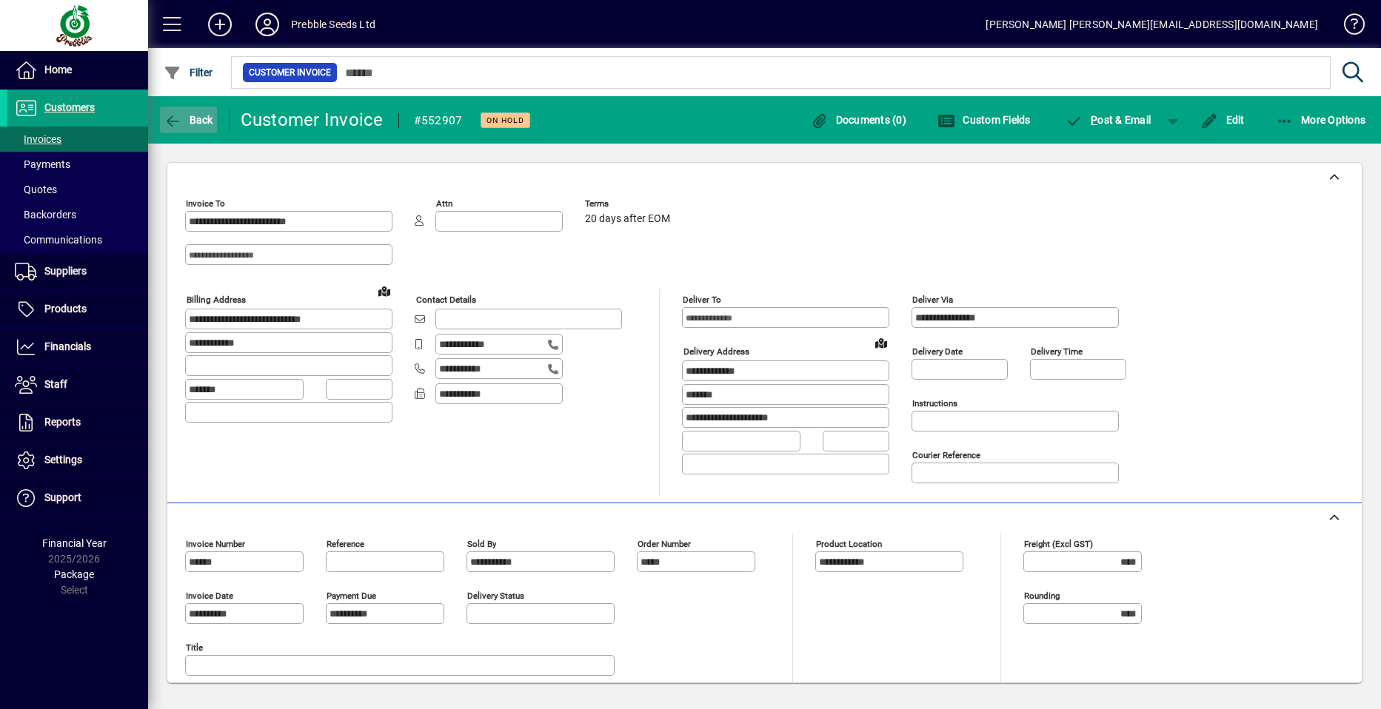
click at [201, 116] on span "Back" at bounding box center [189, 120] width 50 height 12
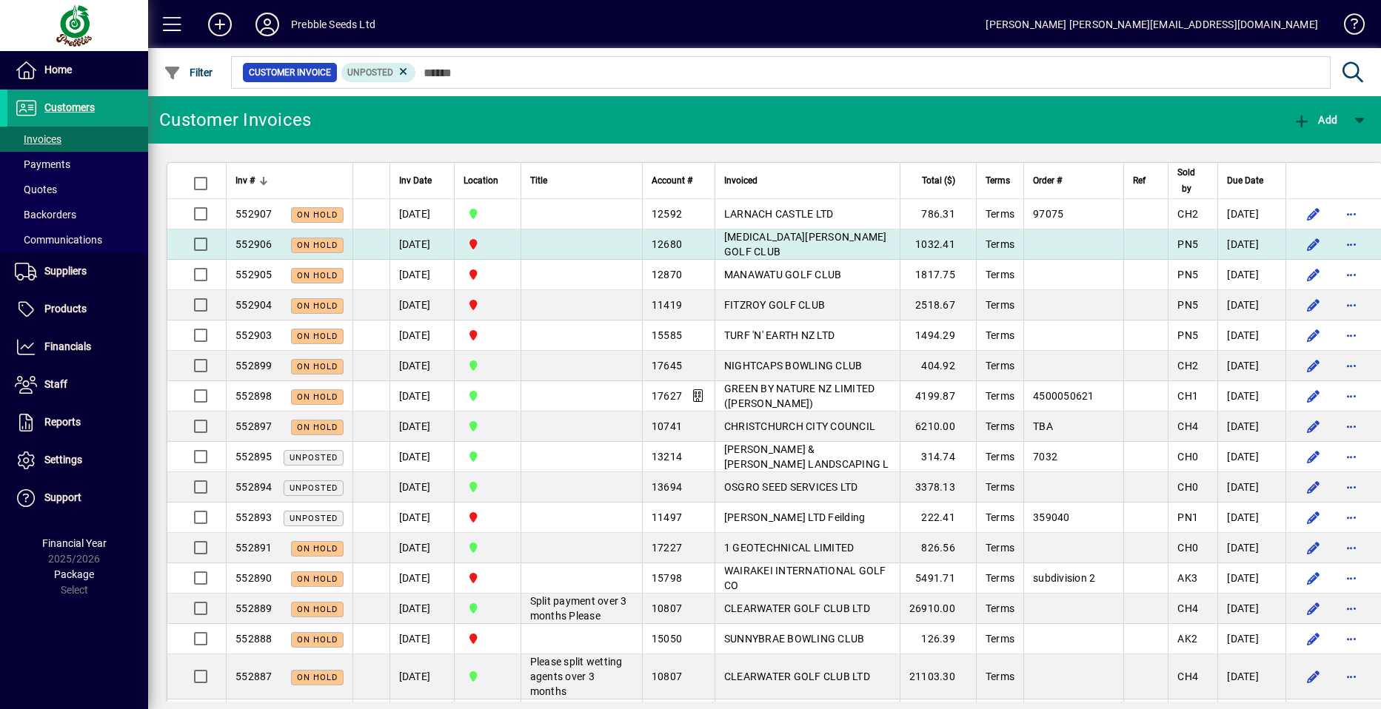
click at [726, 242] on span "[PERSON_NAME] GOLF CLUB" at bounding box center [805, 244] width 163 height 27
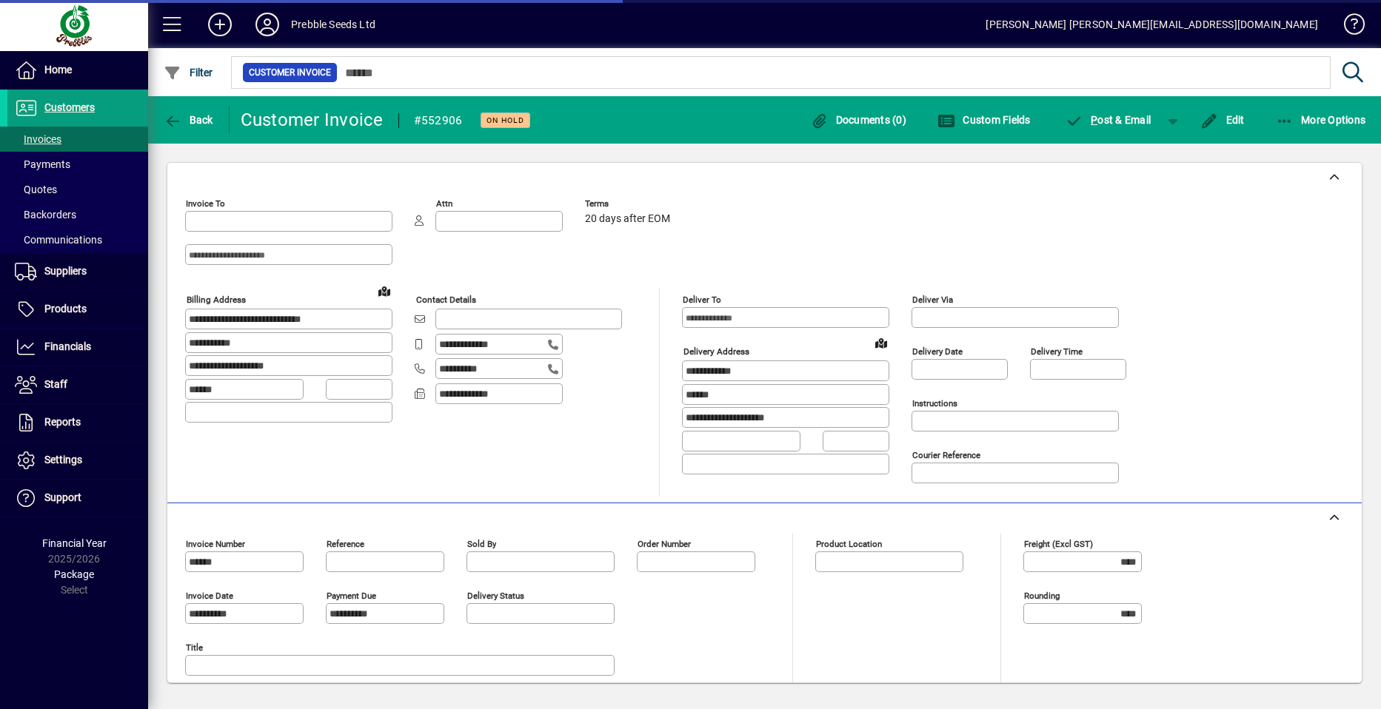
type input "**********"
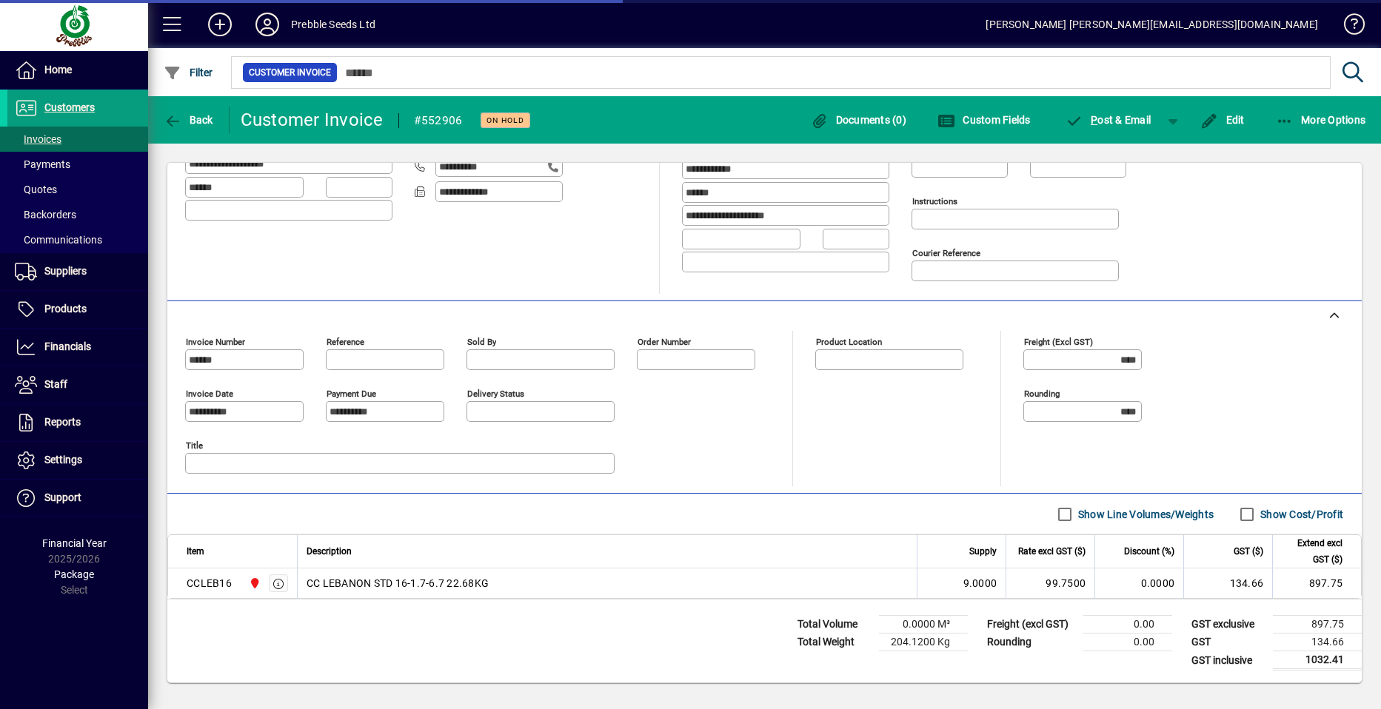
type input "**********"
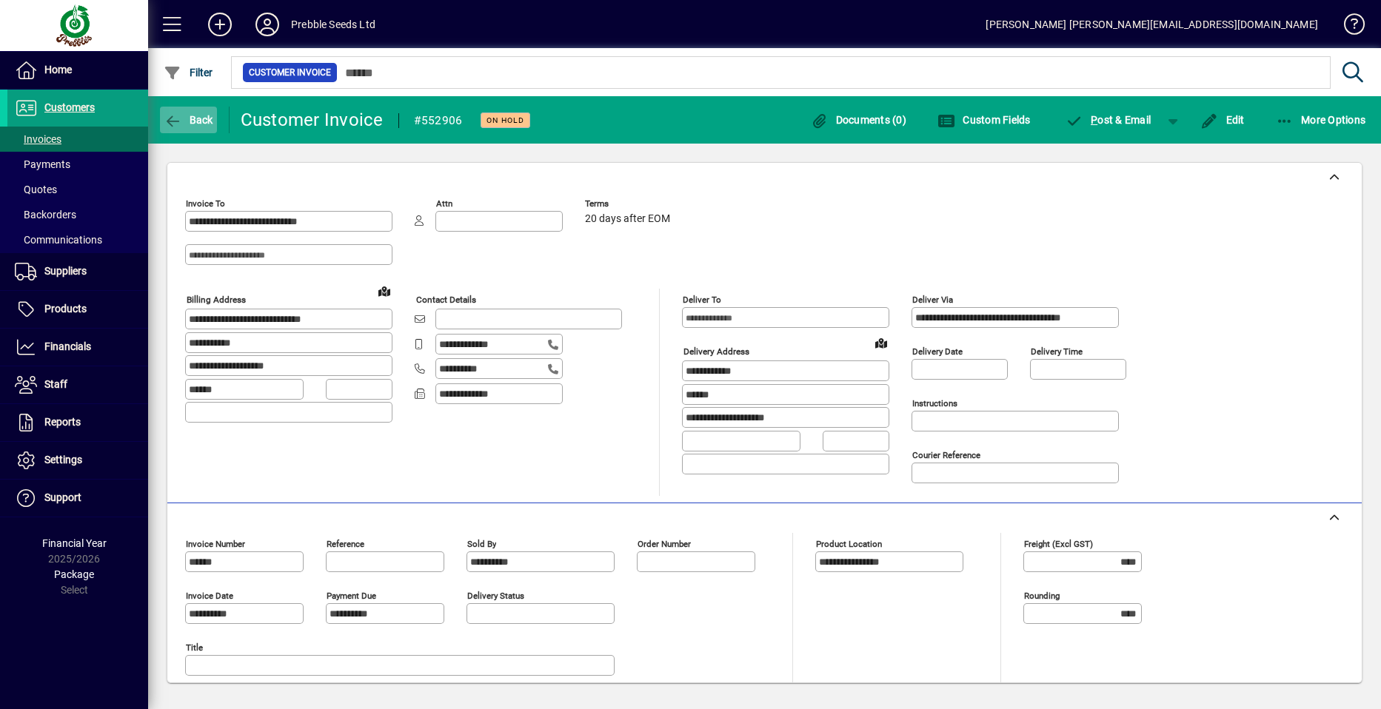
click at [199, 122] on span "Back" at bounding box center [189, 120] width 50 height 12
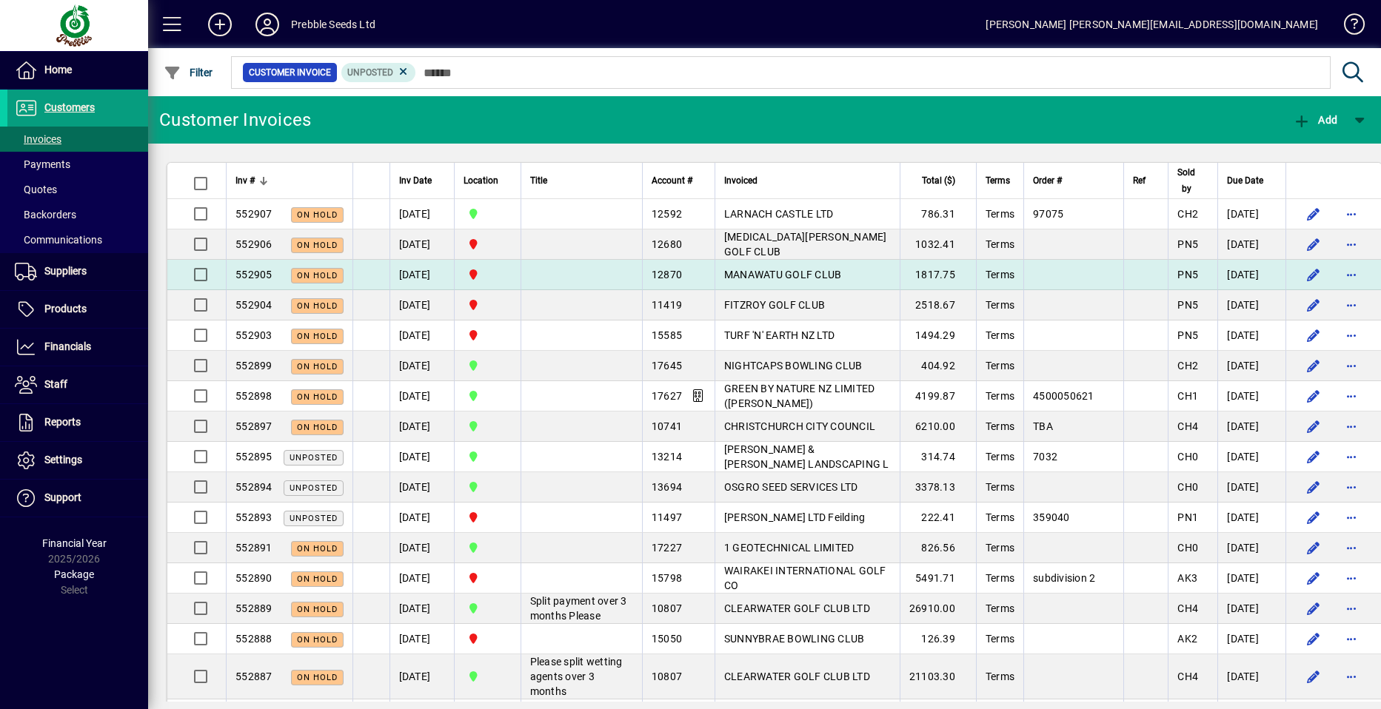
click at [724, 272] on span "MANAWATU GOLF CLUB" at bounding box center [783, 275] width 118 height 12
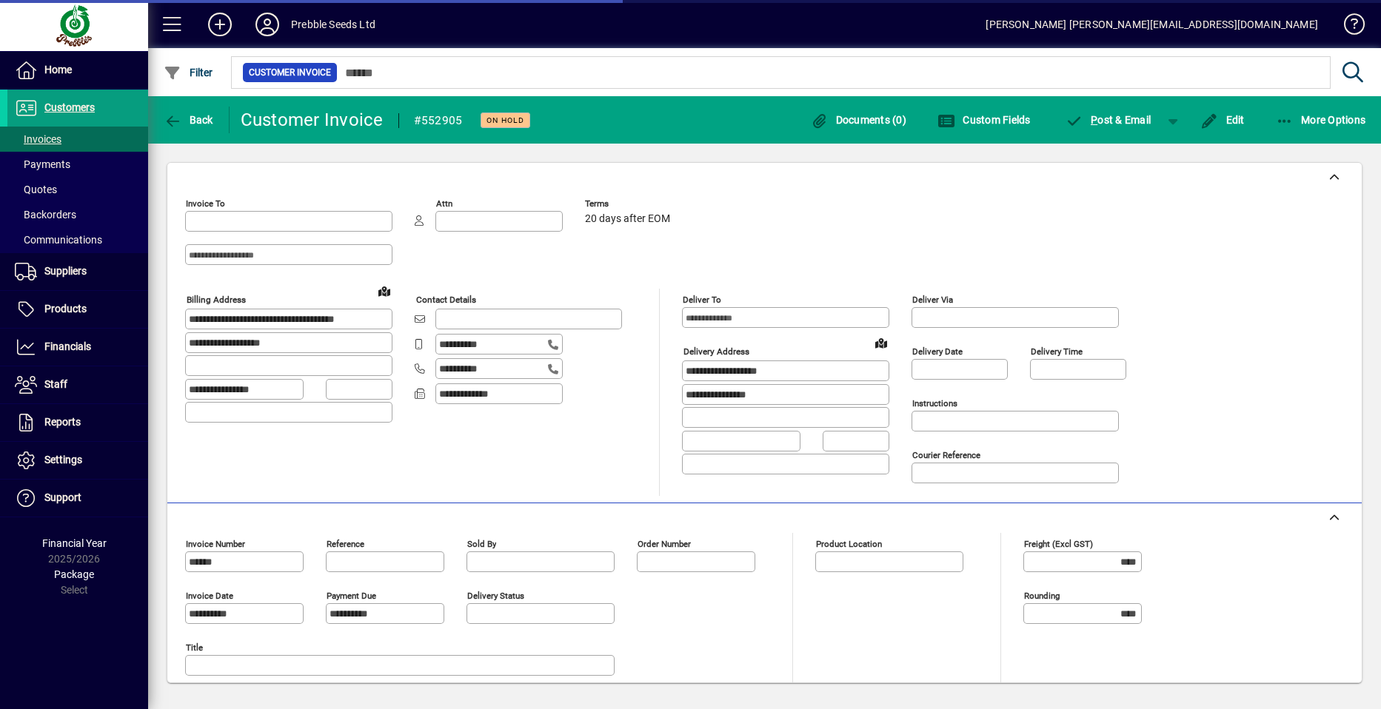
type input "**********"
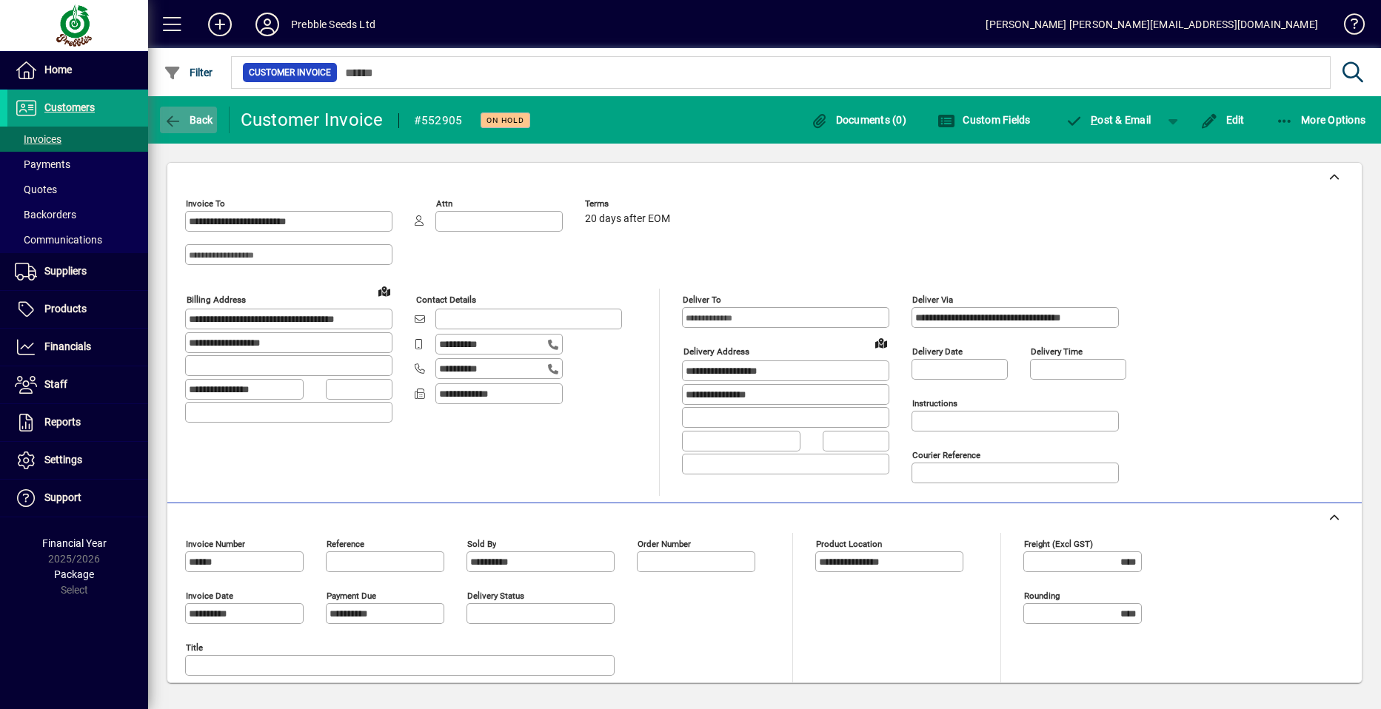
click at [188, 119] on span "Back" at bounding box center [189, 120] width 50 height 12
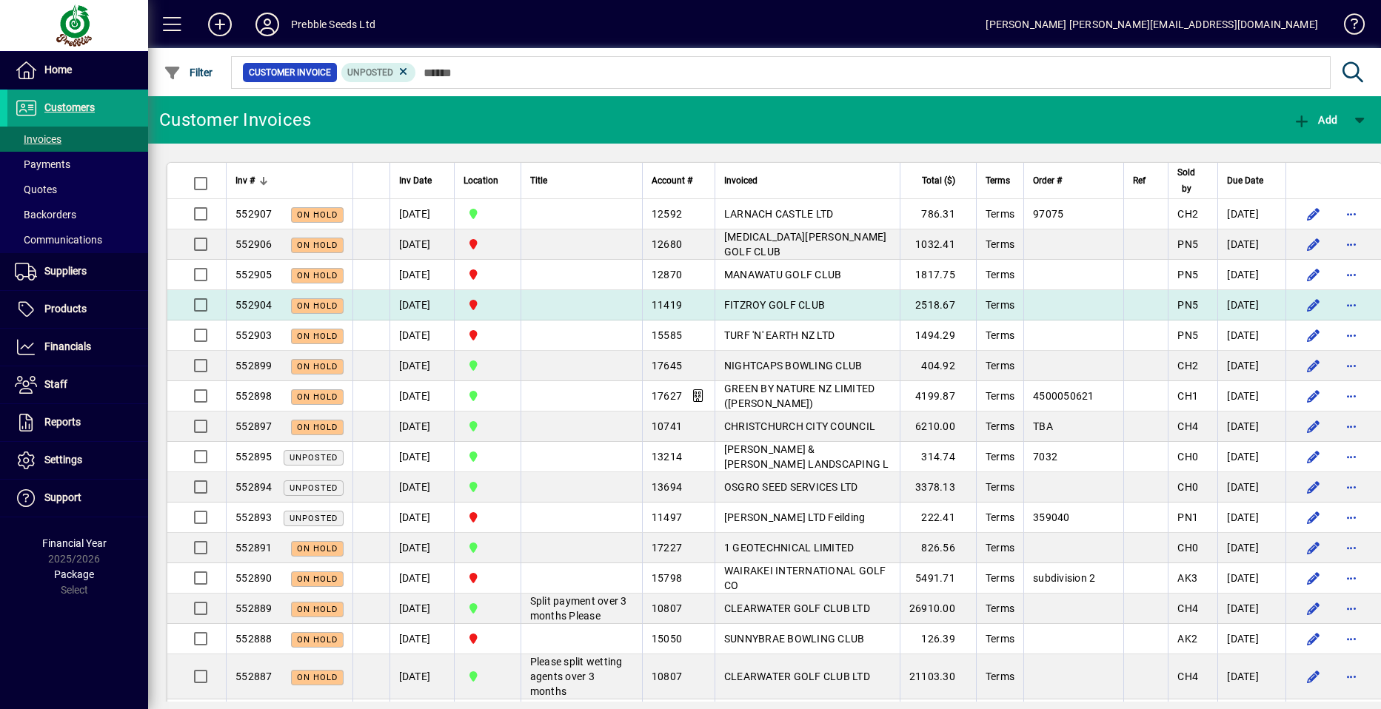
click at [737, 306] on span "FITZROY GOLF CLUB" at bounding box center [774, 305] width 101 height 12
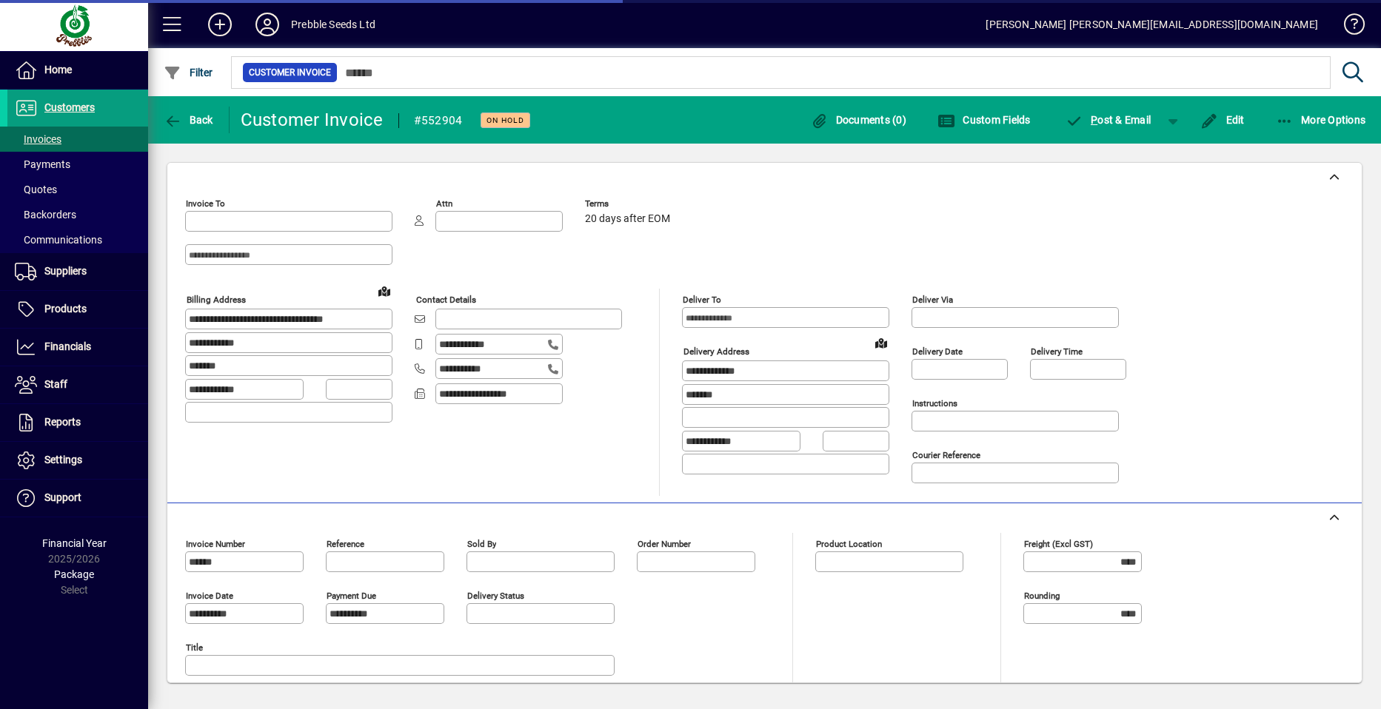
type input "**********"
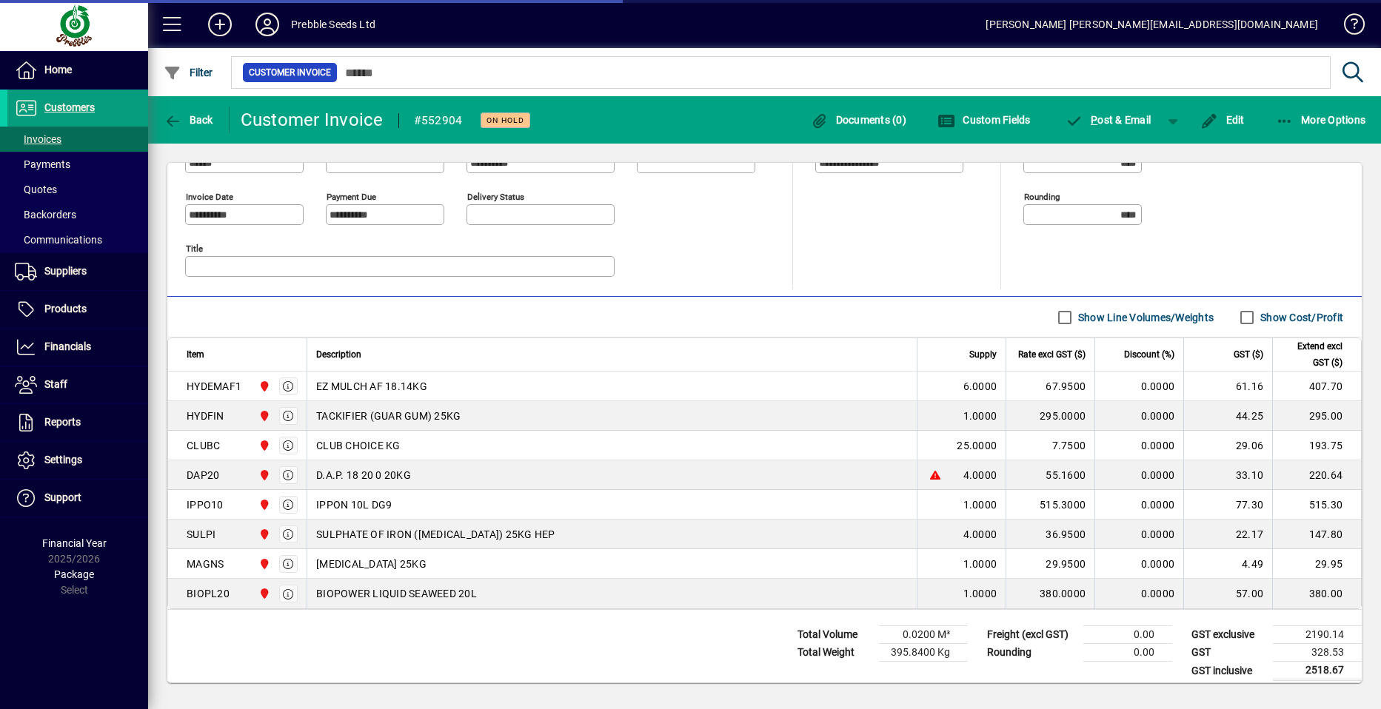
scroll to position [409, 0]
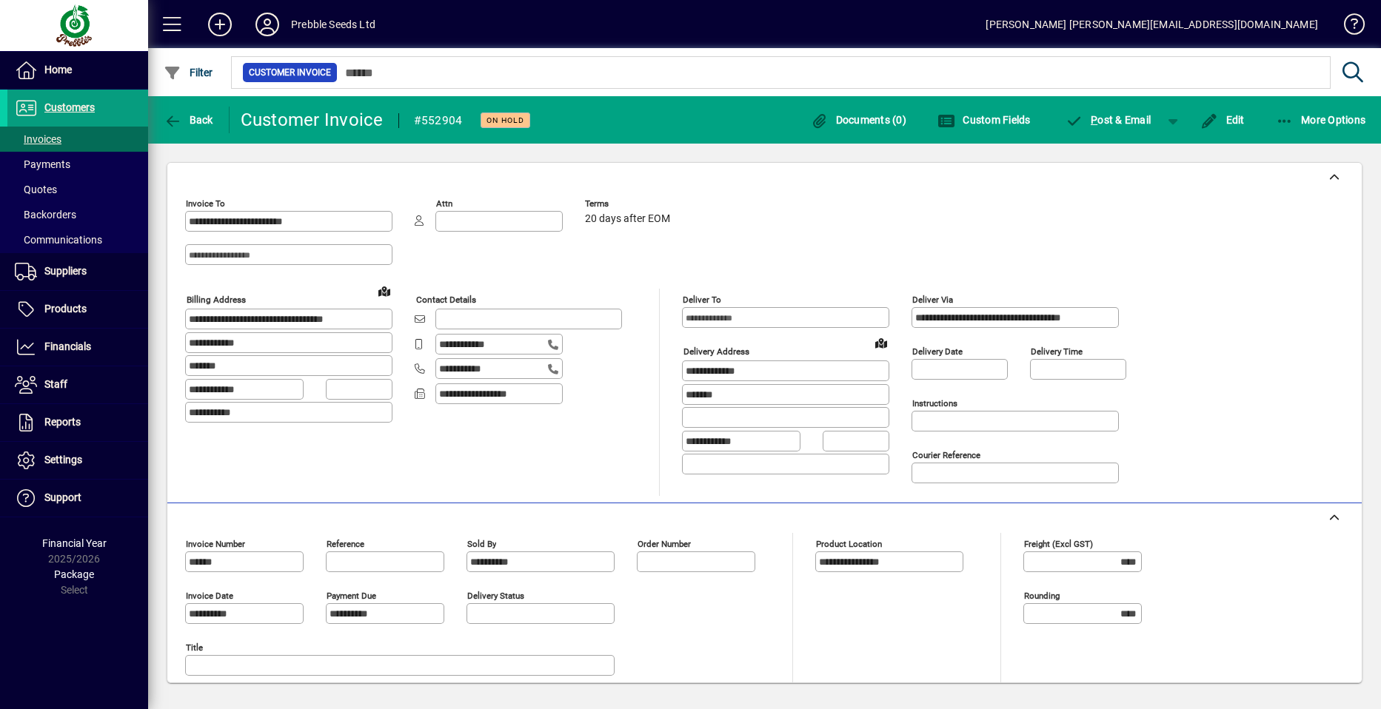
scroll to position [409, 0]
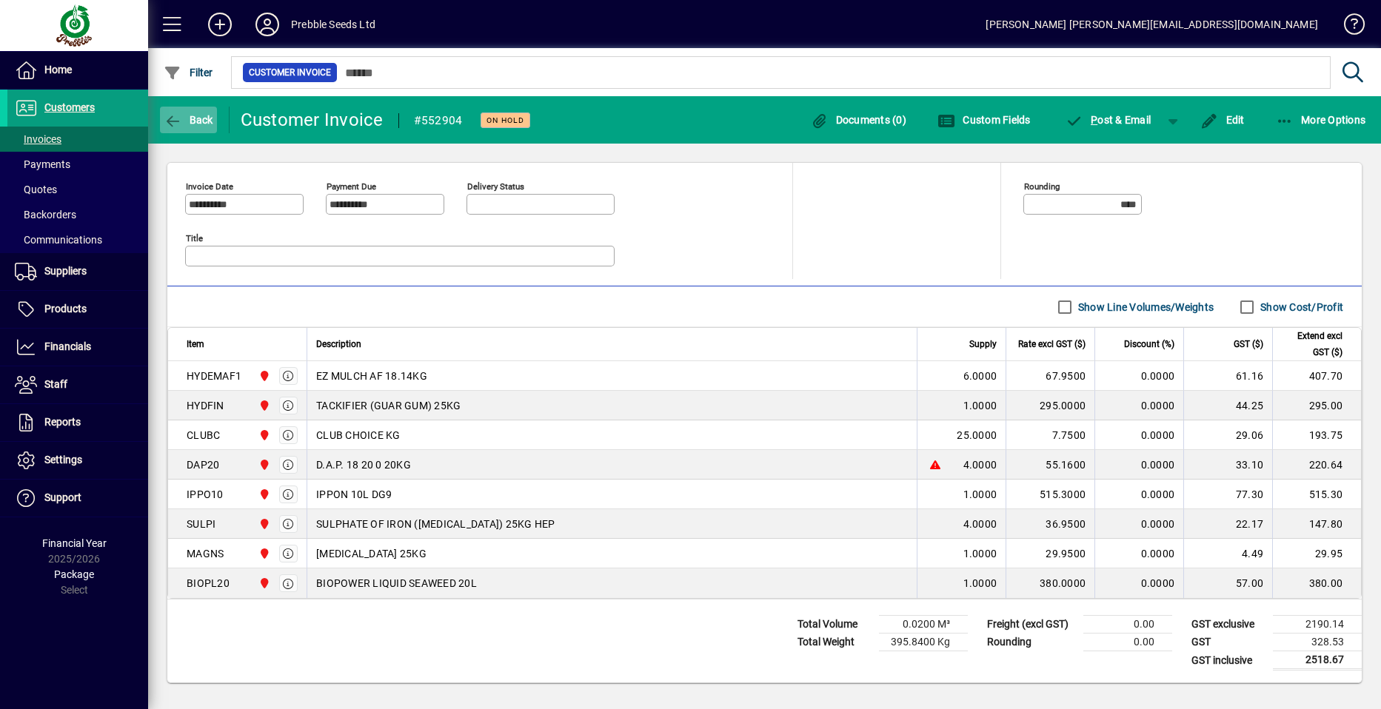
click at [198, 122] on span "Back" at bounding box center [189, 120] width 50 height 12
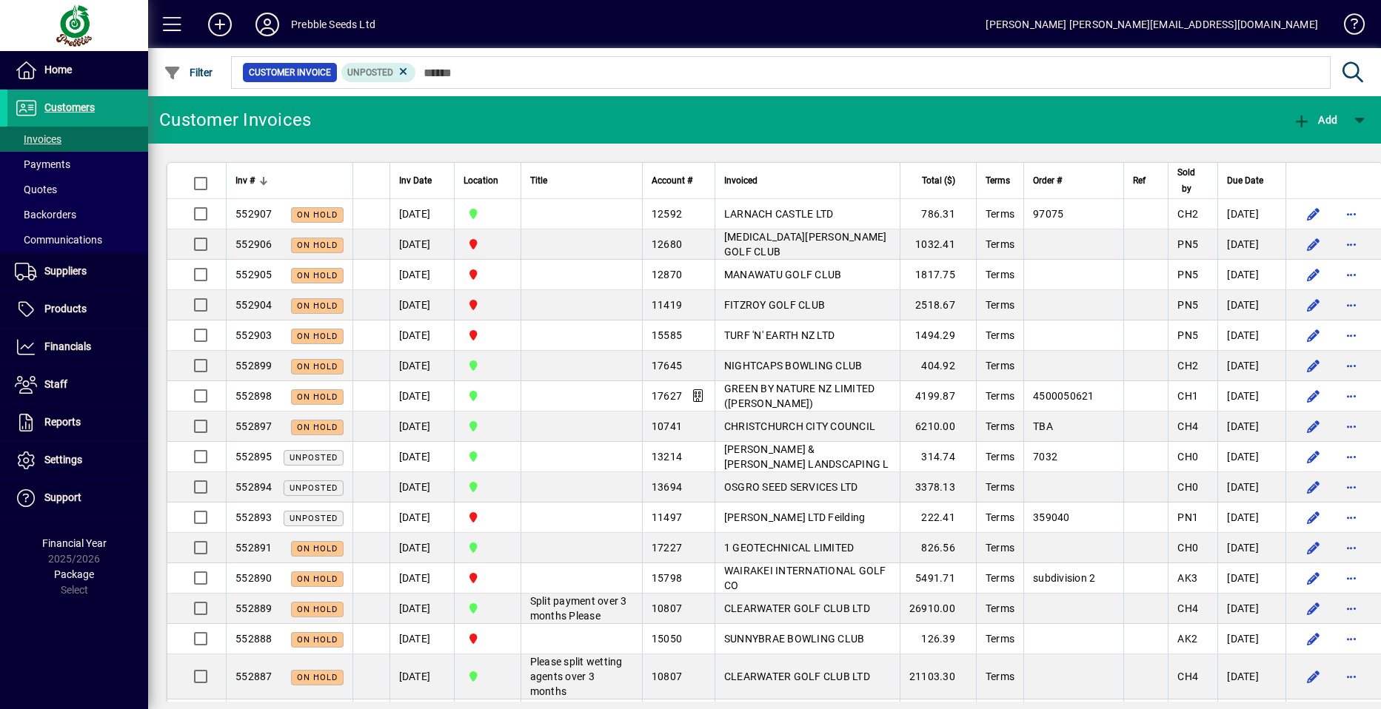
click at [775, 333] on span "TURF 'N' EARTH NZ LTD" at bounding box center [779, 336] width 110 height 12
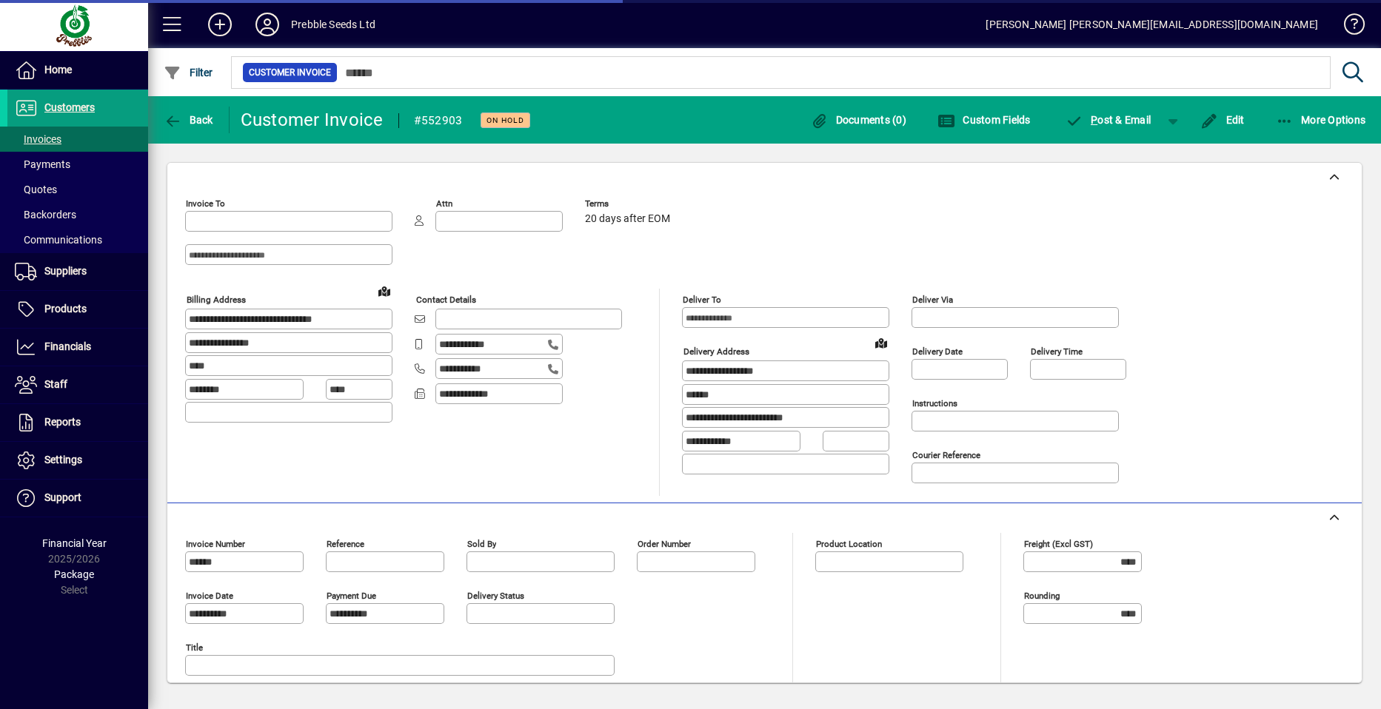
type input "**********"
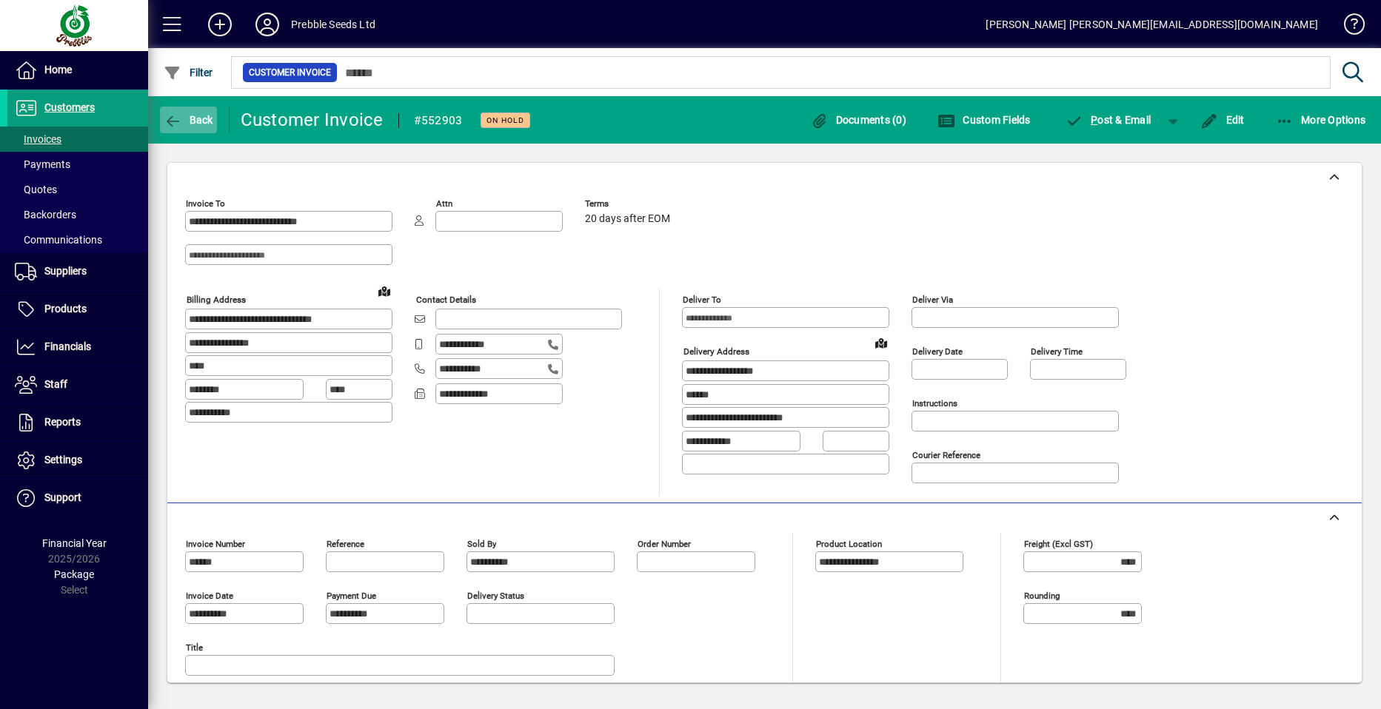
click at [168, 116] on icon "button" at bounding box center [173, 121] width 19 height 15
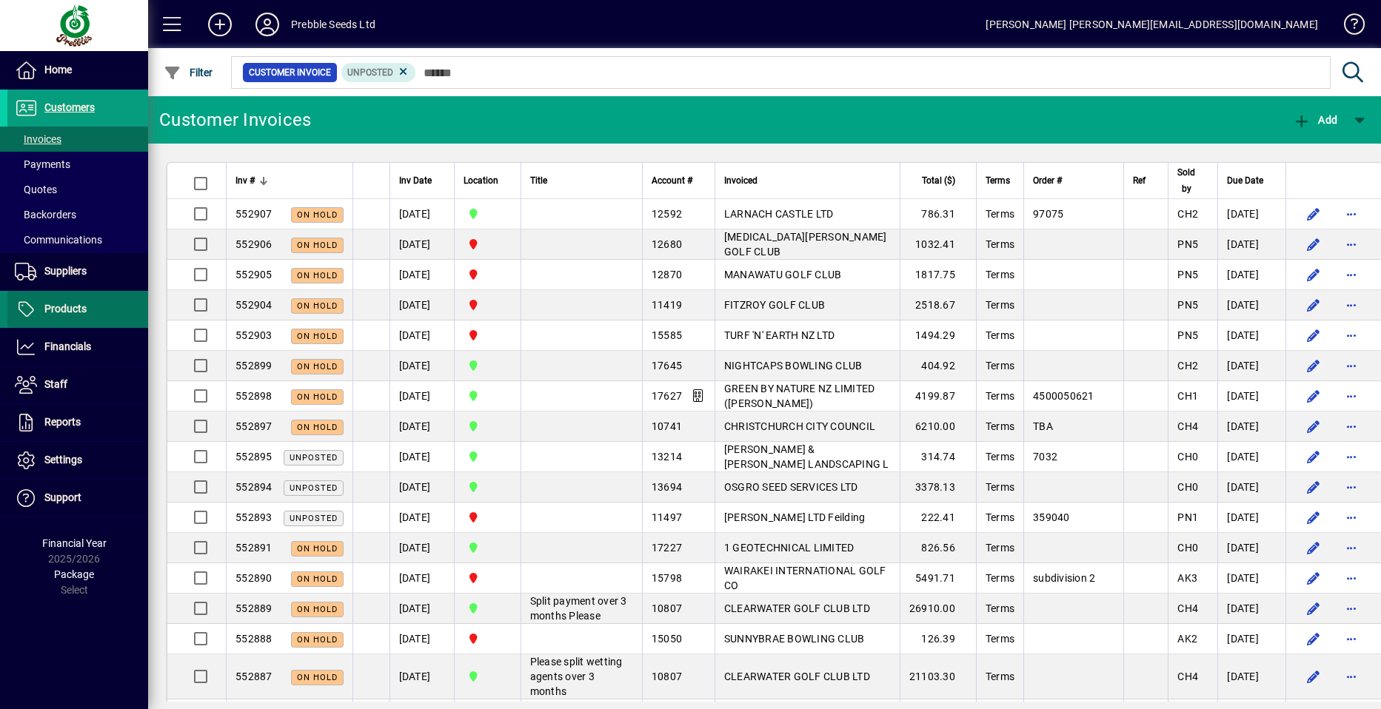
click at [74, 311] on span "Products" at bounding box center [65, 309] width 42 height 12
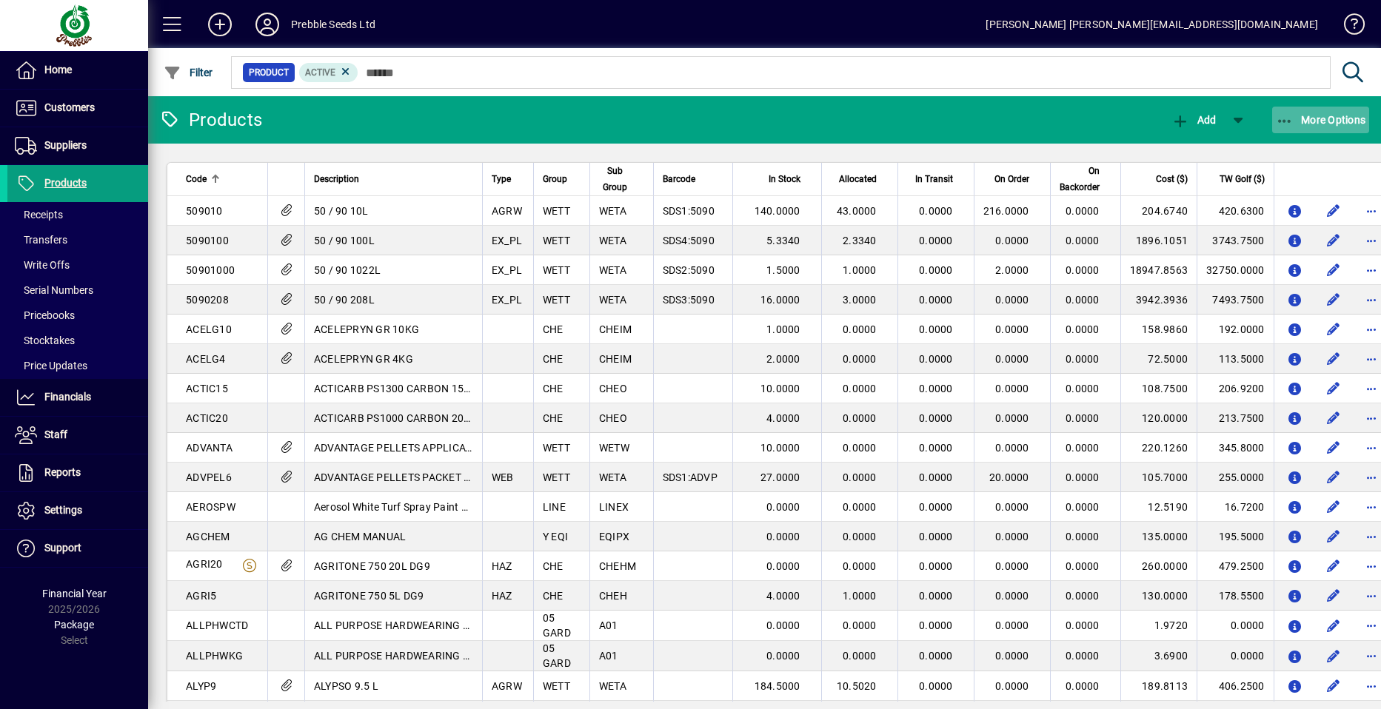
click at [1317, 121] on span "More Options" at bounding box center [1321, 120] width 90 height 12
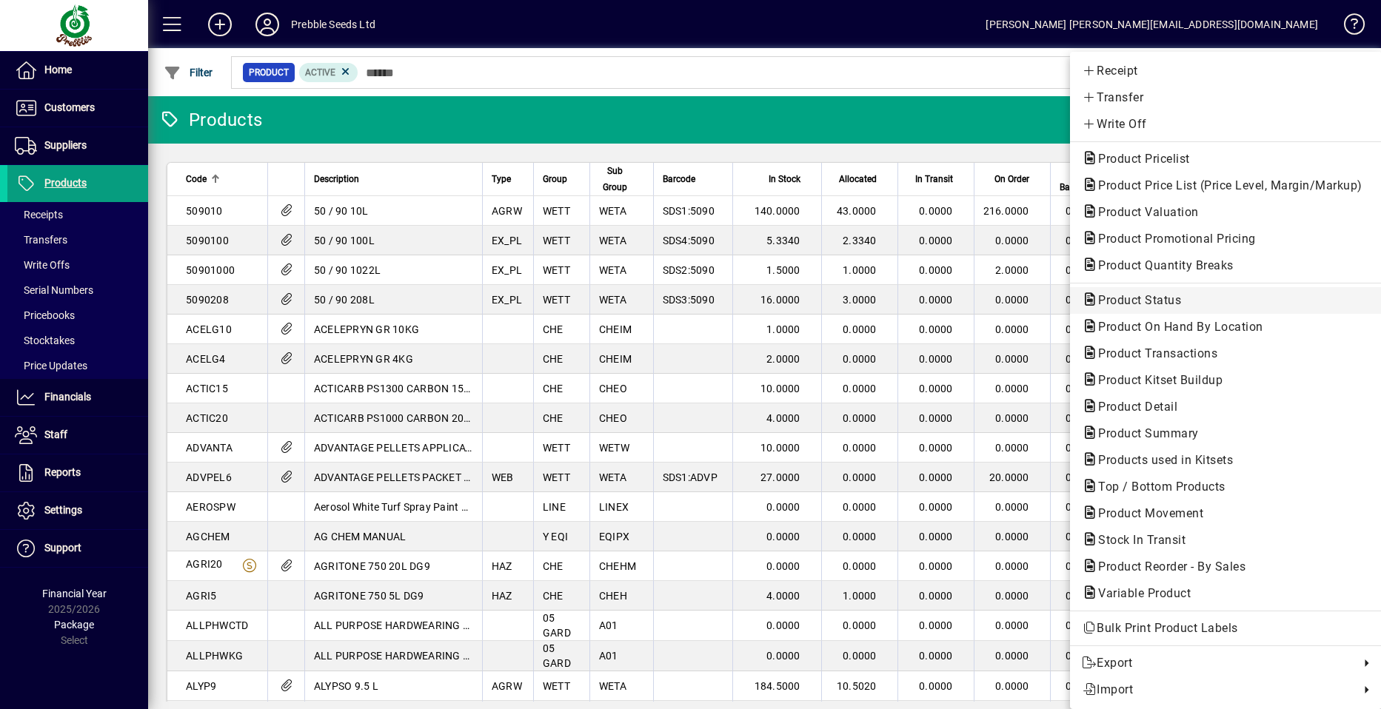
click at [1143, 304] on span "Product Status" at bounding box center [1135, 300] width 107 height 14
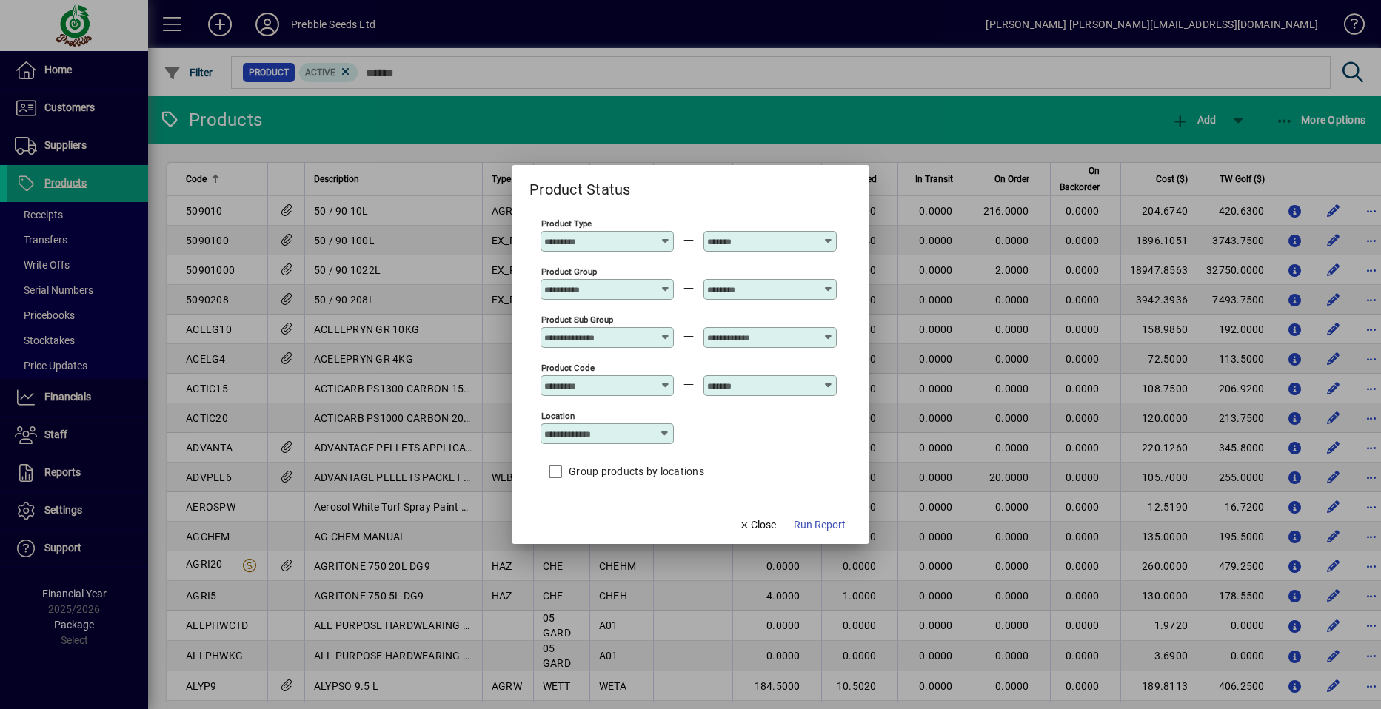
click at [828, 332] on icon at bounding box center [828, 332] width 11 height 0
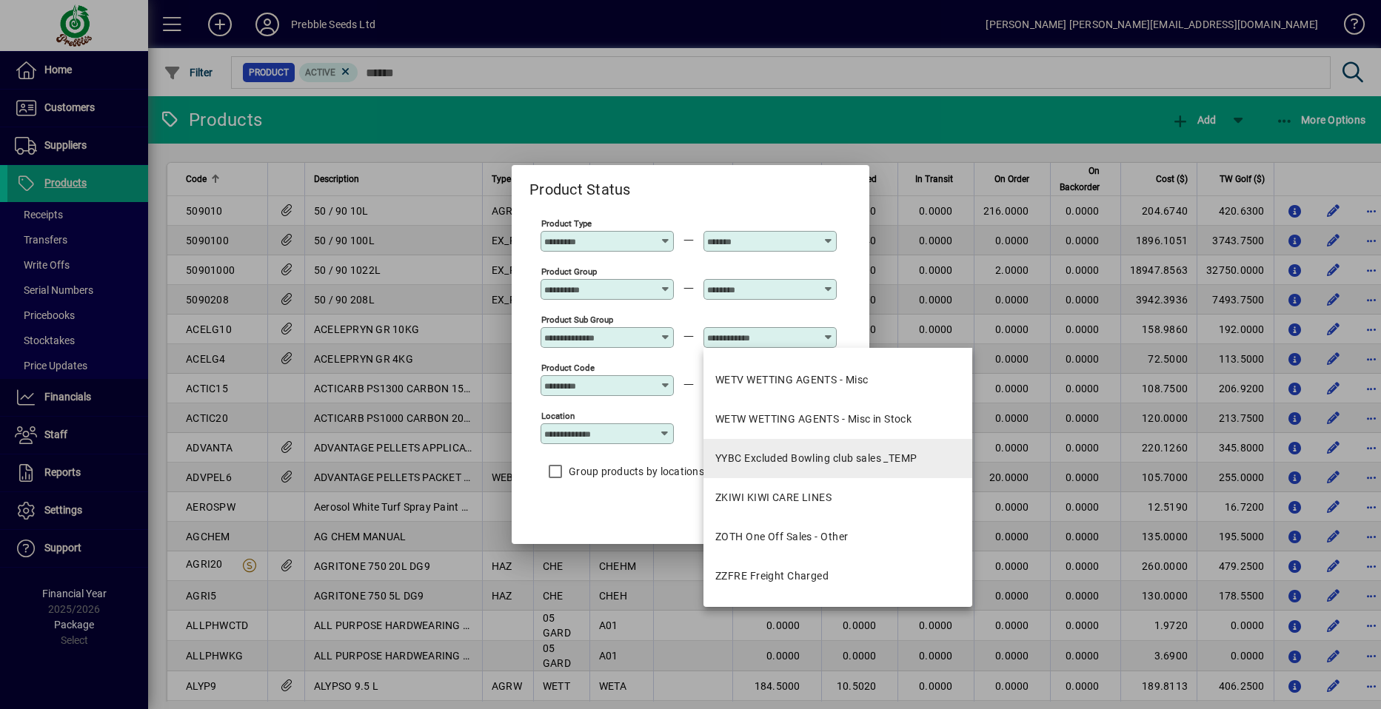
scroll to position [2732, 0]
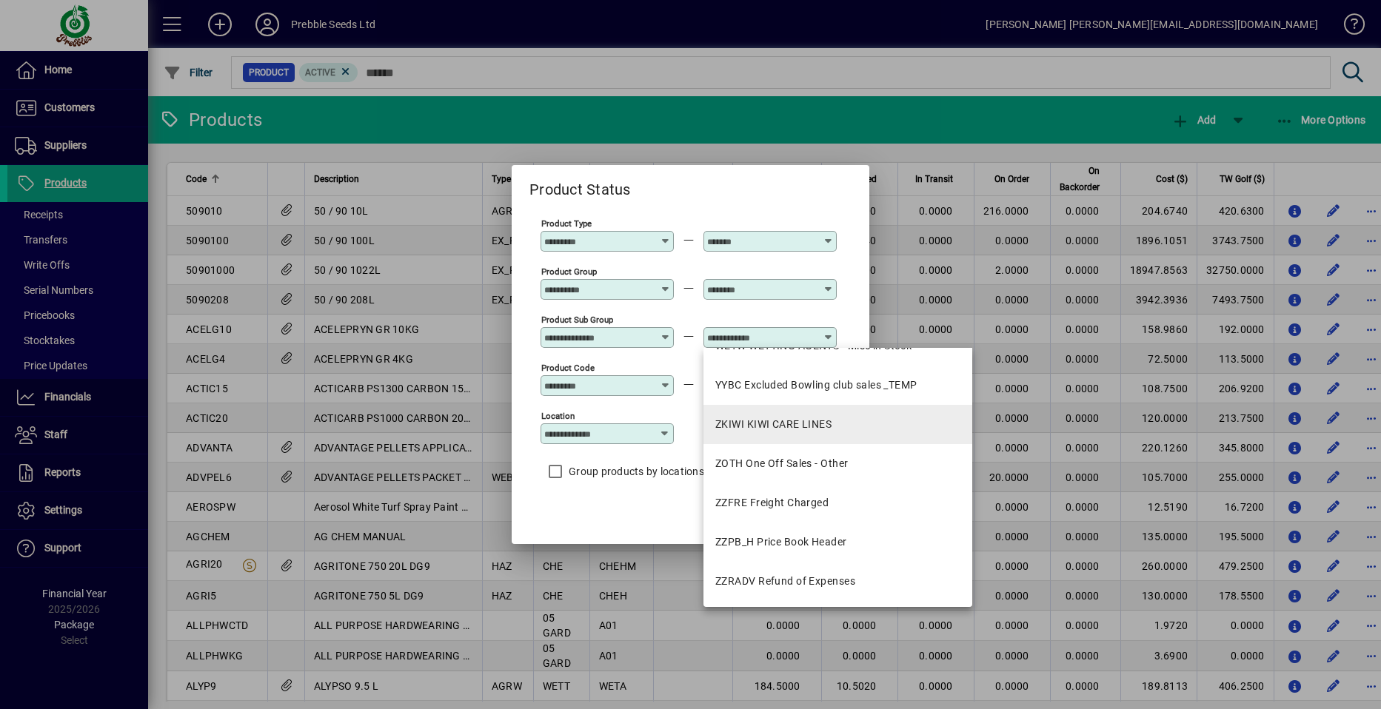
click at [789, 423] on div "ZKIWI KIWI CARE LINES" at bounding box center [773, 425] width 116 height 16
type input "**********"
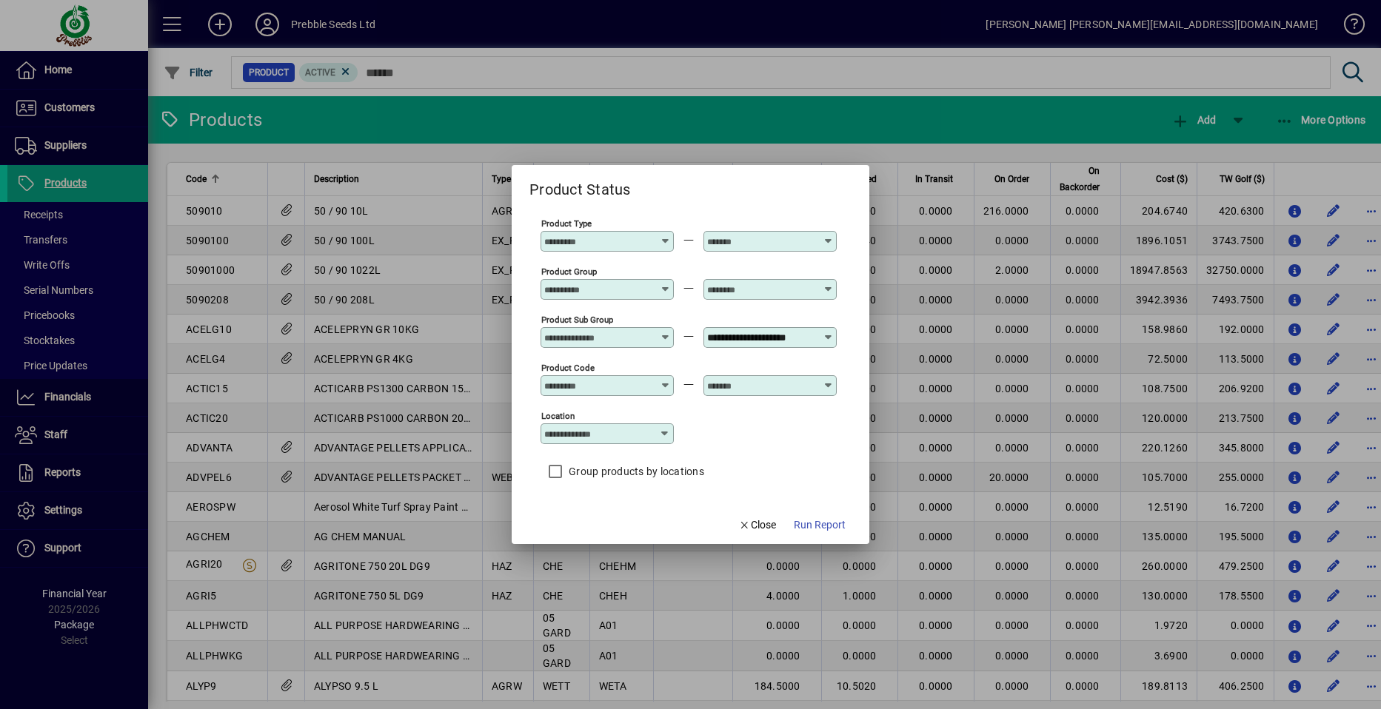
scroll to position [0, 0]
click at [667, 434] on icon at bounding box center [665, 434] width 12 height 12
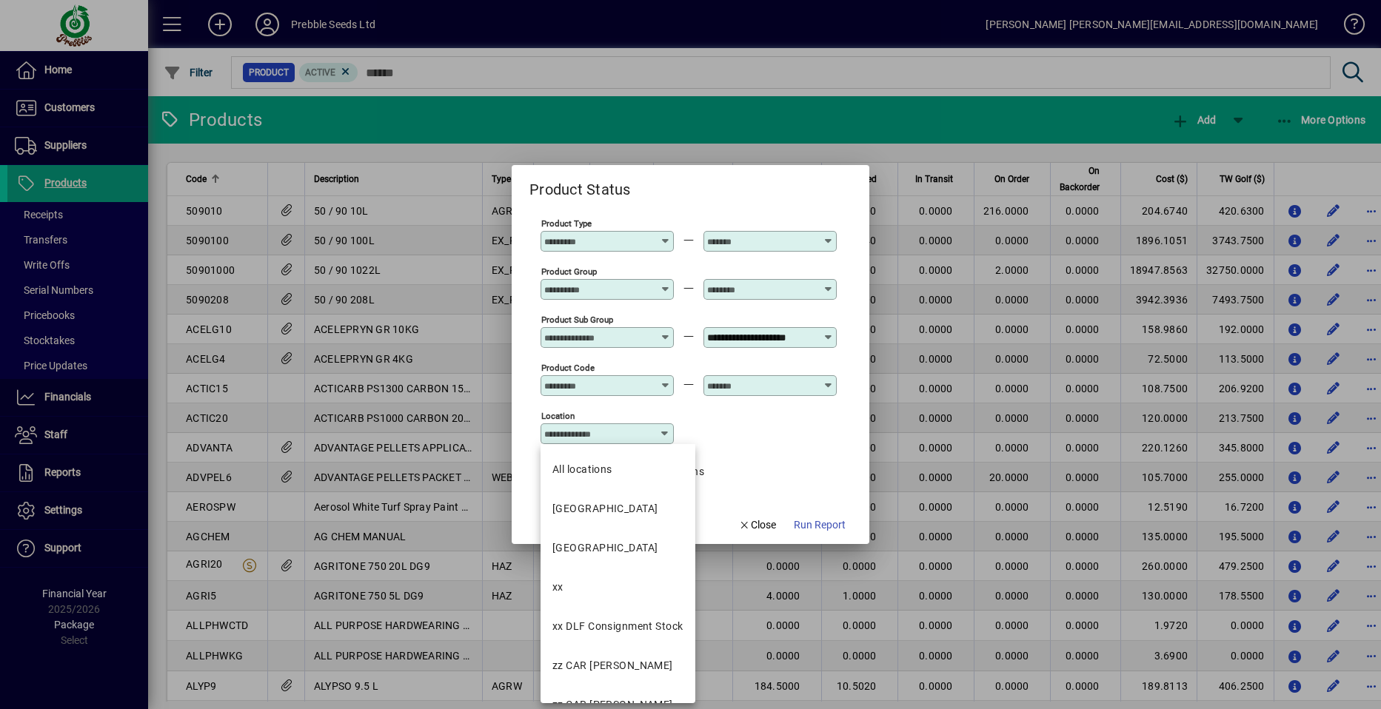
click at [600, 548] on div "[GEOGRAPHIC_DATA]" at bounding box center [604, 549] width 105 height 16
type input "**********"
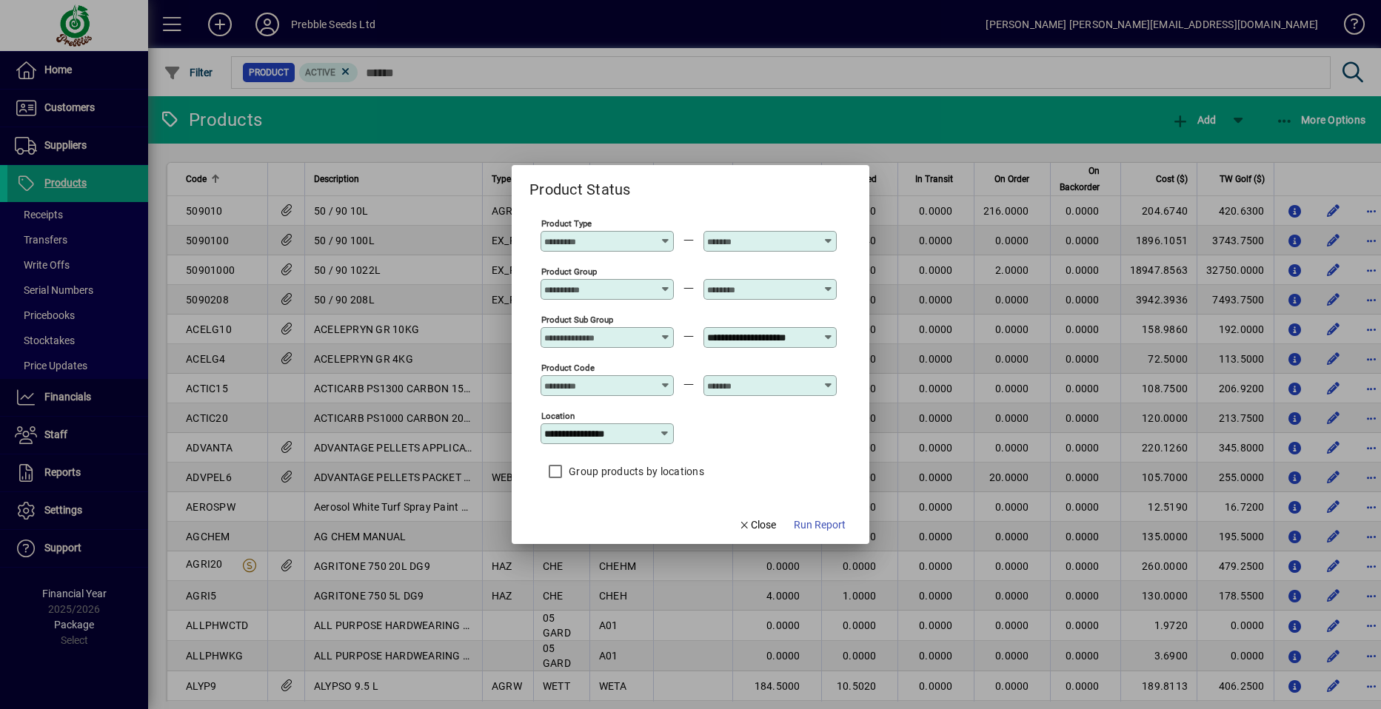
click at [809, 524] on span "Run Report" at bounding box center [820, 526] width 52 height 16
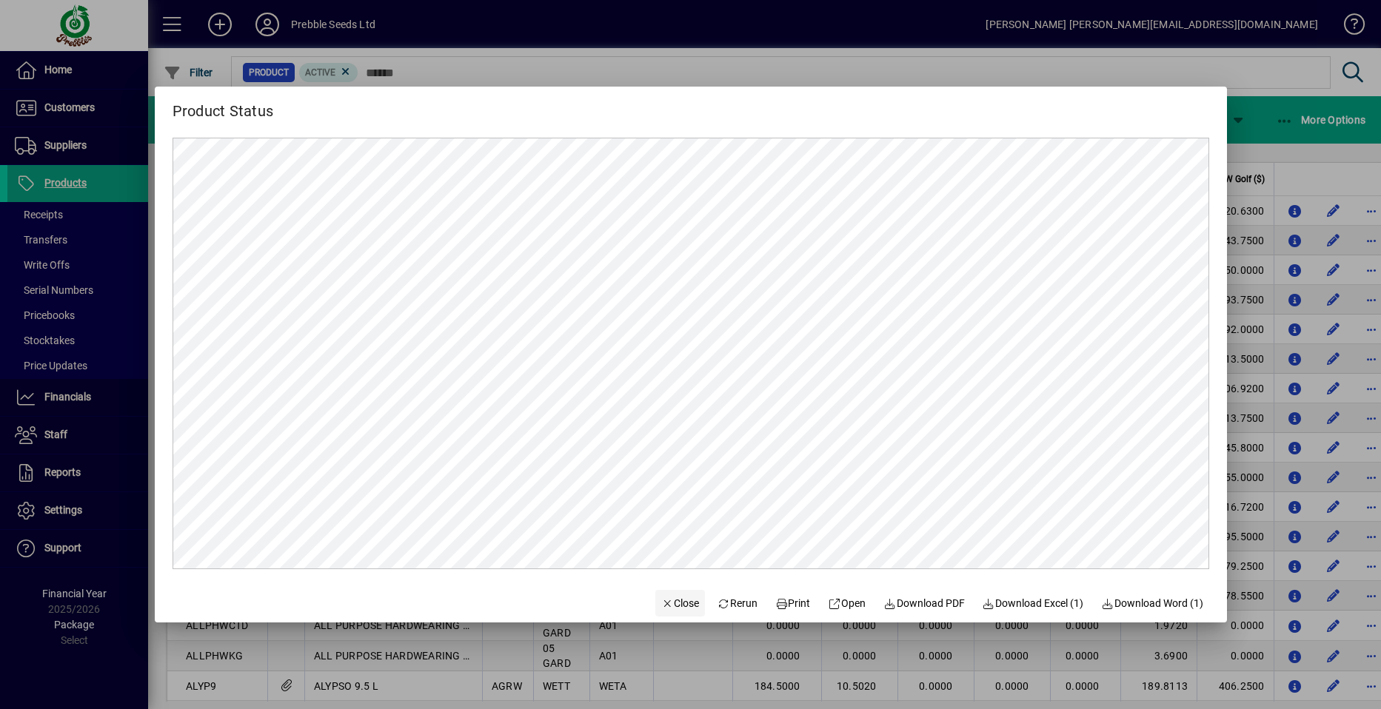
click at [665, 601] on span "Close" at bounding box center [680, 604] width 39 height 16
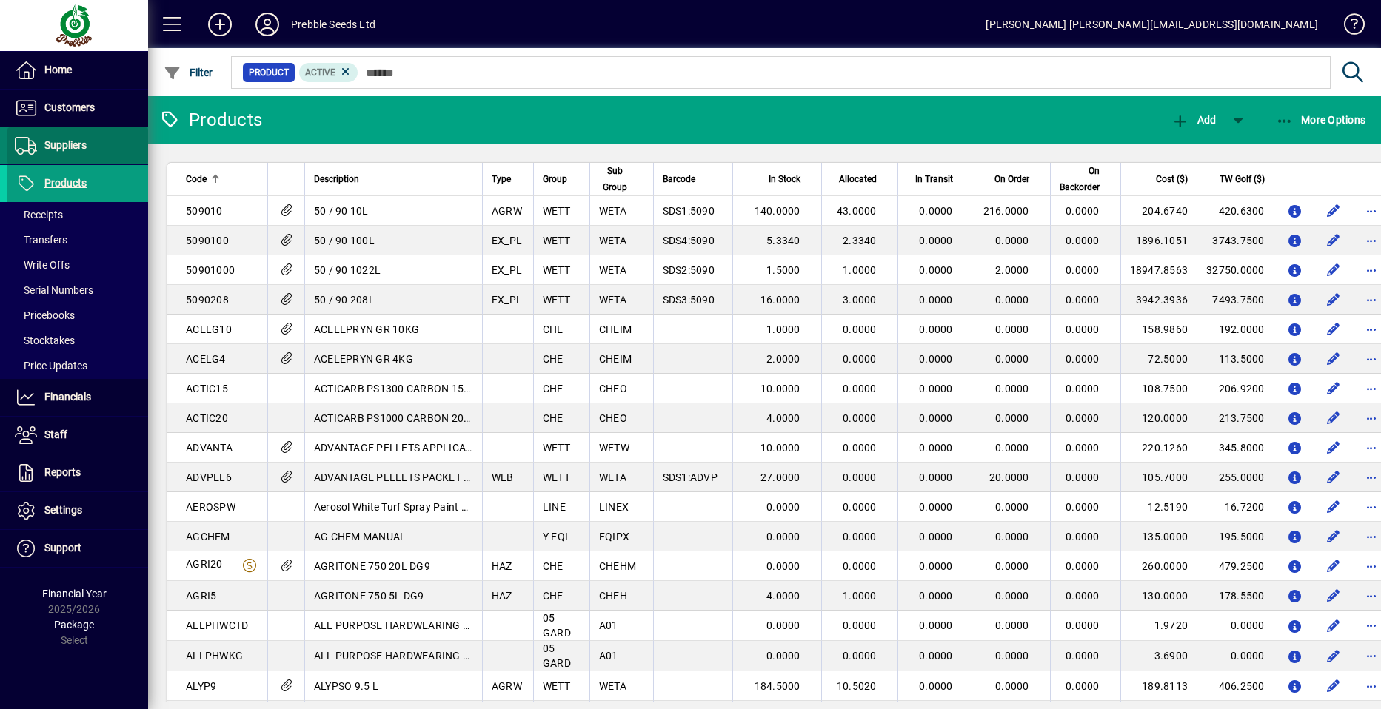
click at [69, 144] on span "Suppliers" at bounding box center [65, 145] width 42 height 12
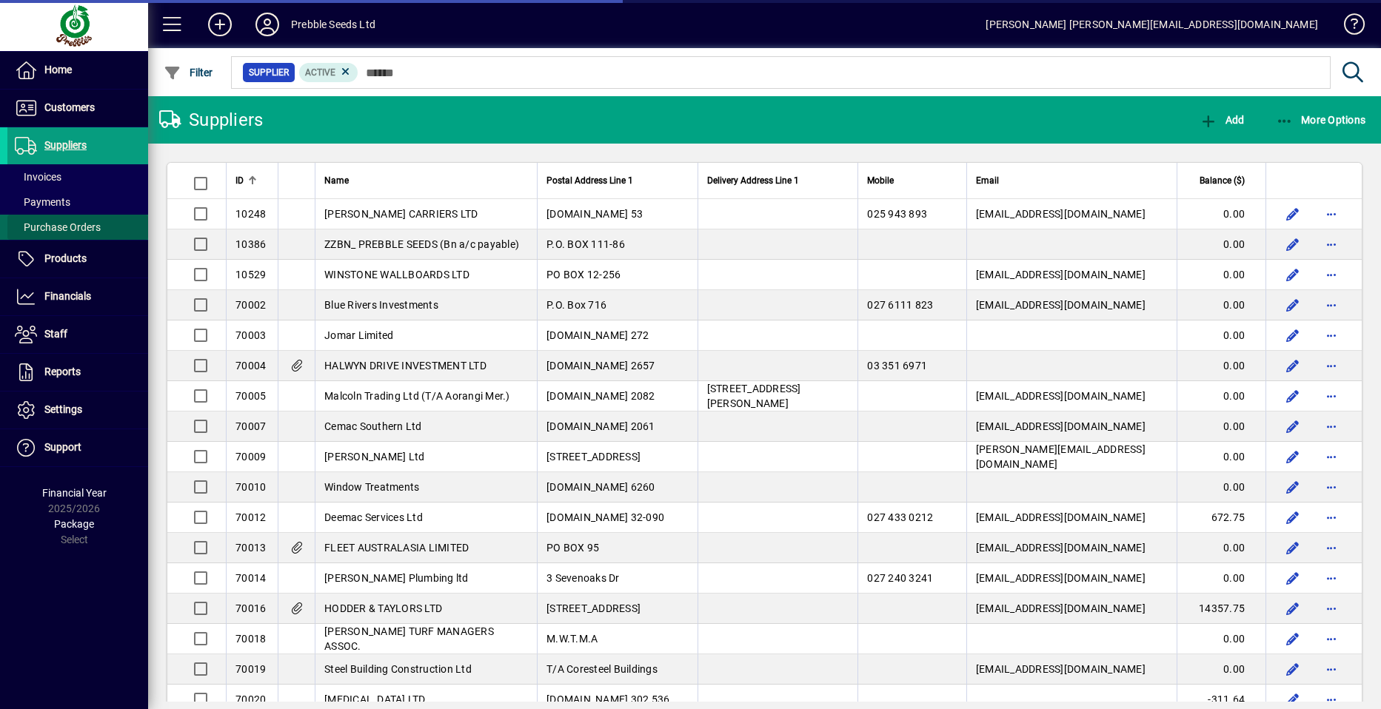
click at [81, 226] on span "Purchase Orders" at bounding box center [58, 227] width 86 height 12
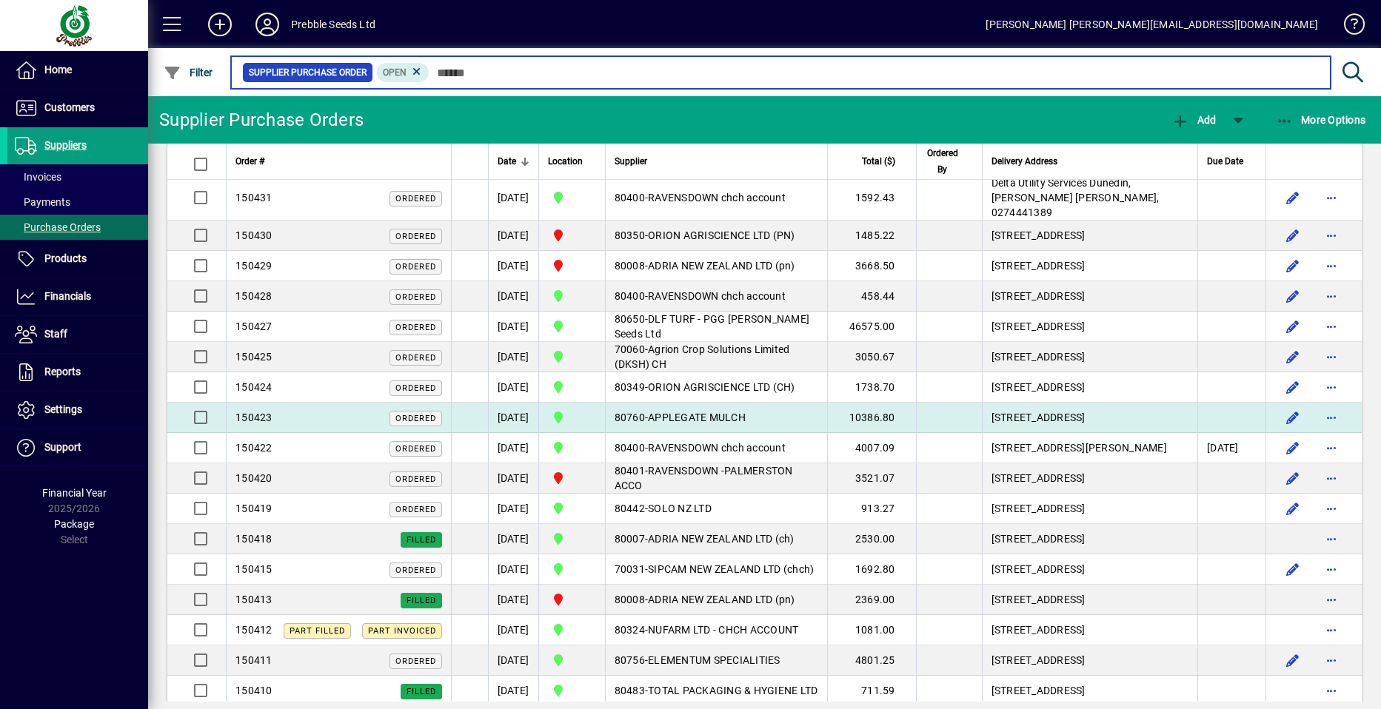
scroll to position [222, 0]
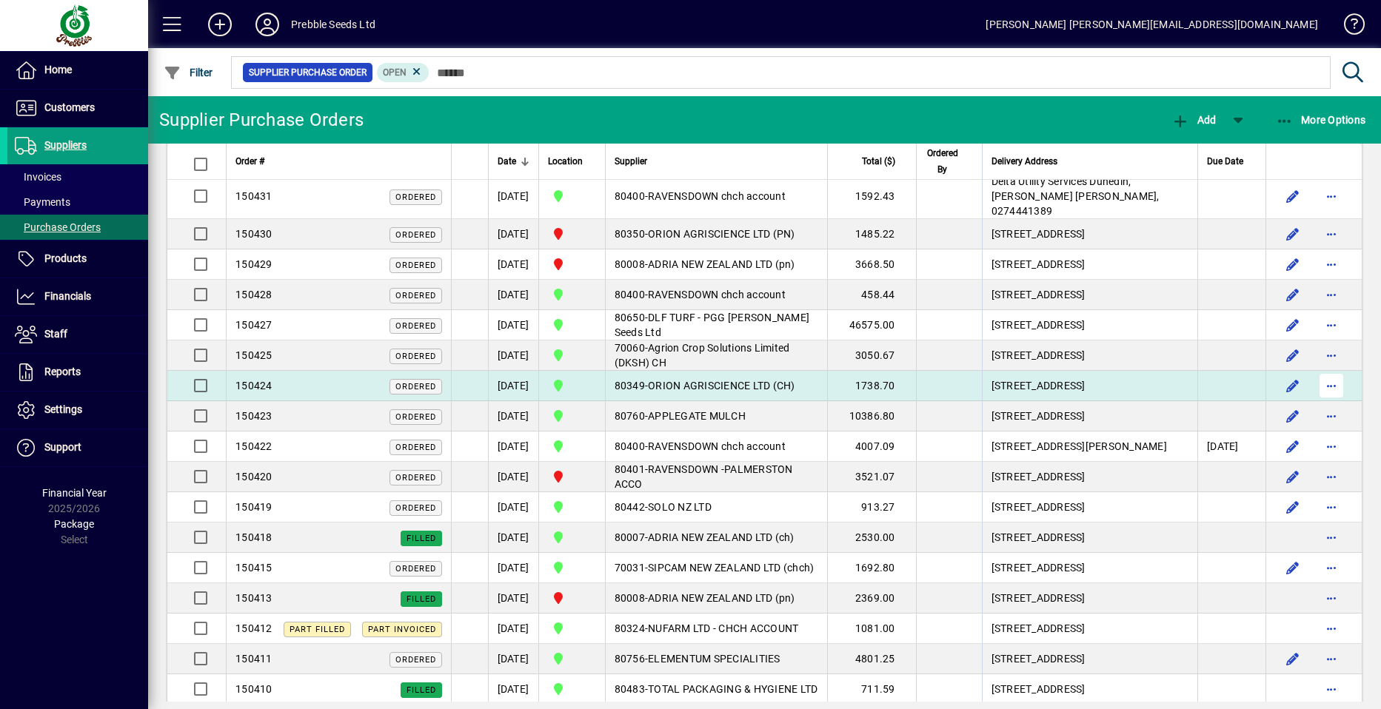
click at [1320, 404] on span "button" at bounding box center [1332, 386] width 36 height 36
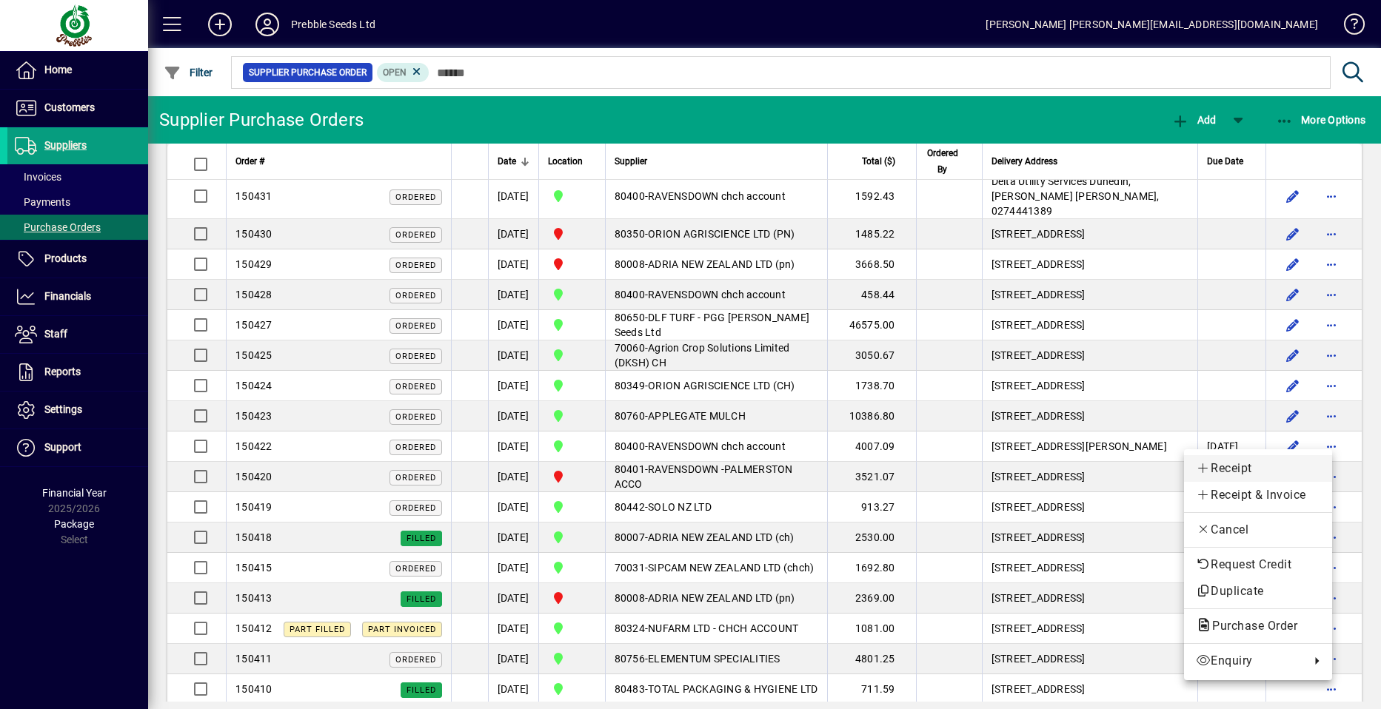
click at [1246, 473] on span "Receipt" at bounding box center [1258, 469] width 124 height 18
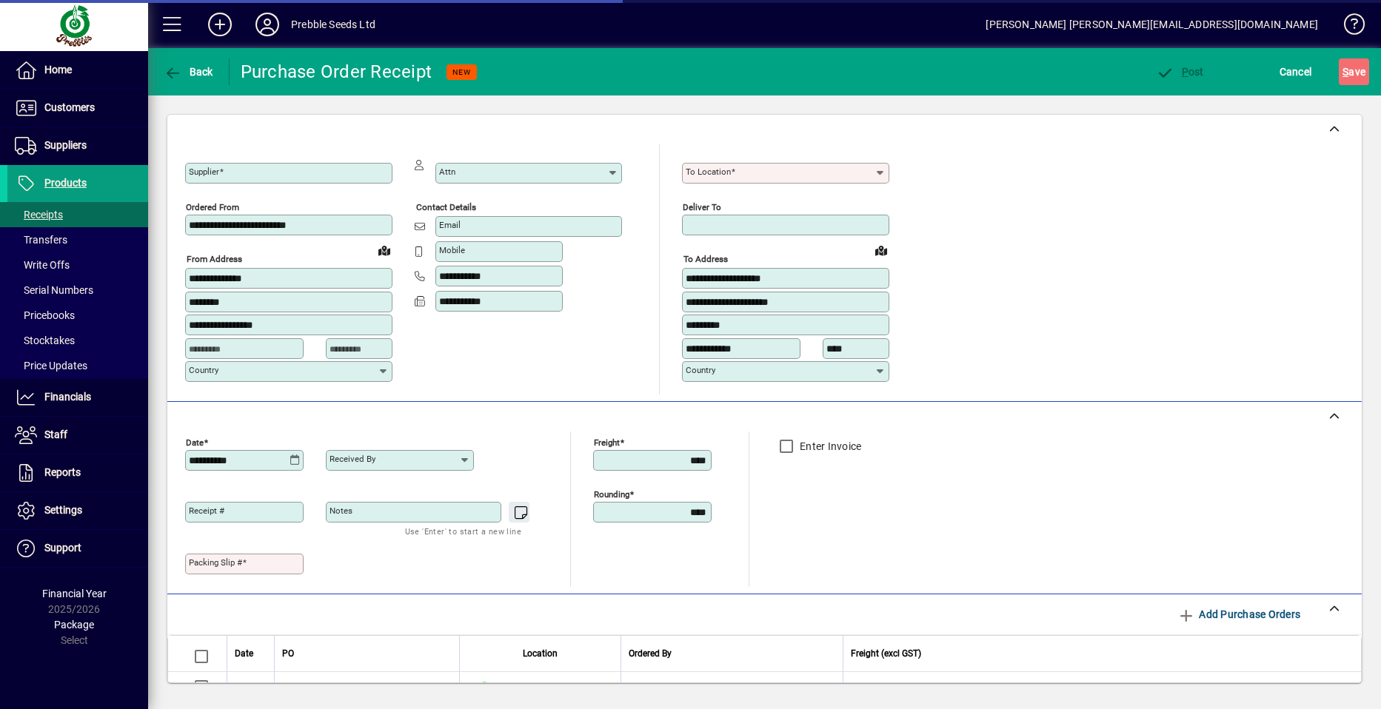
type input "**********"
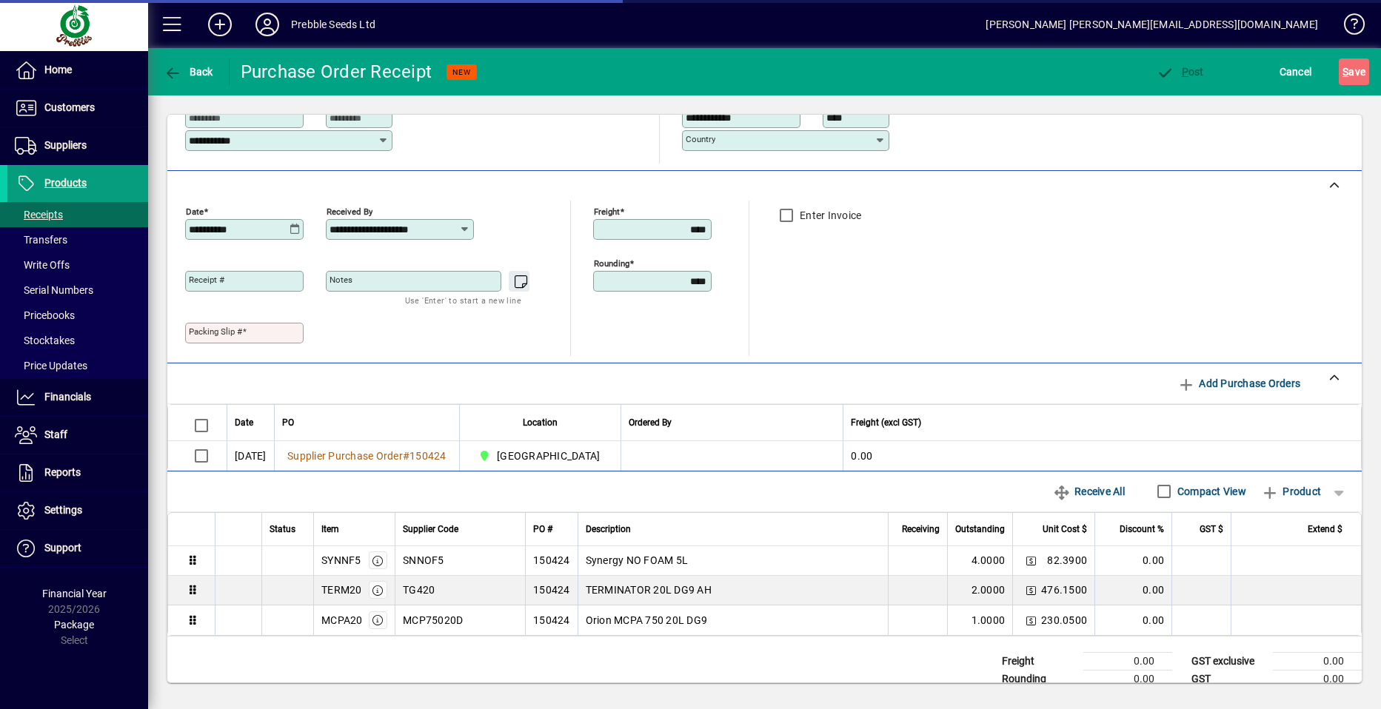
scroll to position [268, 0]
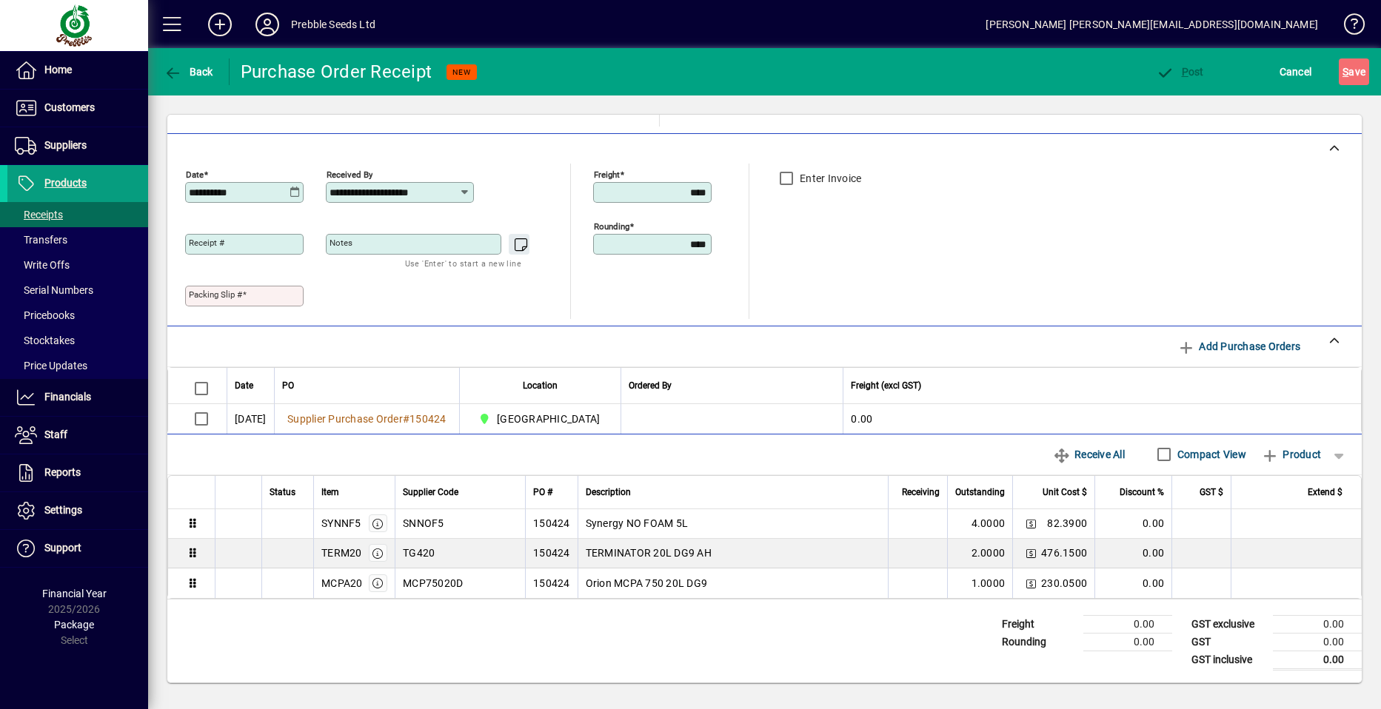
click at [194, 293] on mat-label "Packing Slip #" at bounding box center [215, 295] width 53 height 10
click at [194, 293] on input "Packing Slip #" at bounding box center [246, 296] width 114 height 12
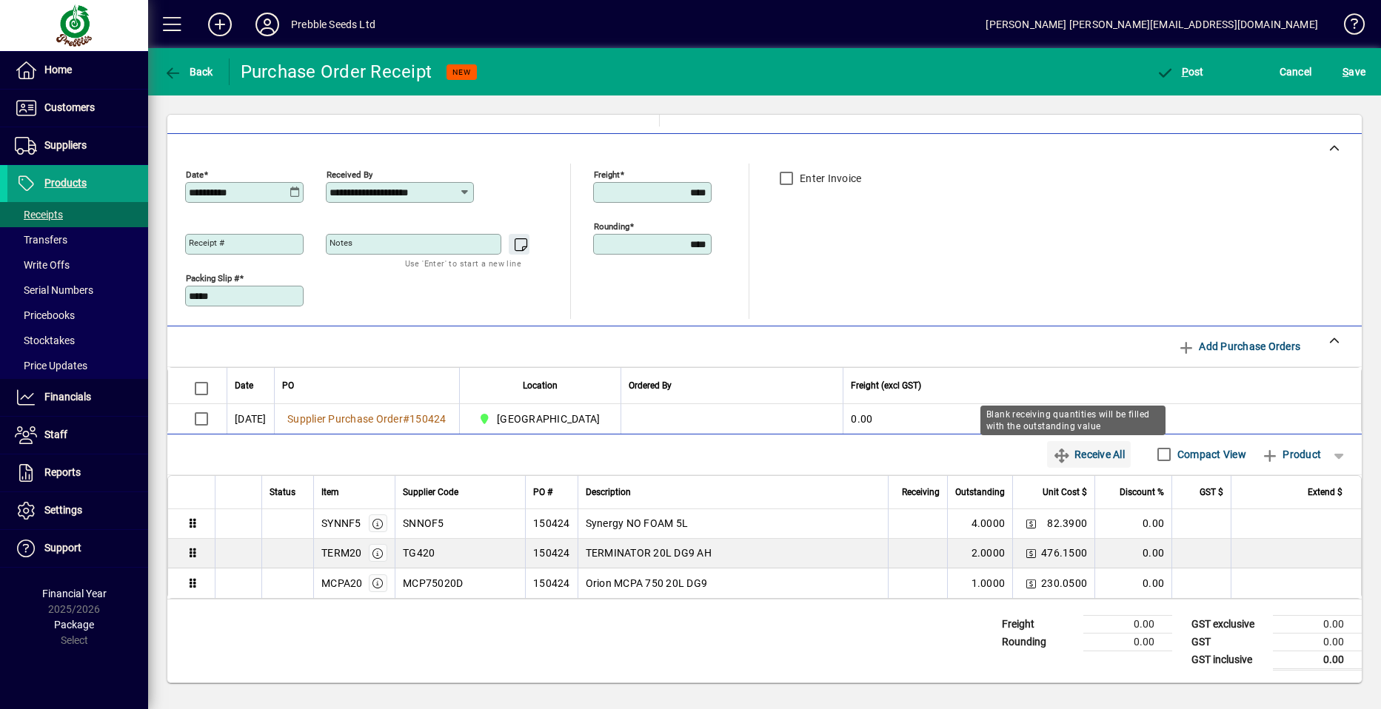
type input "*****"
click at [1077, 457] on span "Receive All" at bounding box center [1089, 455] width 72 height 24
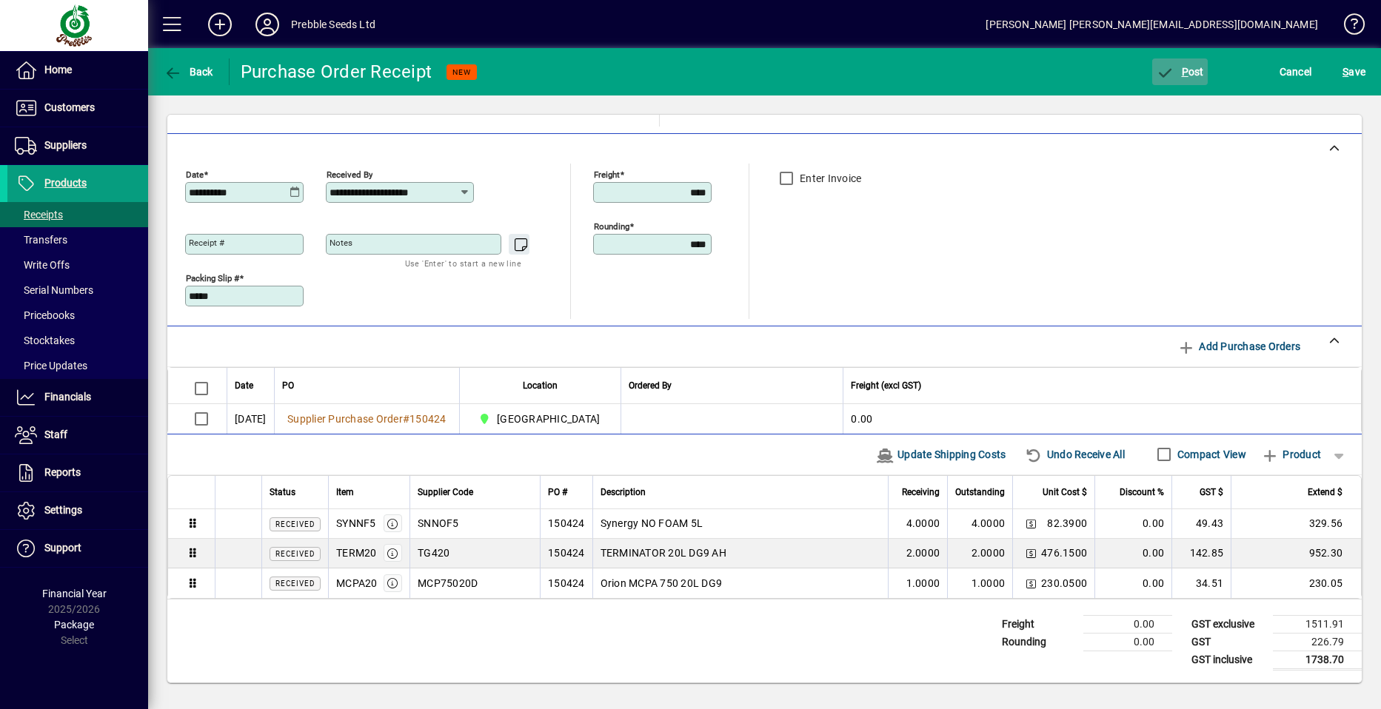
click at [1183, 76] on span "P" at bounding box center [1185, 72] width 7 height 12
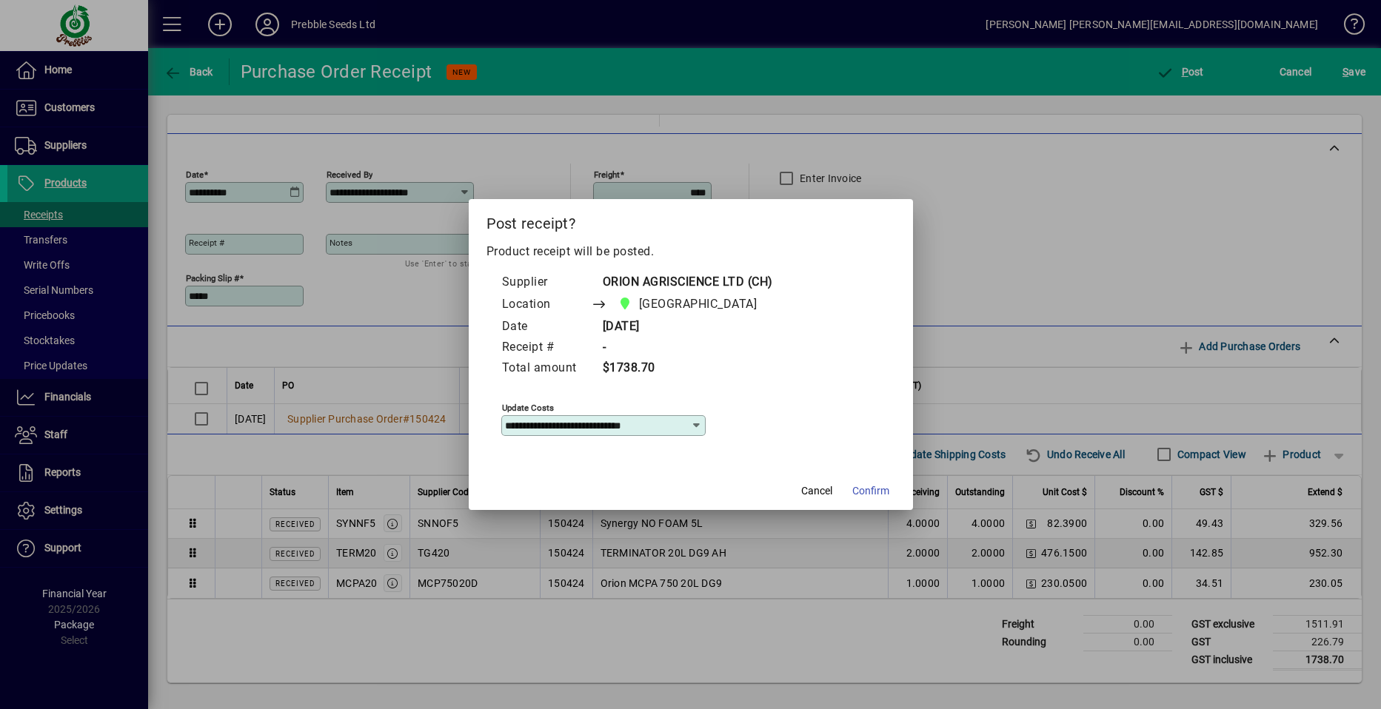
drag, startPoint x: 872, startPoint y: 492, endPoint x: 872, endPoint y: 485, distance: 7.4
click at [872, 491] on span "Confirm" at bounding box center [870, 492] width 37 height 16
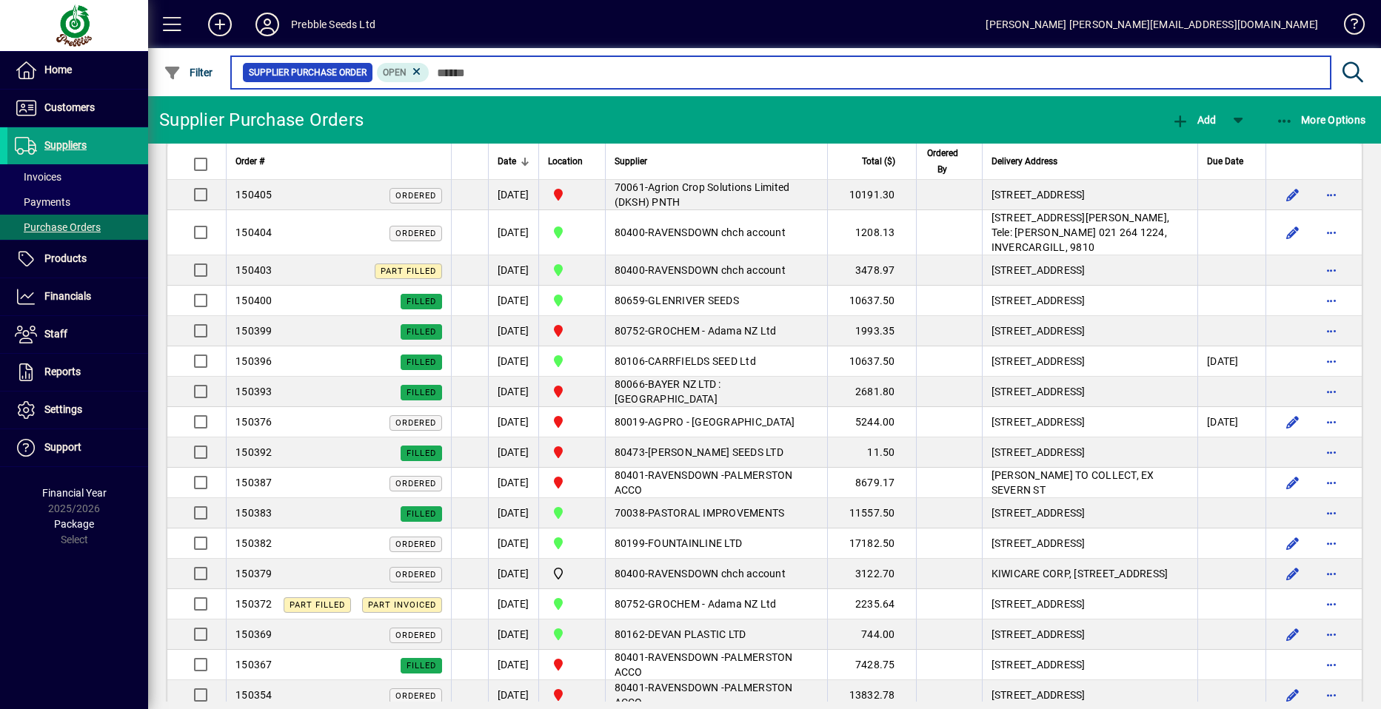
scroll to position [951, 0]
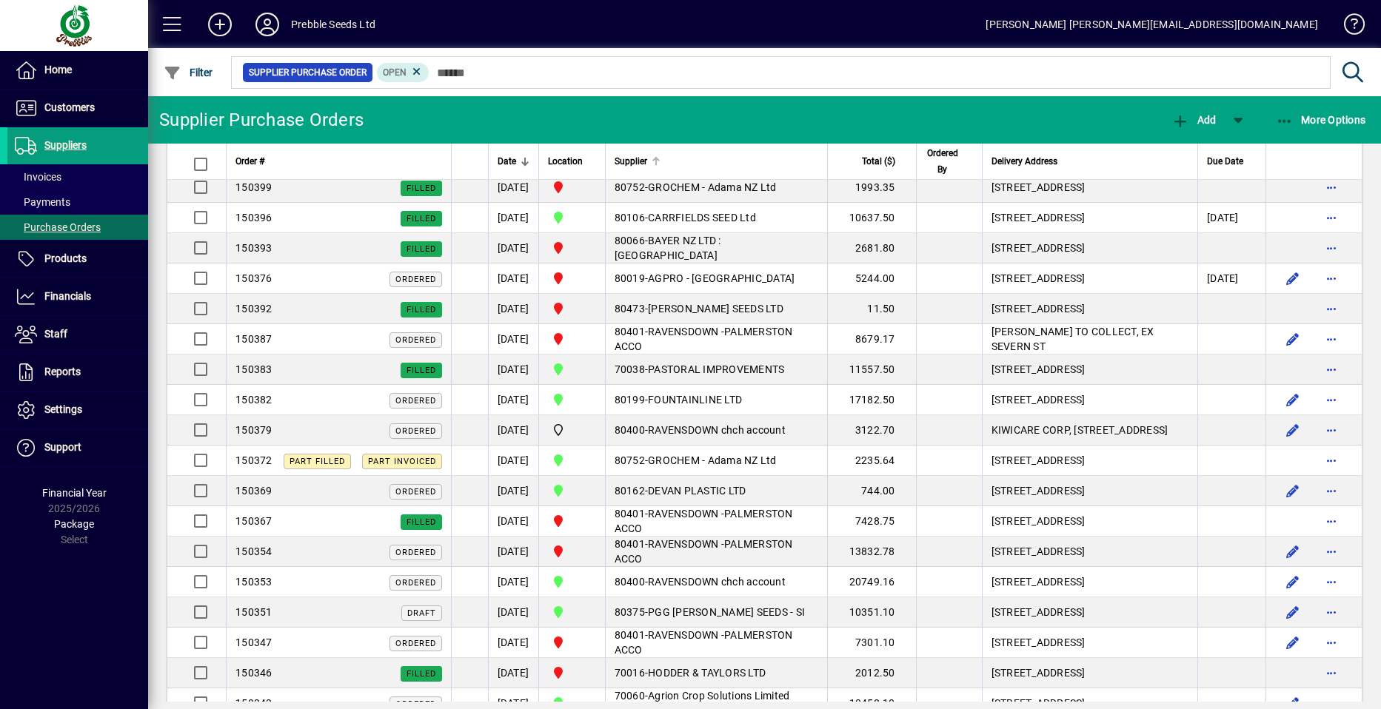
click at [647, 161] on span "Supplier" at bounding box center [631, 161] width 33 height 16
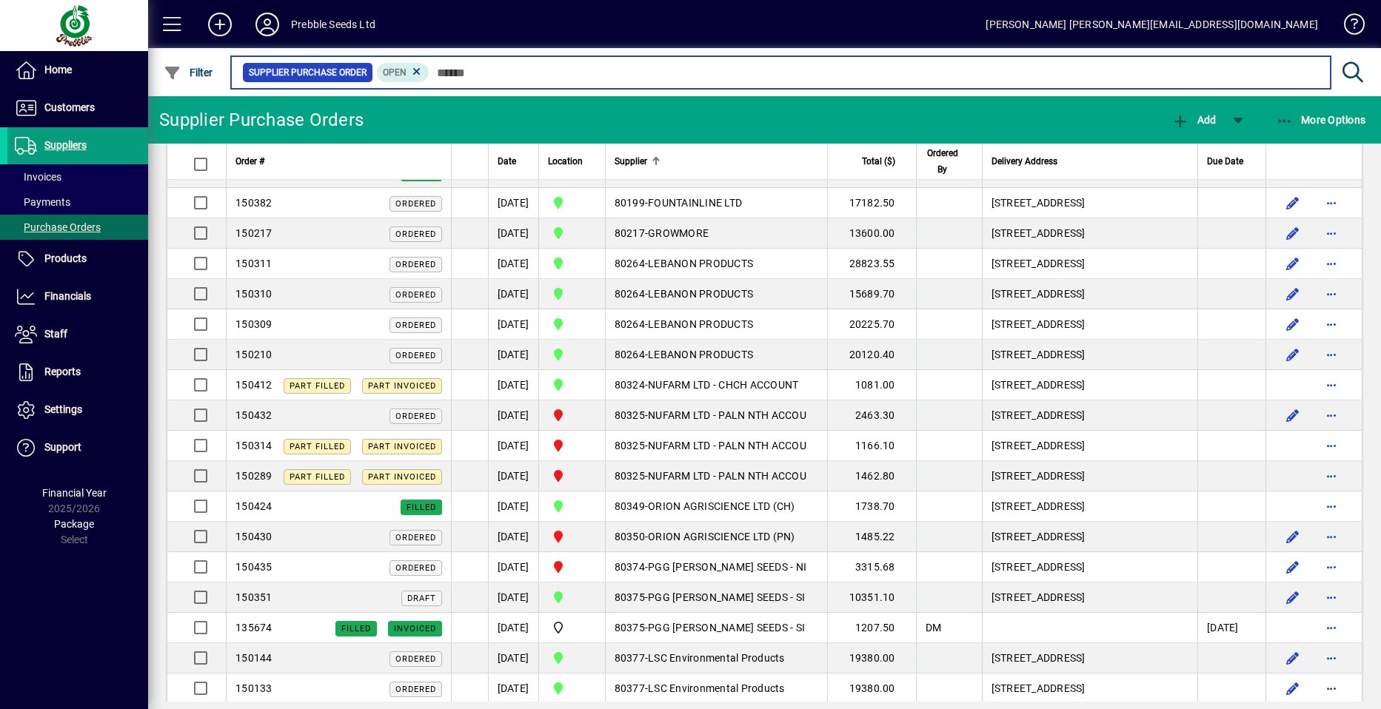
scroll to position [803, 0]
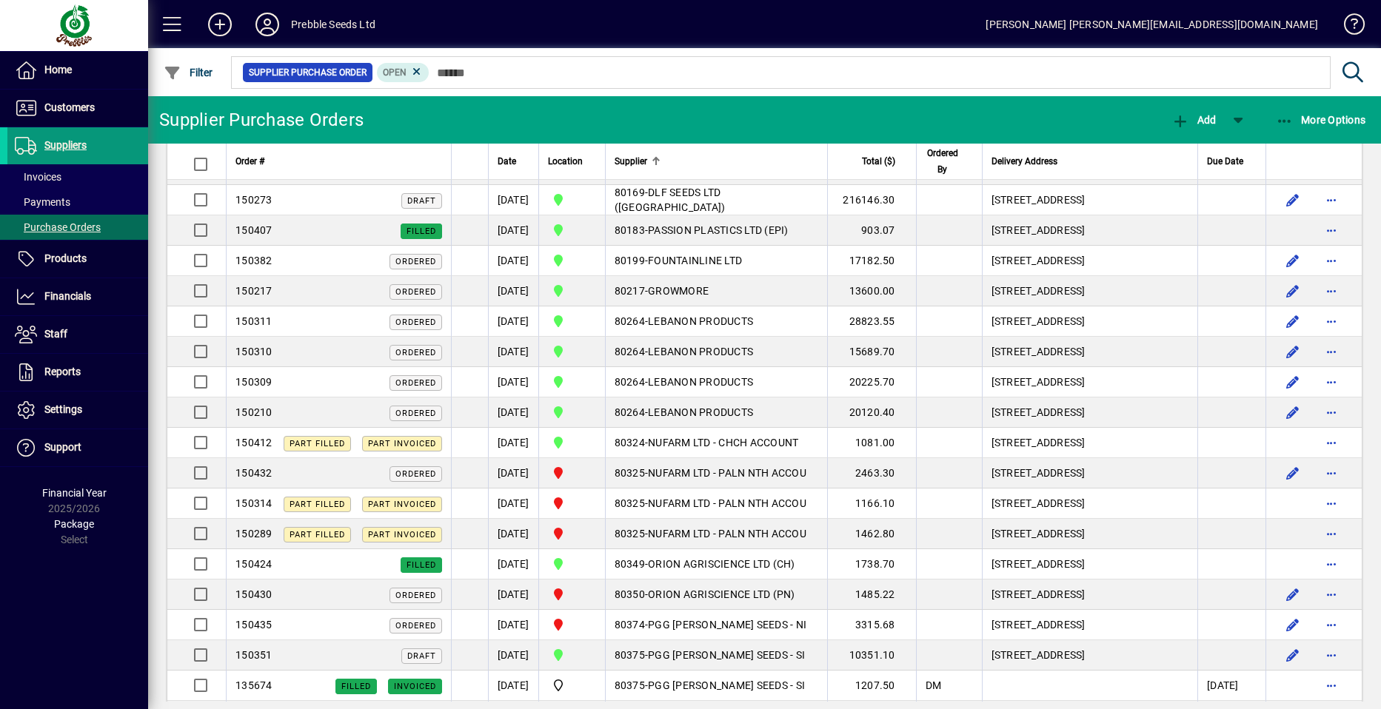
click at [58, 146] on span "Suppliers" at bounding box center [65, 145] width 42 height 12
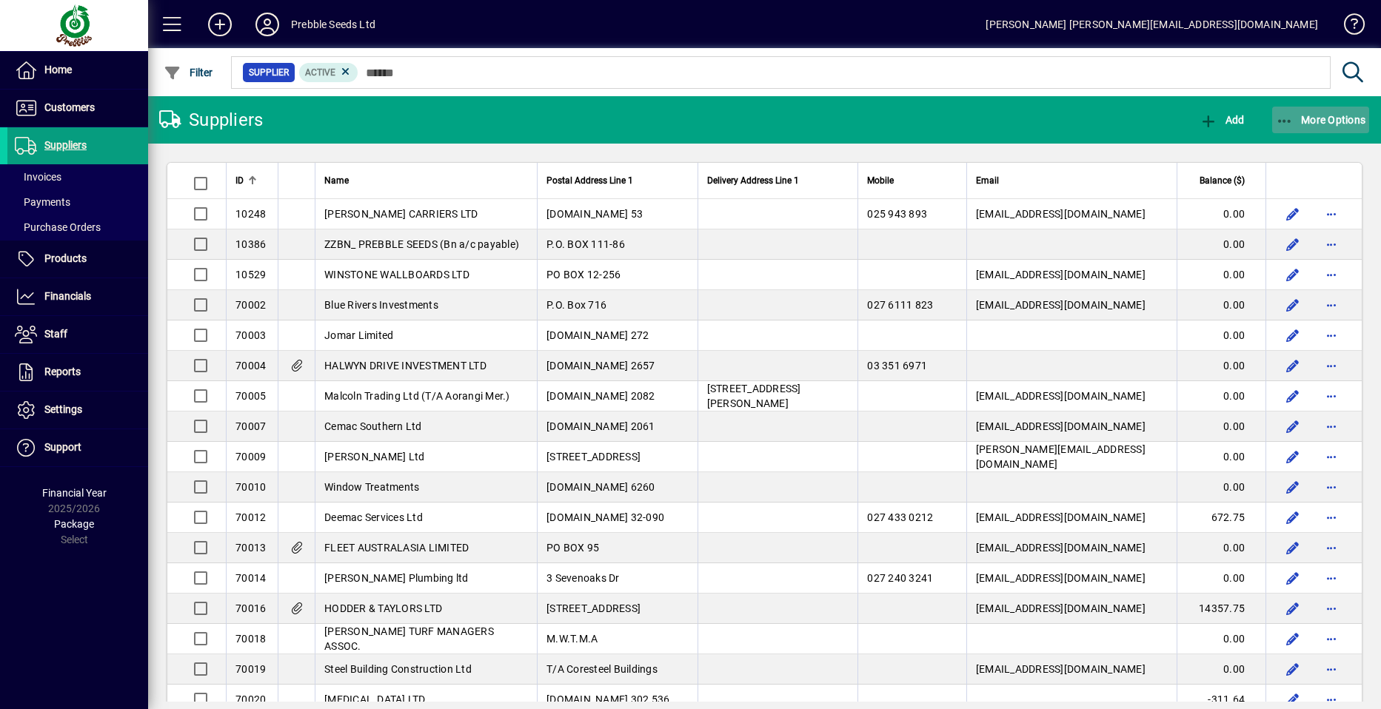
click at [1333, 118] on span "More Options" at bounding box center [1321, 120] width 90 height 12
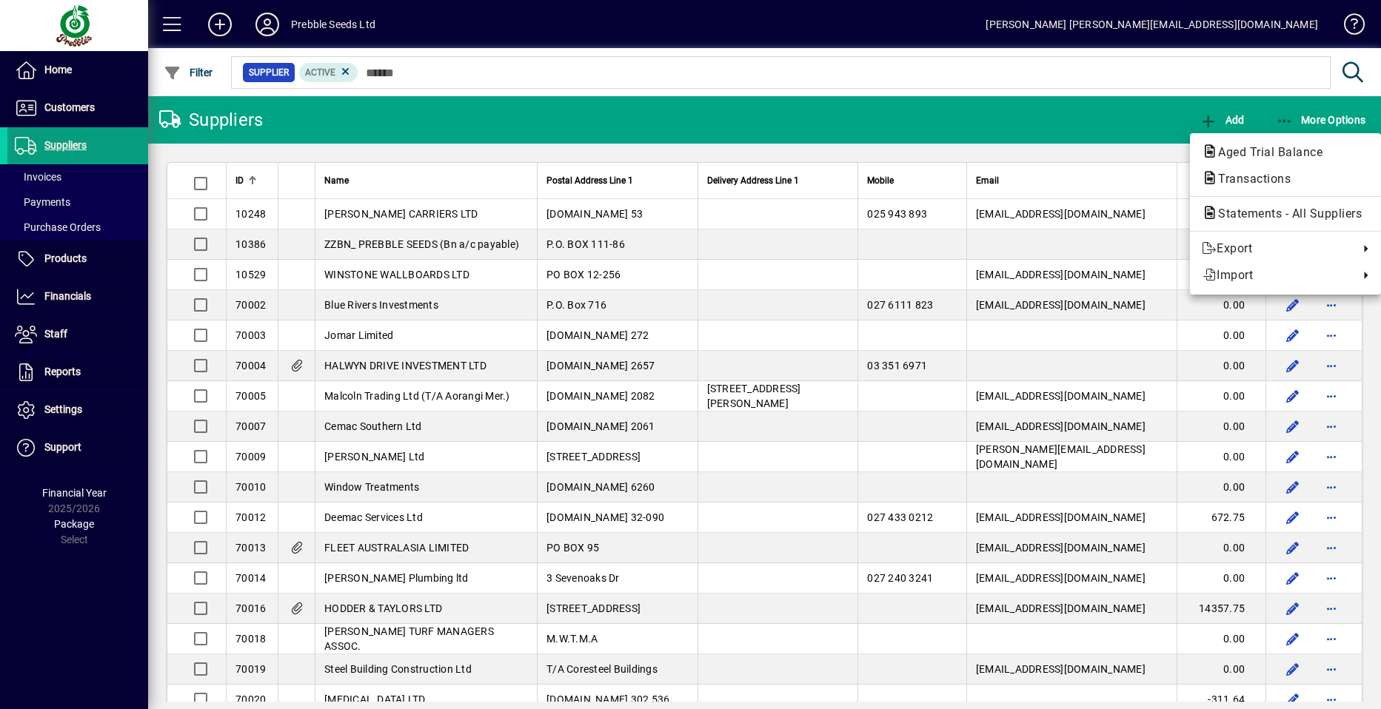
click at [1245, 157] on span "Aged Trial Balance" at bounding box center [1266, 152] width 128 height 14
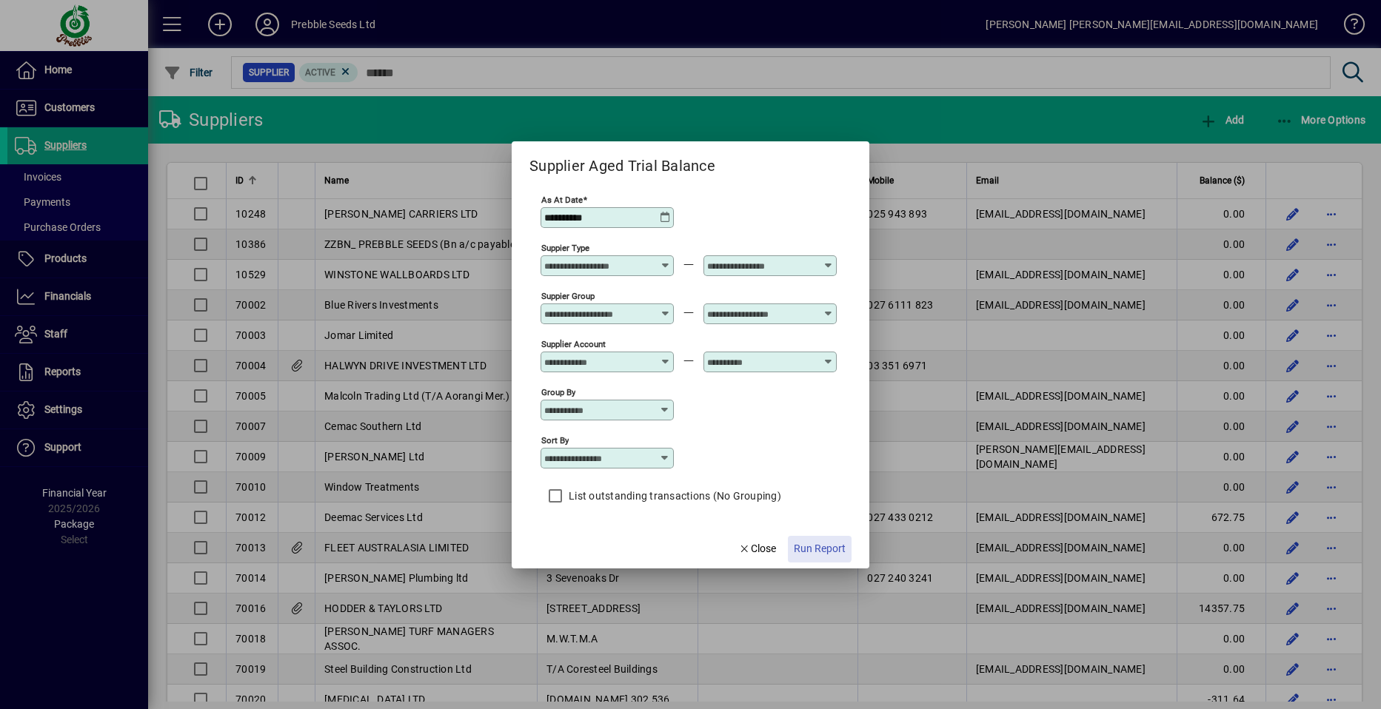
click at [819, 546] on span "Run Report" at bounding box center [820, 549] width 52 height 16
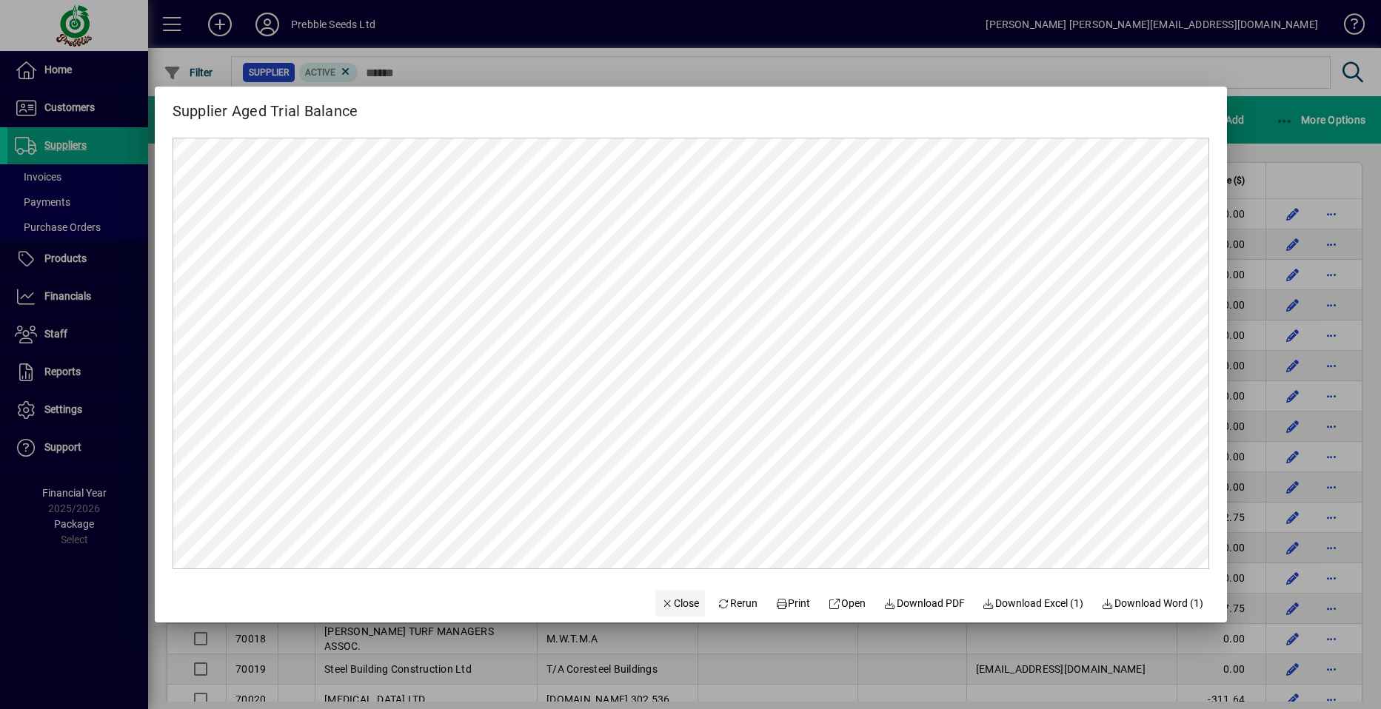
click at [672, 601] on span "Close" at bounding box center [680, 604] width 39 height 16
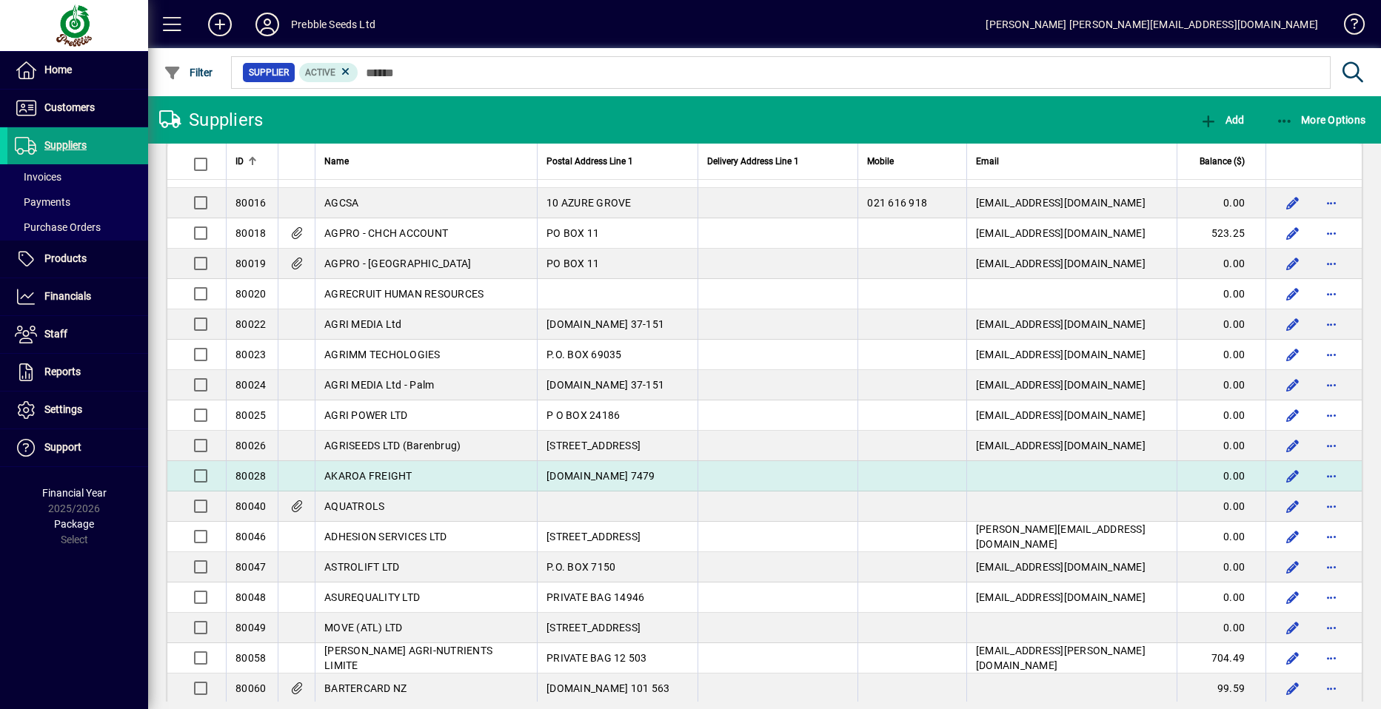
scroll to position [2369, 0]
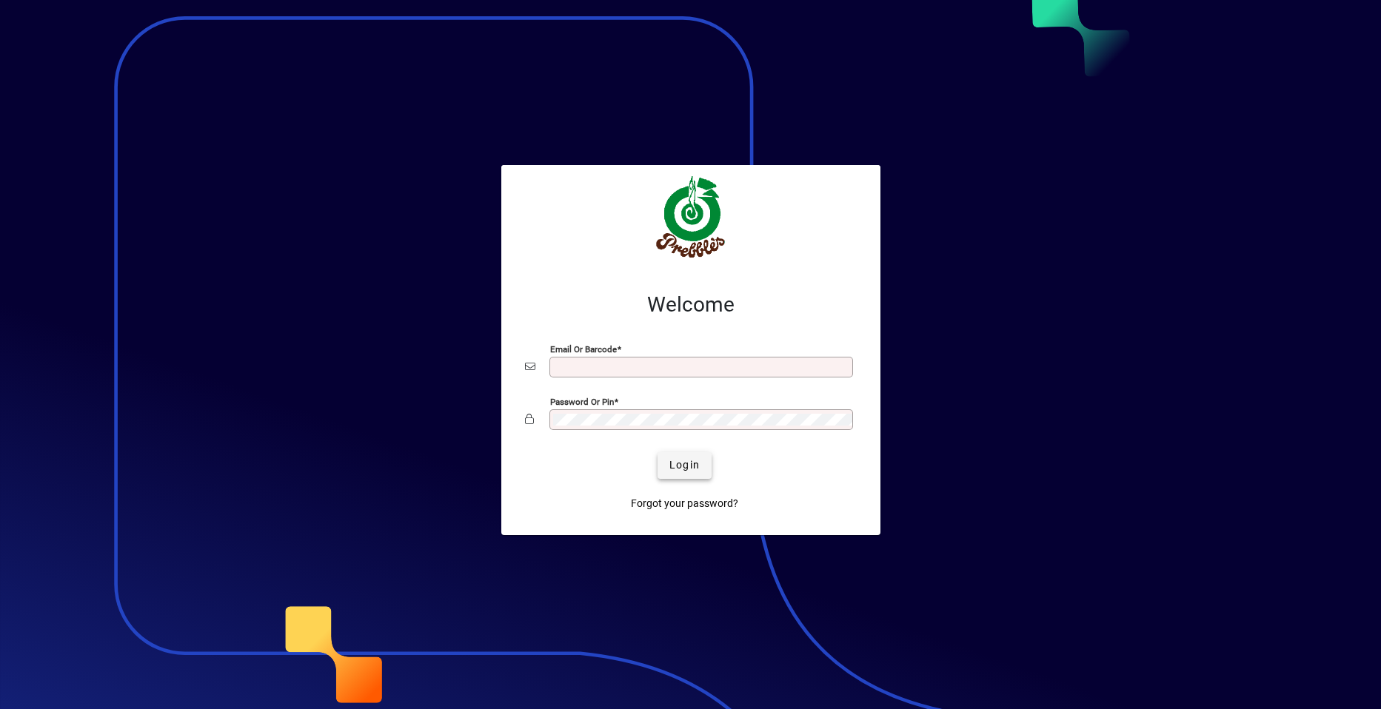
type input "**********"
click at [681, 464] on span "Login" at bounding box center [684, 466] width 30 height 16
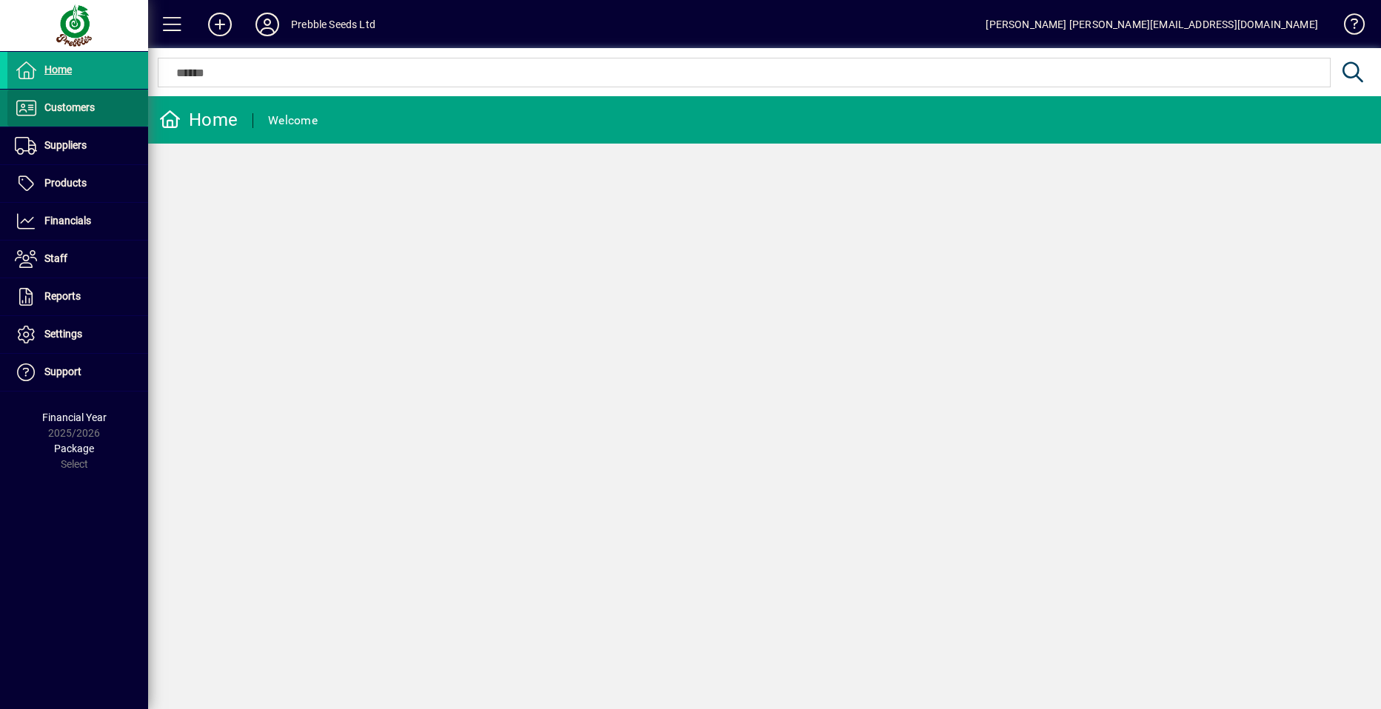
click at [96, 113] on span at bounding box center [77, 108] width 141 height 36
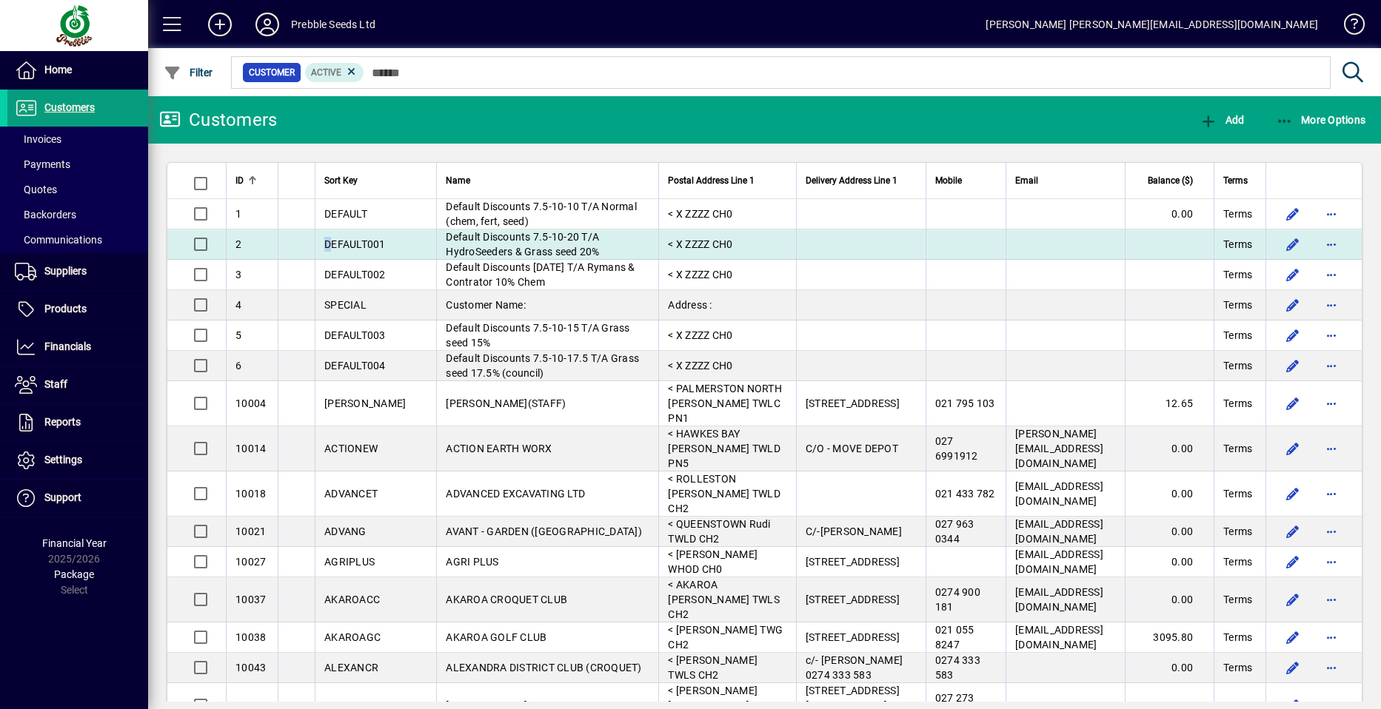
click at [327, 250] on td "DEFAULT001" at bounding box center [375, 245] width 121 height 30
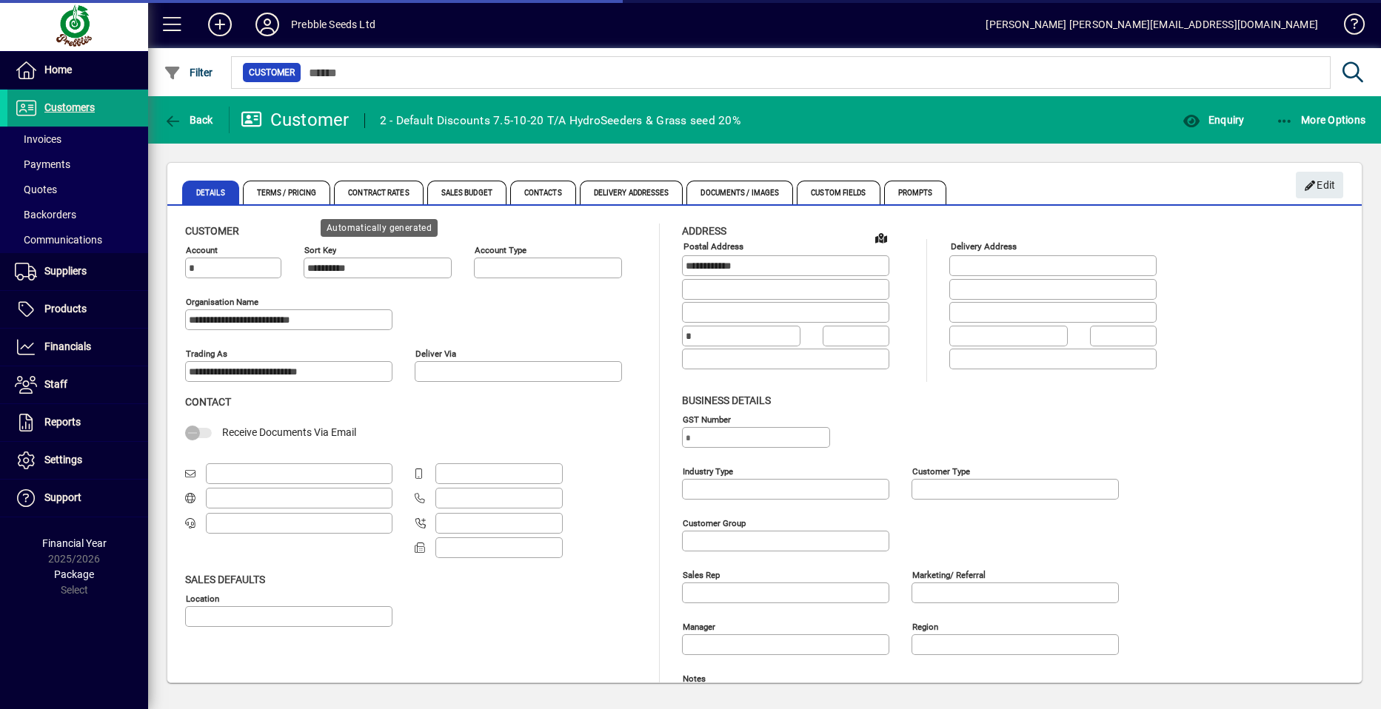
type input "**********"
type input "*********"
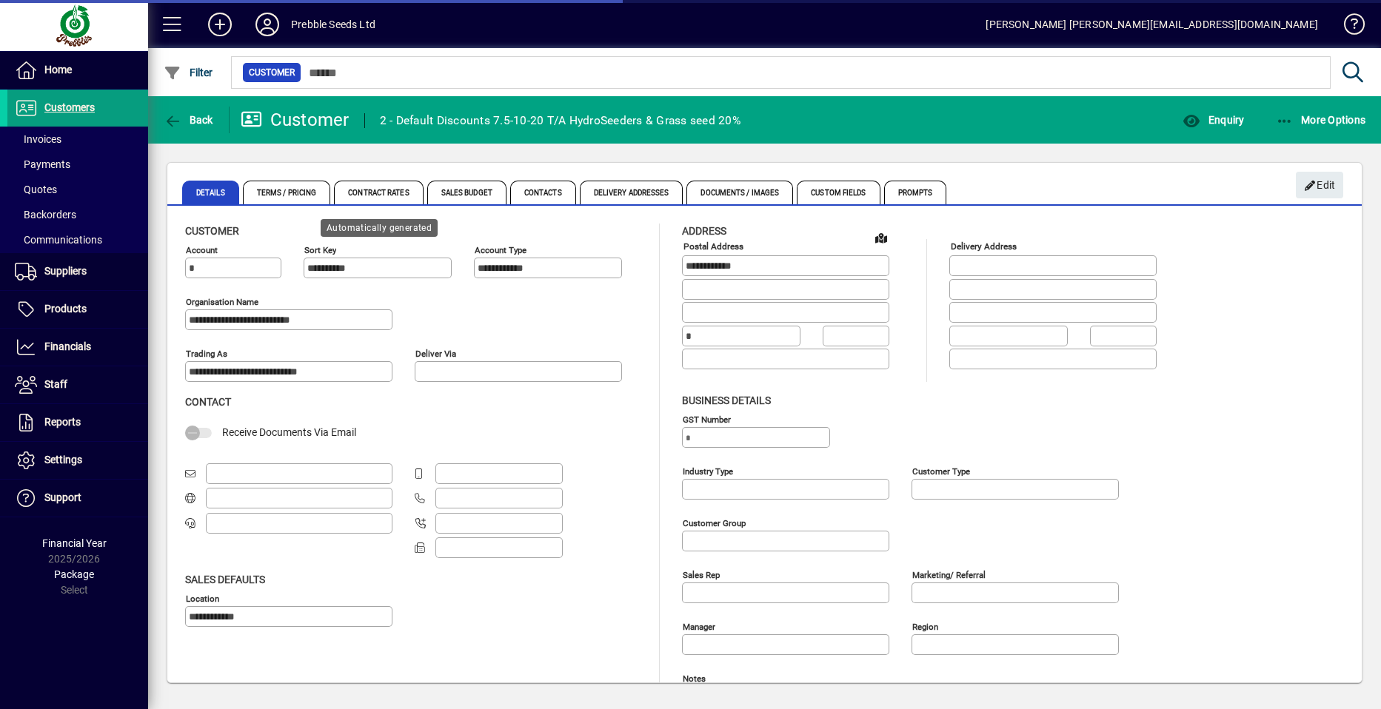
type input "**********"
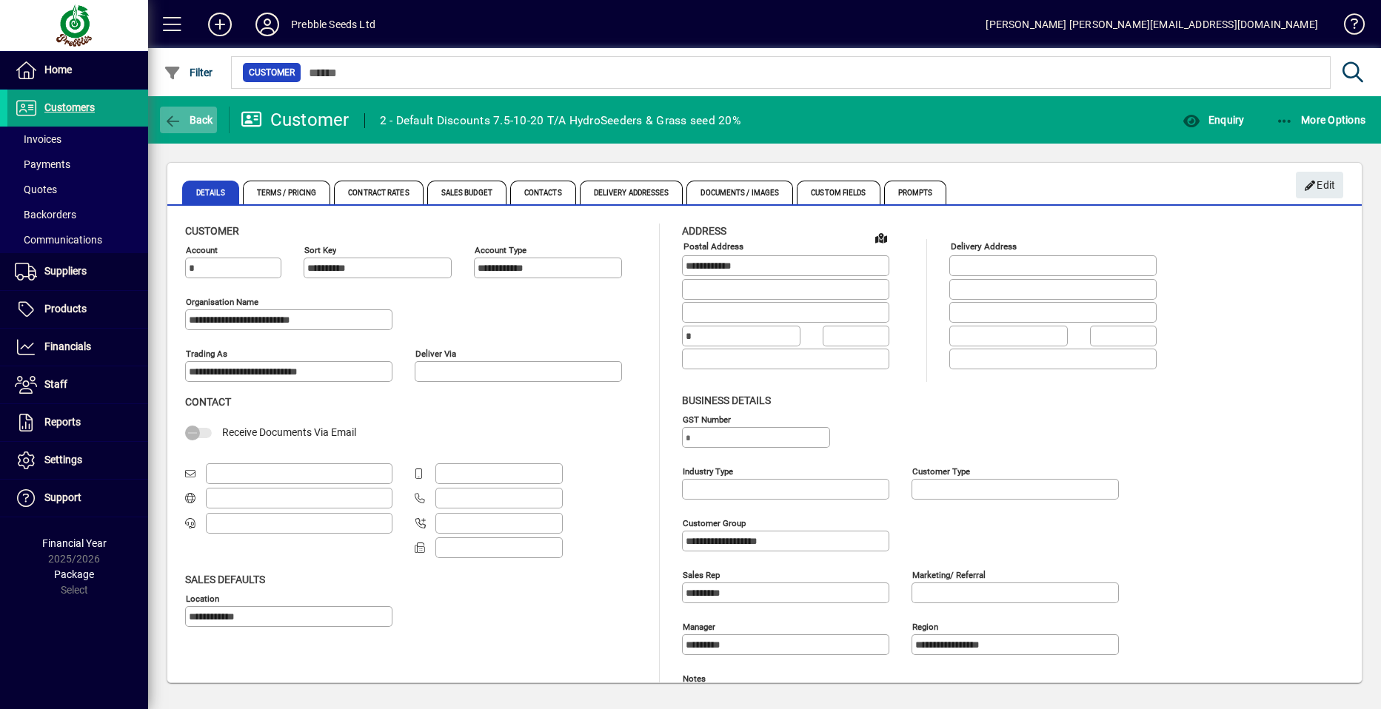
click at [187, 115] on span "Back" at bounding box center [189, 120] width 50 height 12
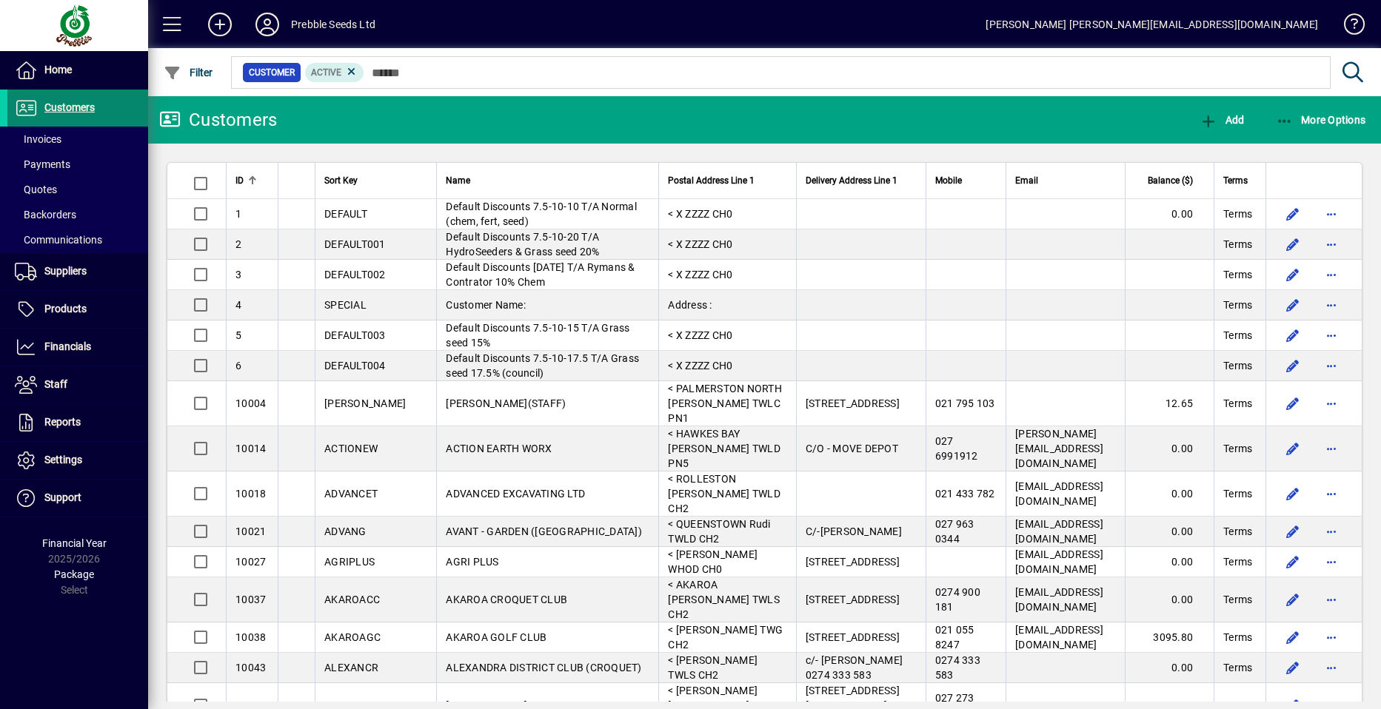
click at [110, 110] on span at bounding box center [77, 108] width 141 height 36
click at [90, 138] on span at bounding box center [77, 139] width 141 height 36
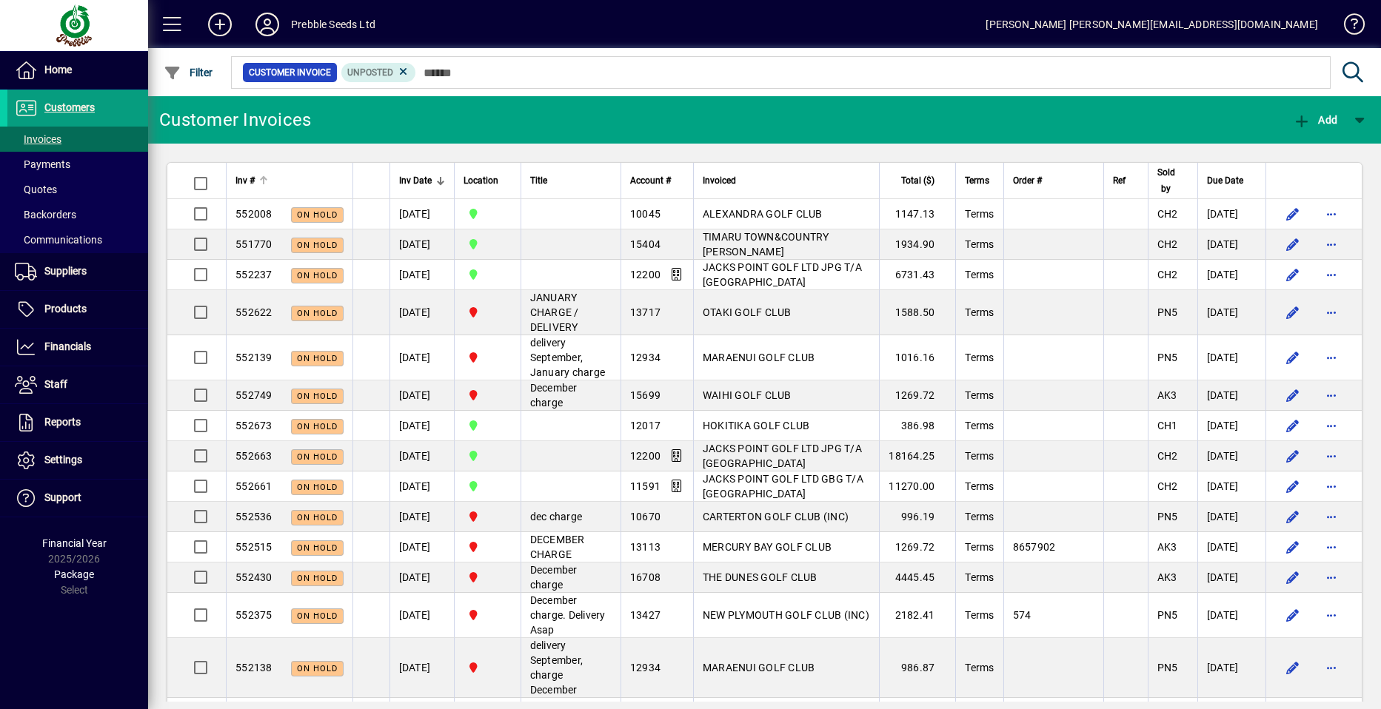
click at [241, 179] on span "Inv #" at bounding box center [244, 181] width 19 height 16
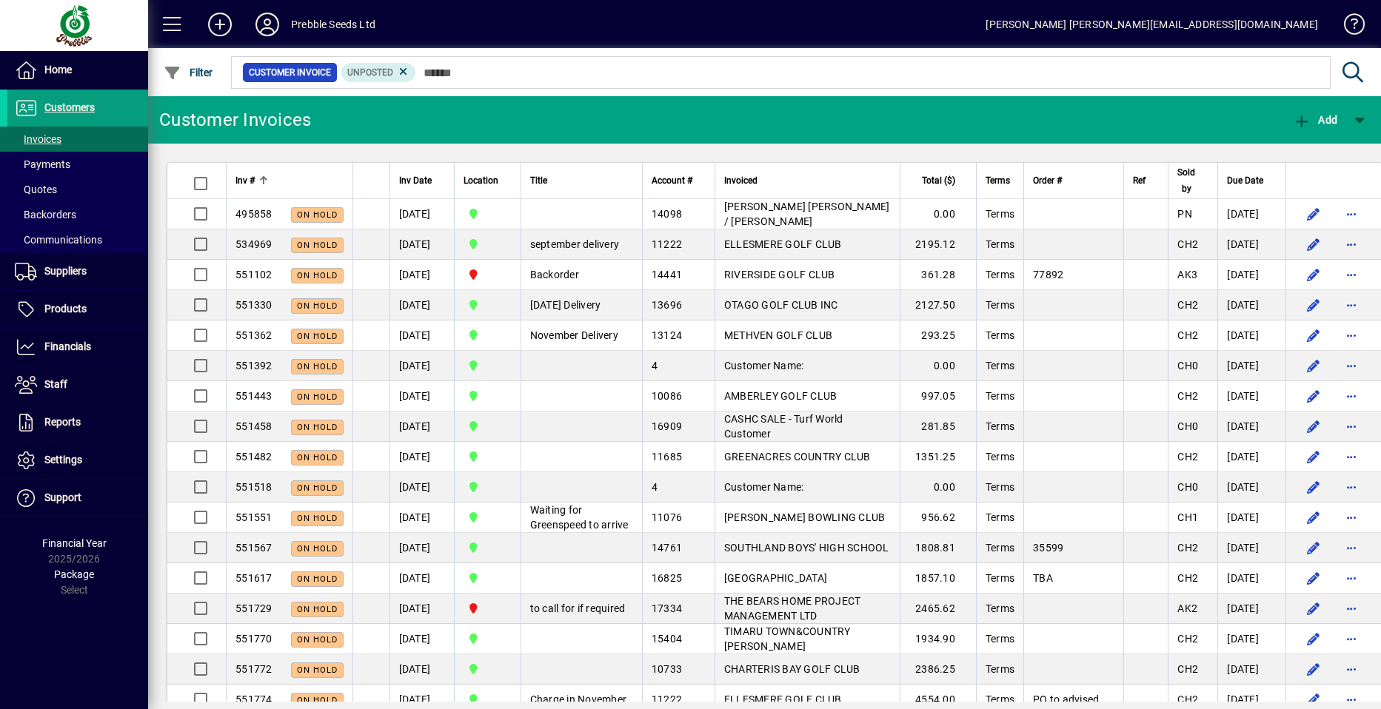
click at [241, 179] on span "Inv #" at bounding box center [244, 181] width 19 height 16
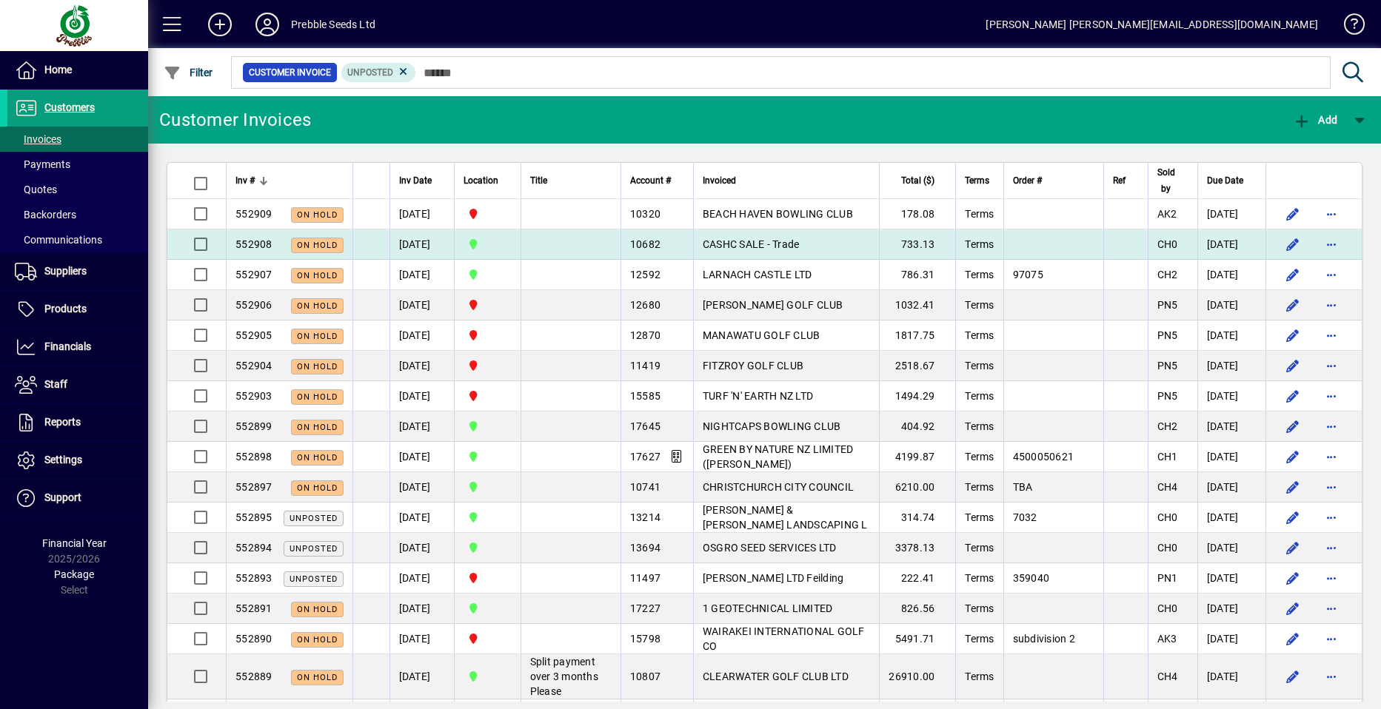
click at [658, 246] on div "10682" at bounding box center [657, 244] width 54 height 15
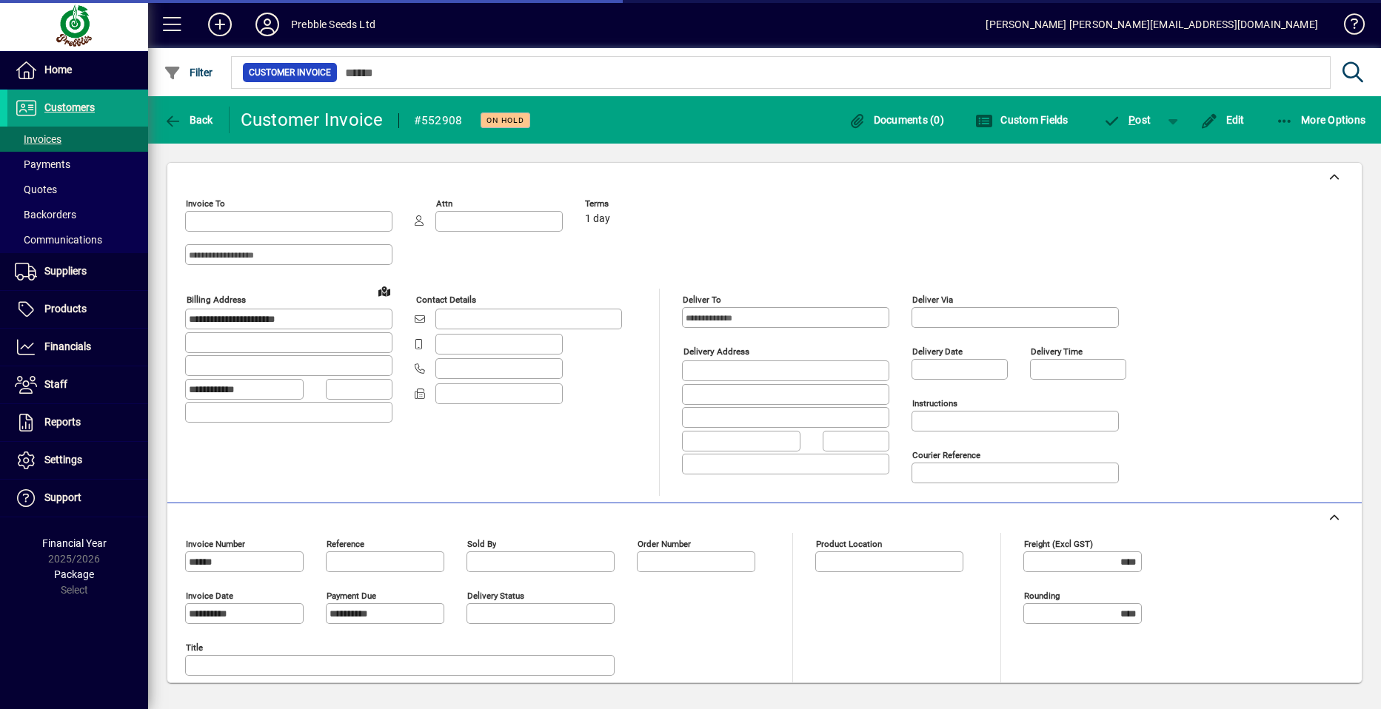
type input "**********"
type input "*********"
type input "**********"
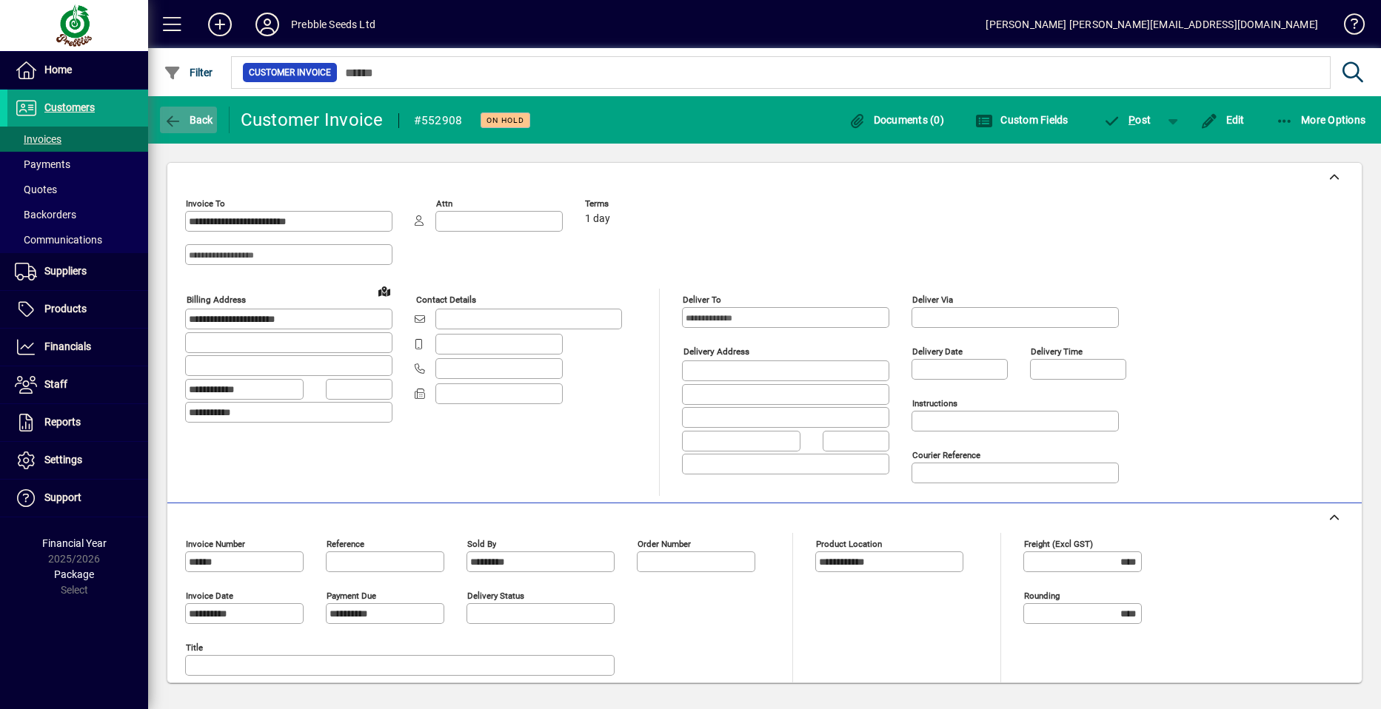
click at [205, 121] on span "Back" at bounding box center [189, 120] width 50 height 12
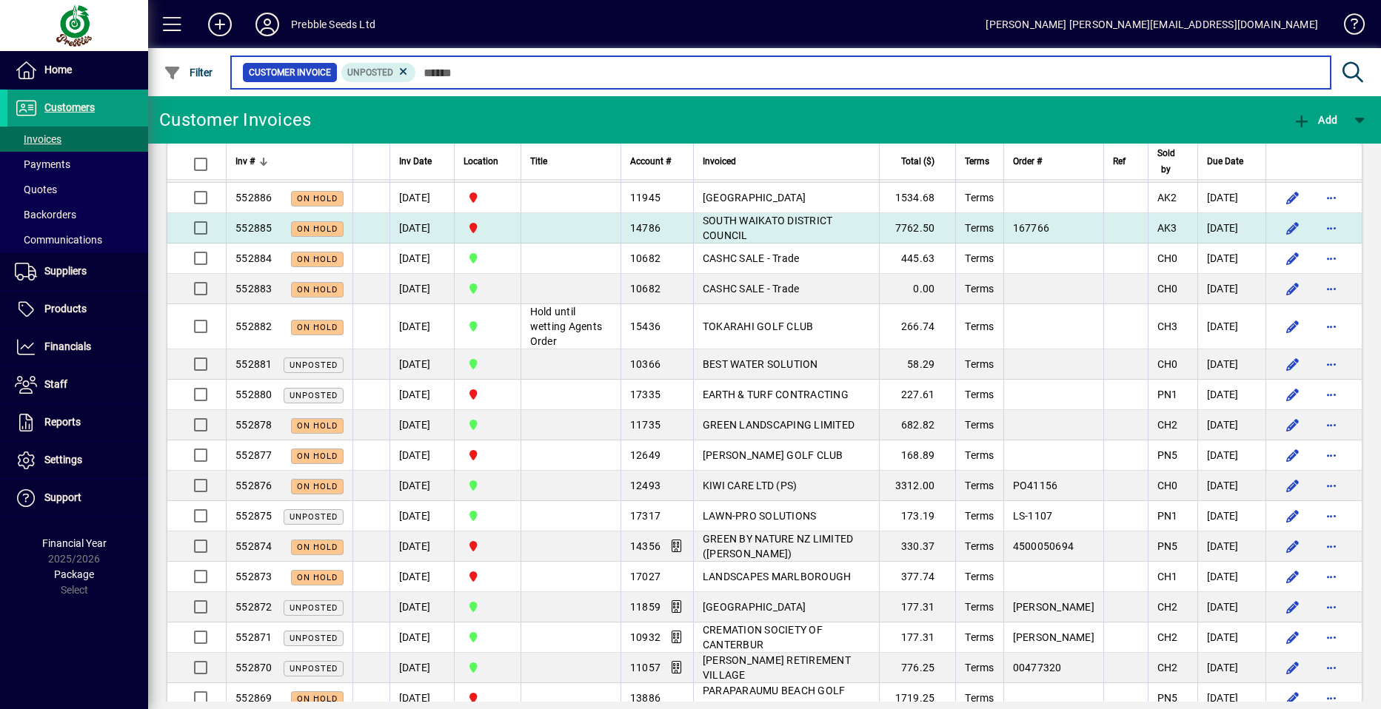
scroll to position [518, 0]
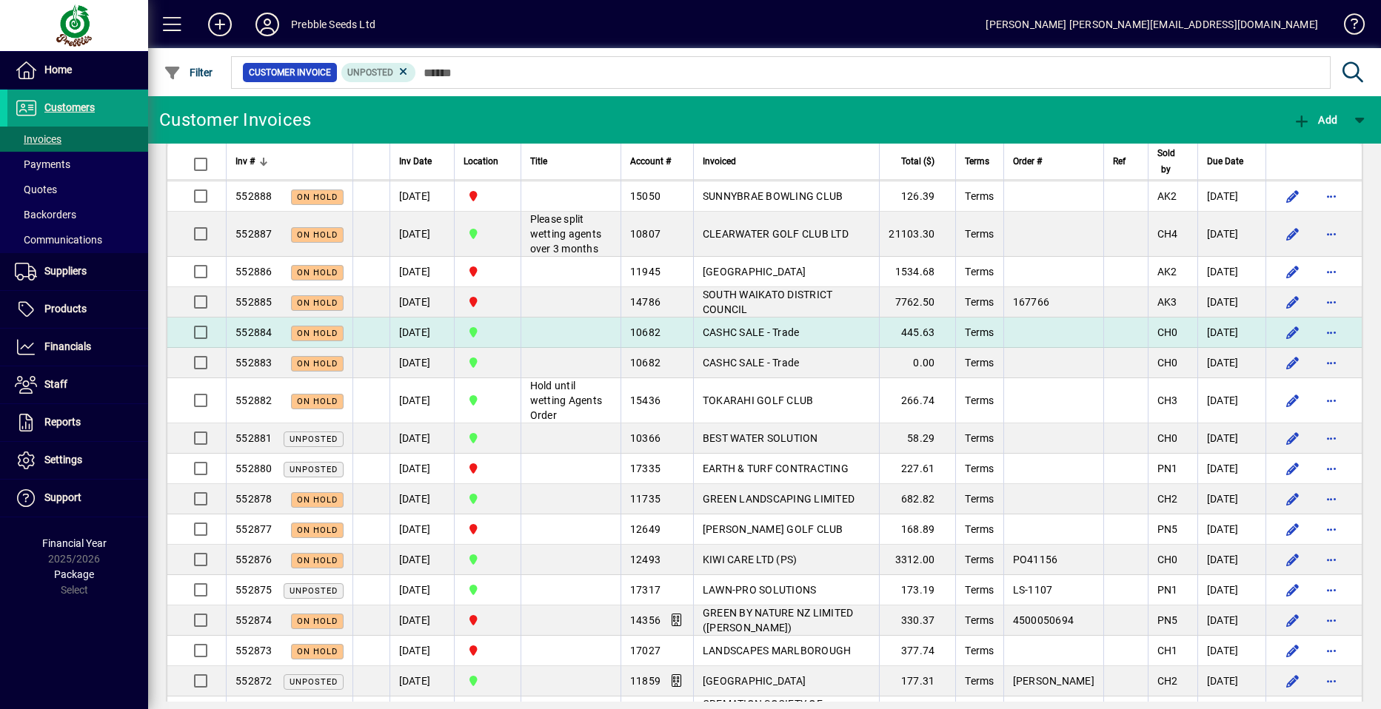
drag, startPoint x: 356, startPoint y: 277, endPoint x: 168, endPoint y: 364, distance: 207.1
click at [168, 348] on td at bounding box center [196, 333] width 58 height 30
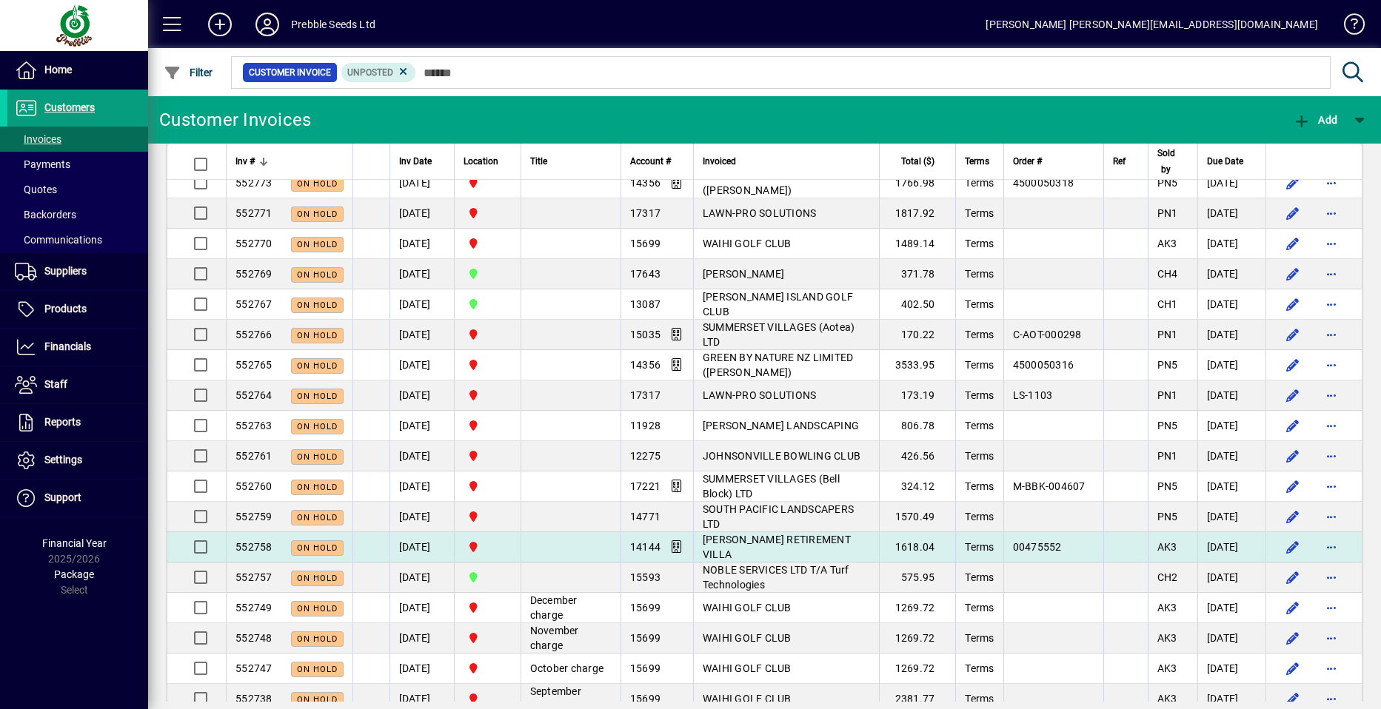
scroll to position [2786, 0]
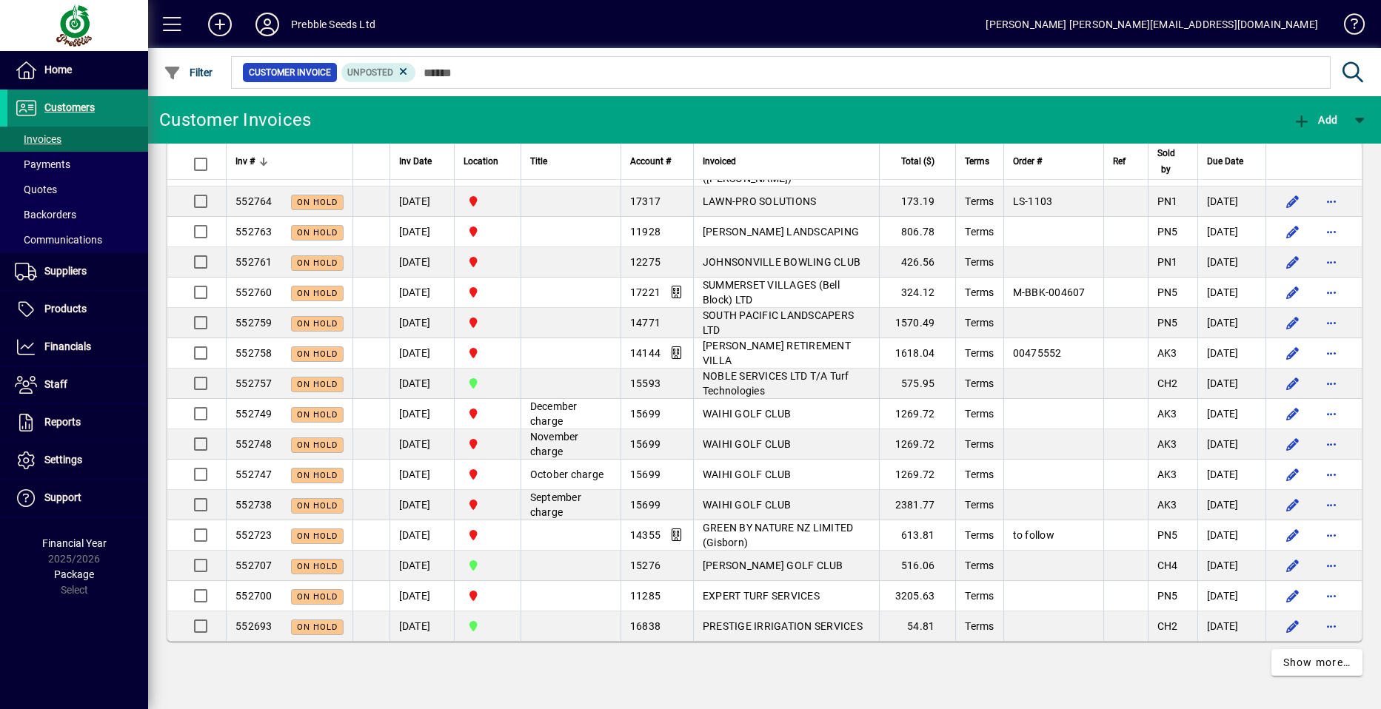
click at [108, 109] on span at bounding box center [77, 108] width 141 height 36
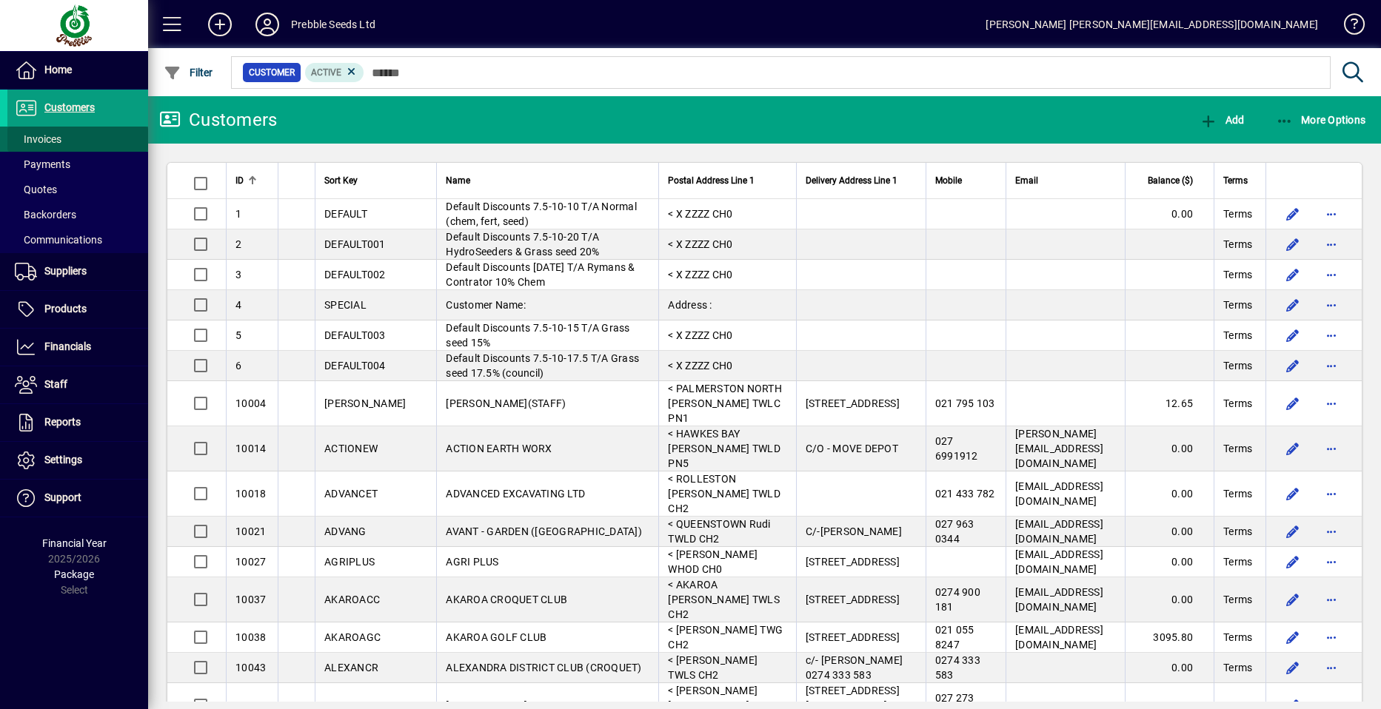
click at [91, 141] on span at bounding box center [77, 139] width 141 height 36
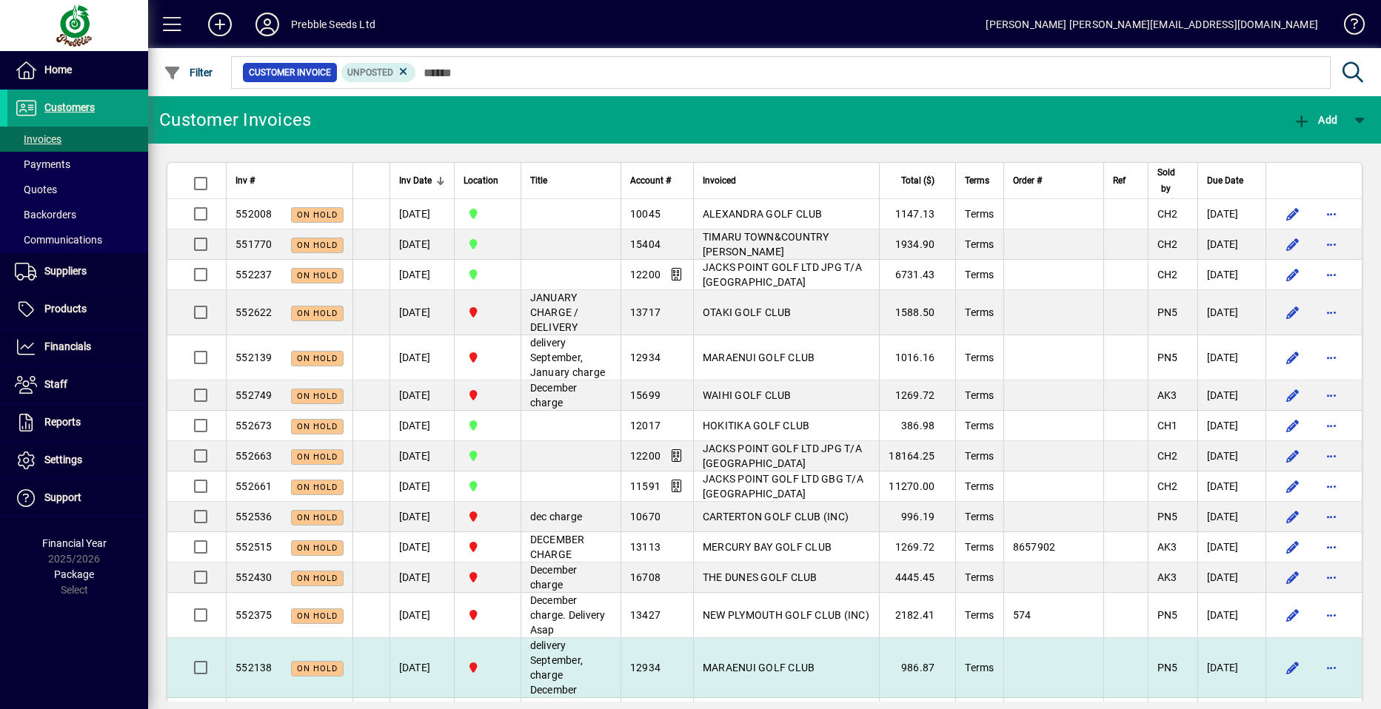
click at [327, 701] on div "Customer Invoices Add Inv # Inv Date Location Title Account # Invoiced Total ($…" at bounding box center [764, 402] width 1233 height 613
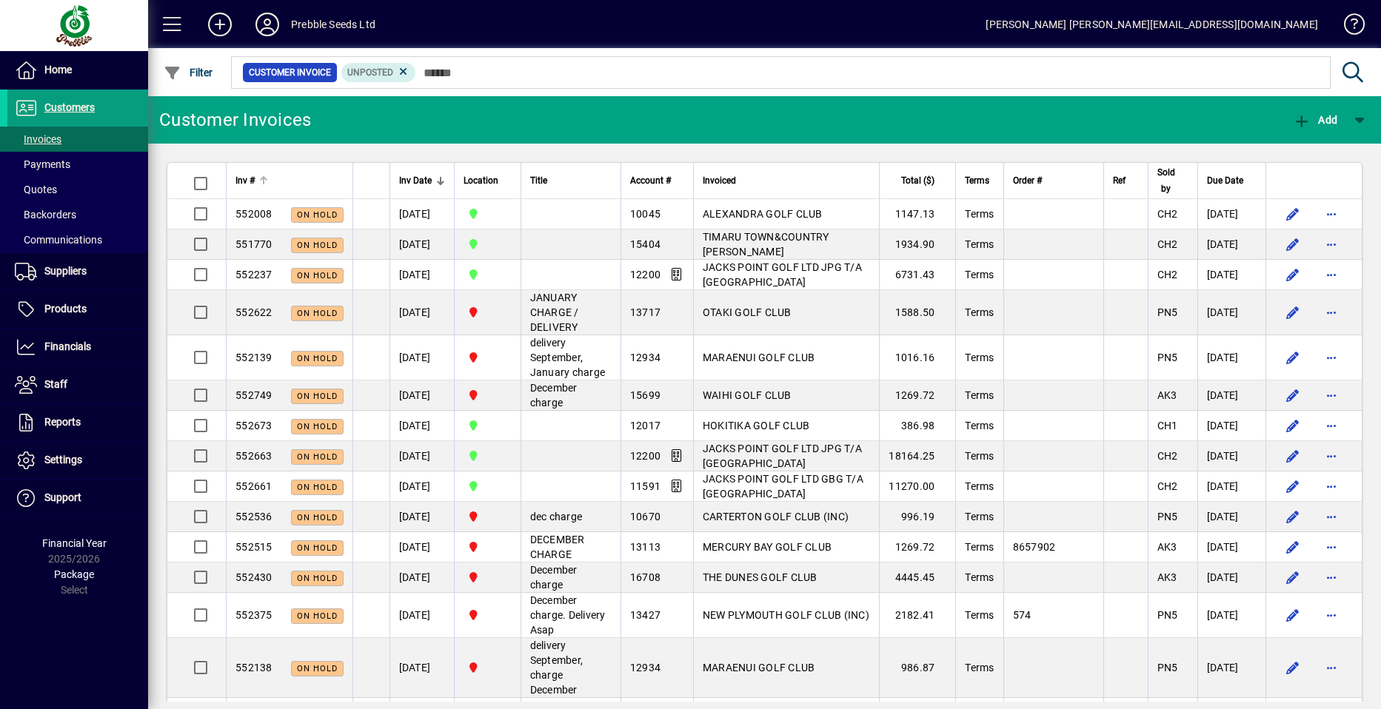
click at [252, 183] on span "Inv #" at bounding box center [244, 181] width 19 height 16
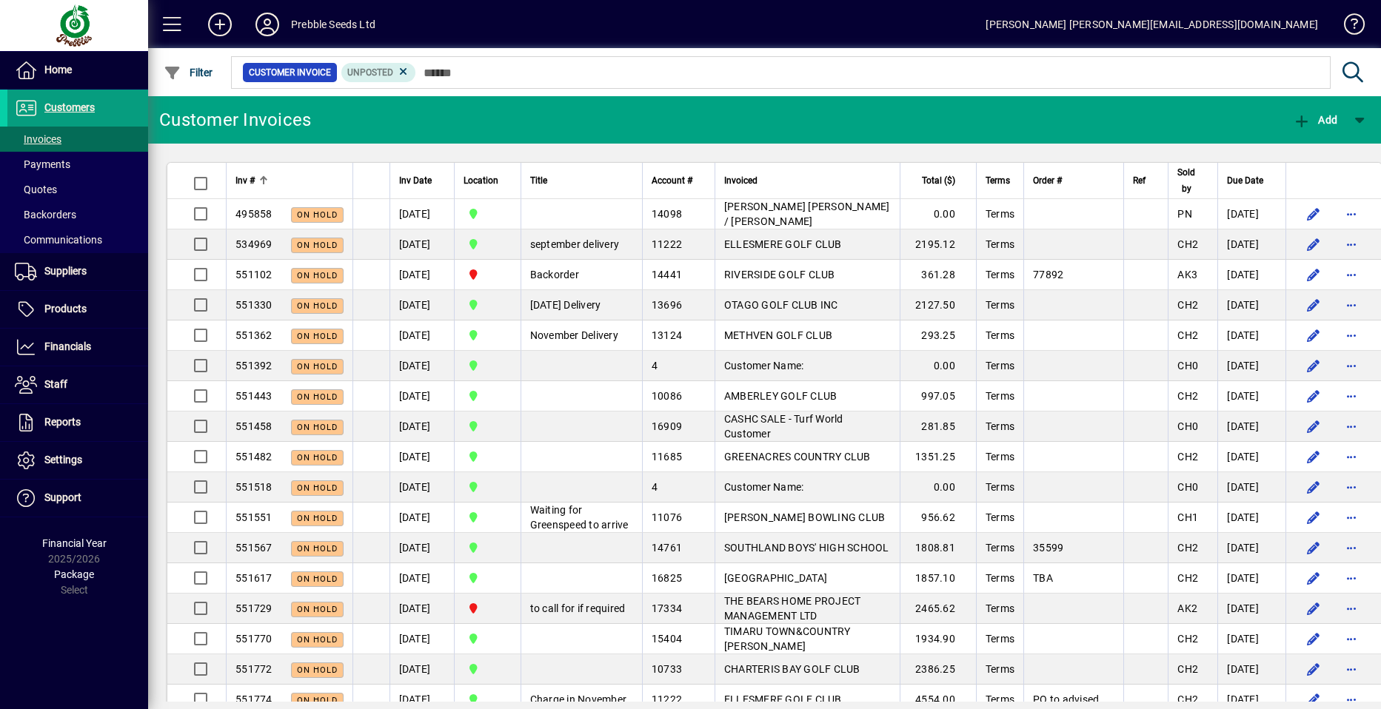
click at [252, 178] on span "Inv #" at bounding box center [244, 181] width 19 height 16
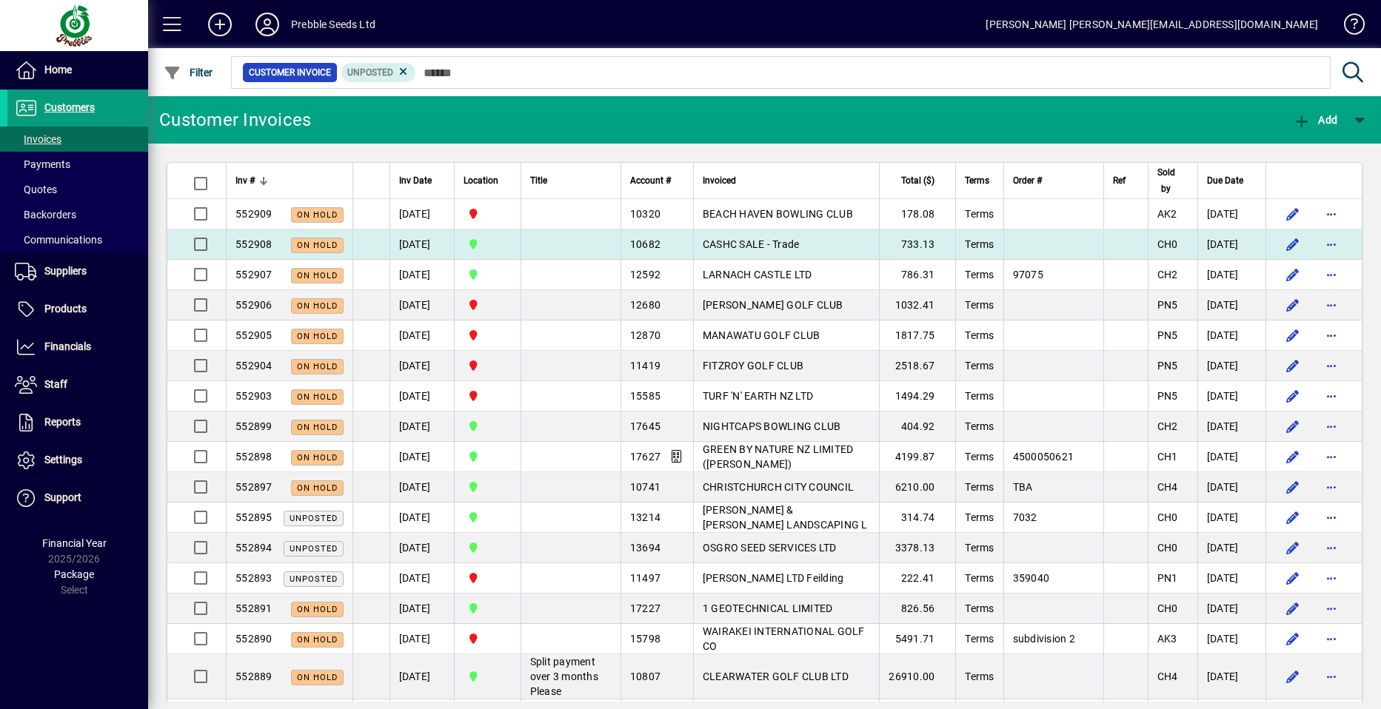
click at [284, 241] on app-status-label "On hold" at bounding box center [312, 245] width 64 height 16
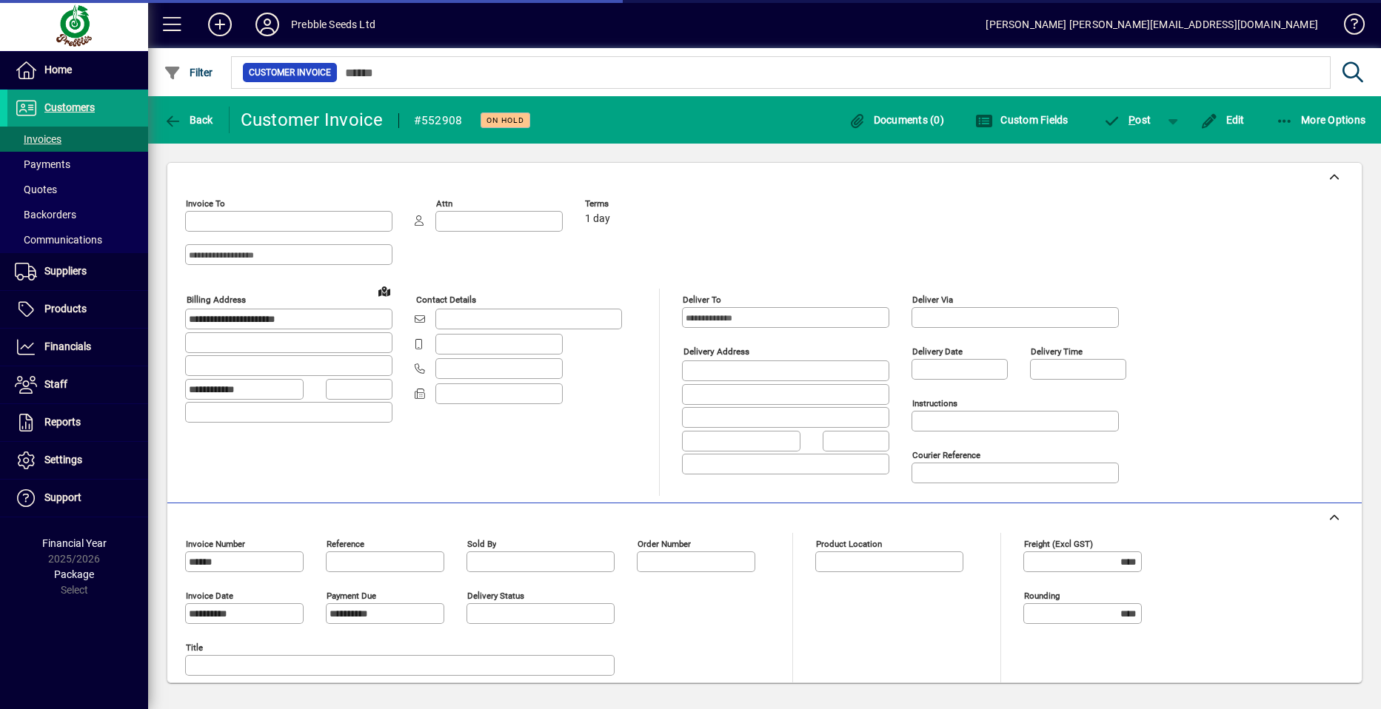
click at [284, 241] on div at bounding box center [288, 248] width 207 height 36
type input "**********"
type input "*********"
type input "**********"
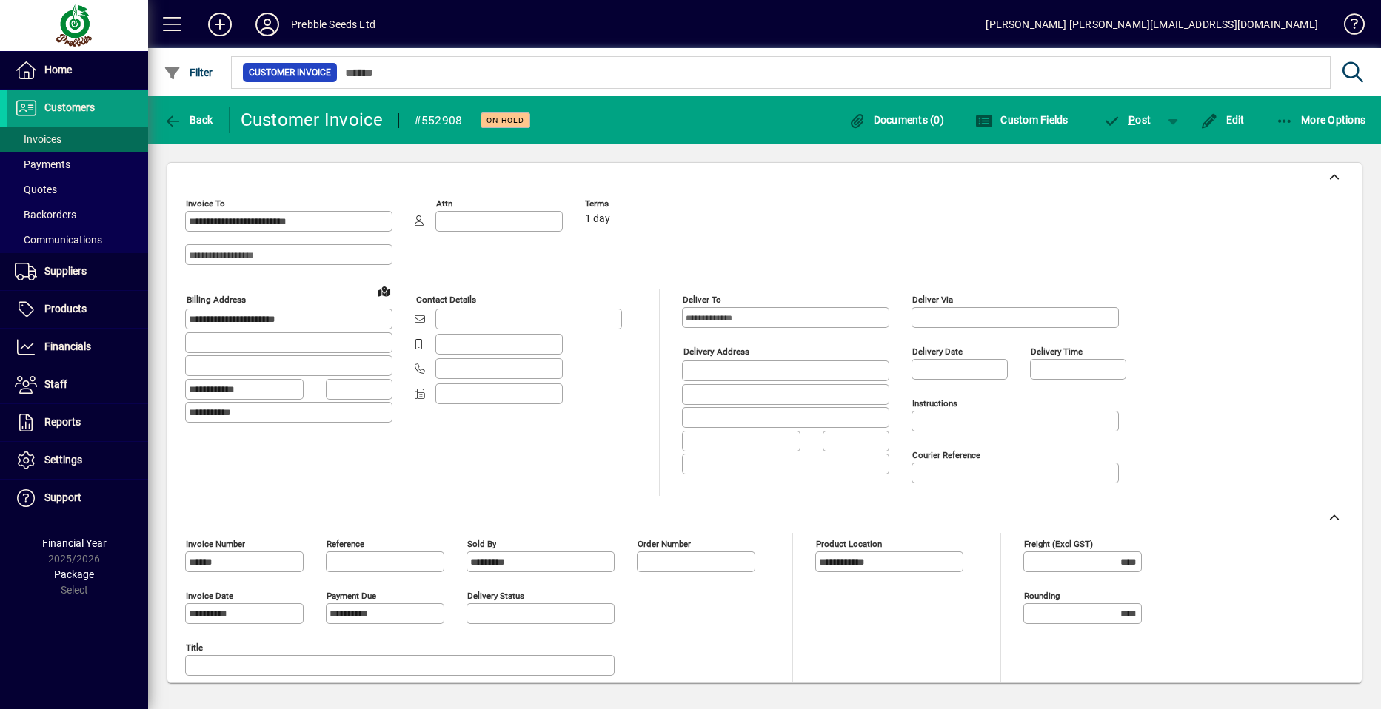
click at [339, 244] on div at bounding box center [288, 248] width 207 height 36
drag, startPoint x: 339, startPoint y: 244, endPoint x: 195, endPoint y: 290, distance: 150.8
drag, startPoint x: 195, startPoint y: 290, endPoint x: 292, endPoint y: 267, distance: 99.9
click at [292, 267] on div at bounding box center [288, 273] width 207 height 16
drag, startPoint x: 292, startPoint y: 267, endPoint x: 242, endPoint y: 441, distance: 181.9
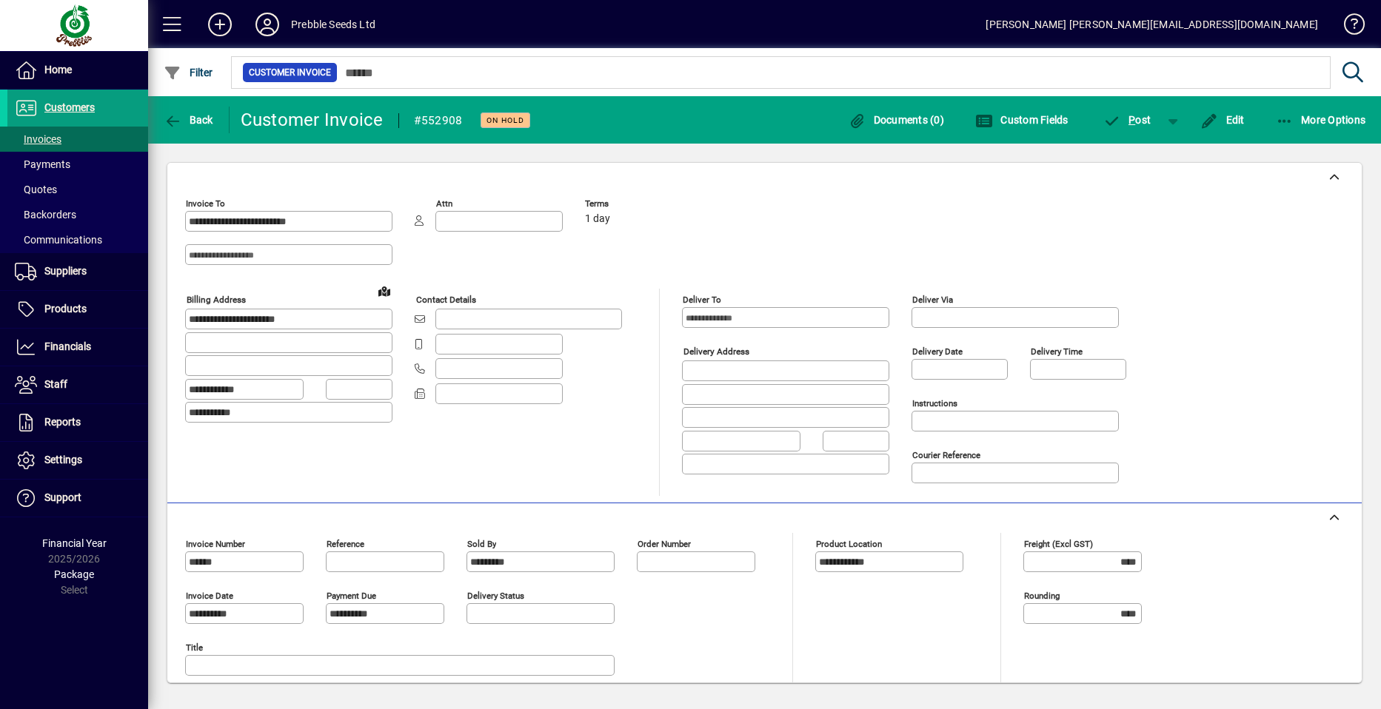
click at [242, 441] on div "**********" at bounding box center [300, 392] width 230 height 207
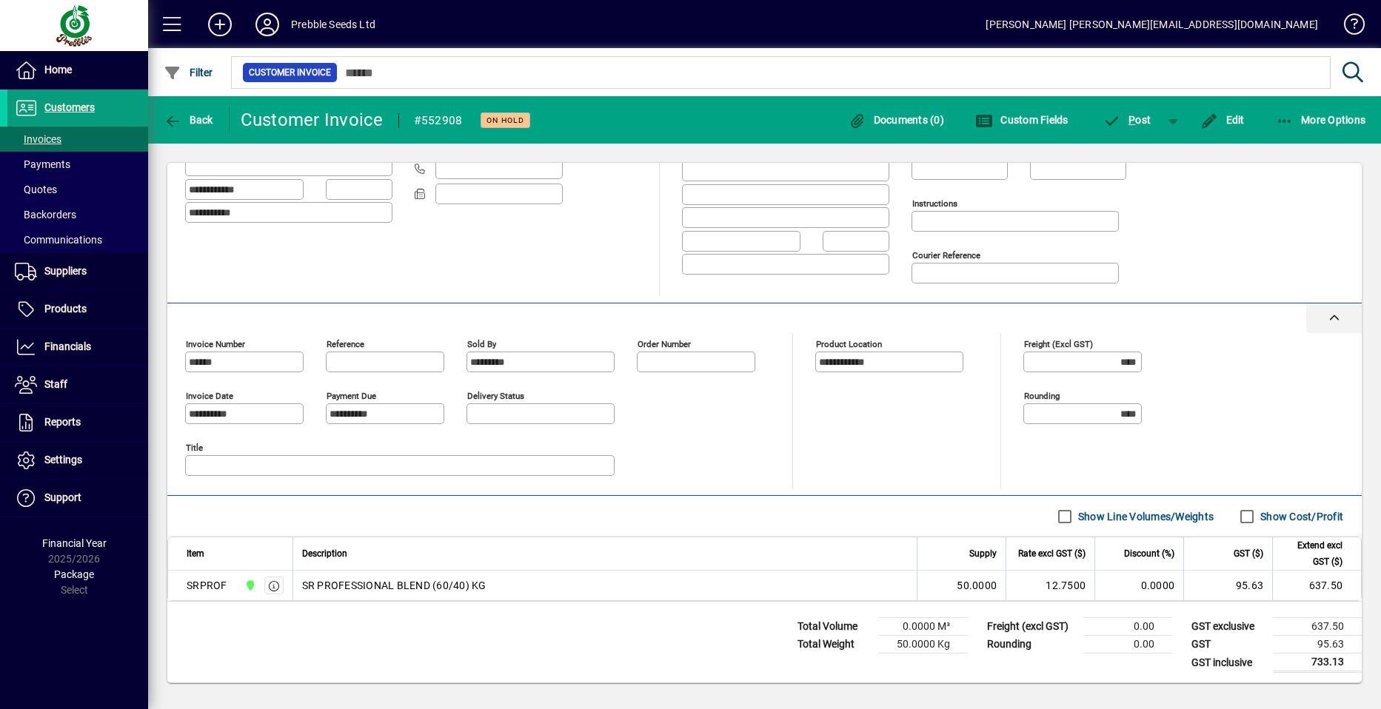
scroll to position [202, 0]
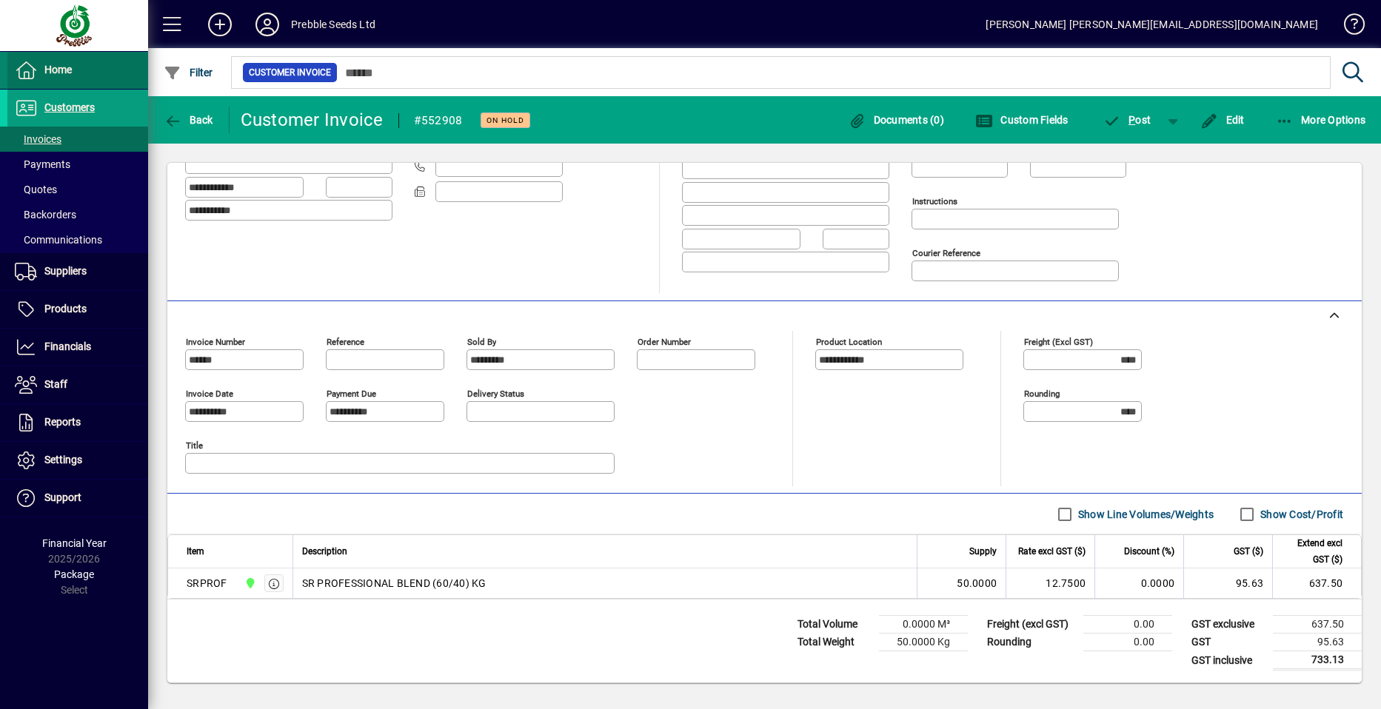
drag, startPoint x: 301, startPoint y: 315, endPoint x: 41, endPoint y: 70, distance: 357.2
click at [41, 70] on span "Home" at bounding box center [39, 70] width 64 height 18
